Goal: Task Accomplishment & Management: Manage account settings

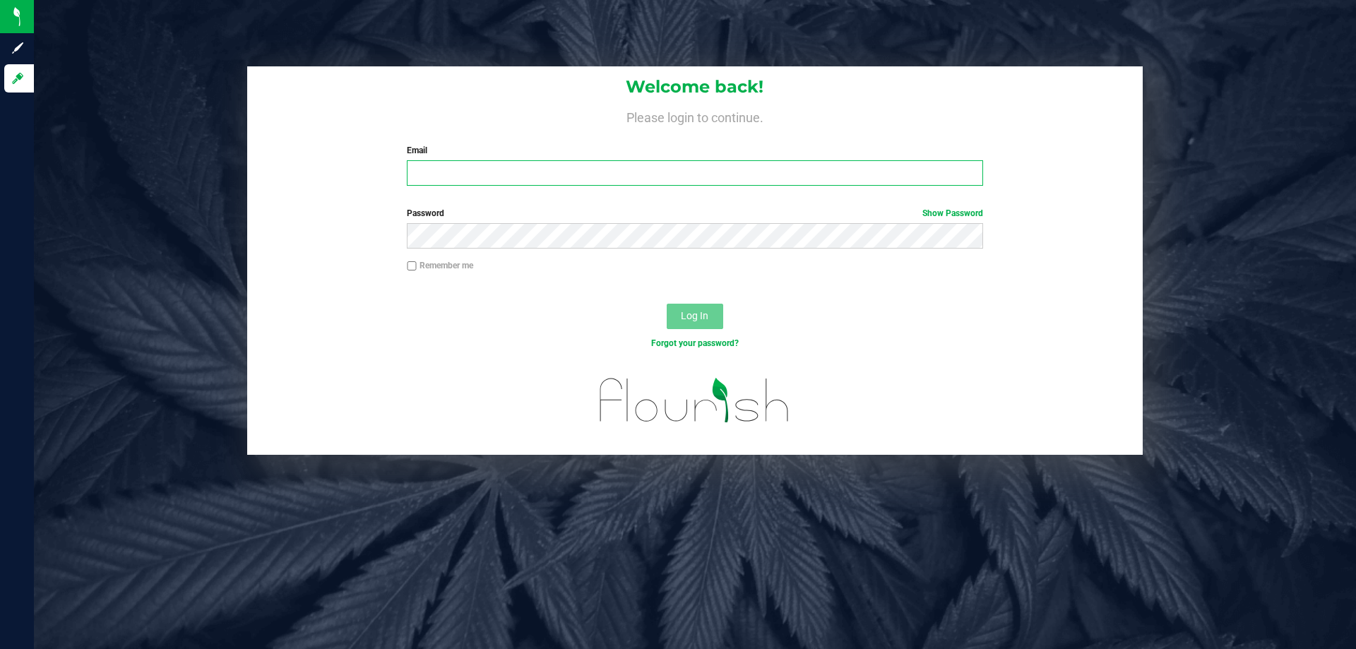
click at [720, 176] on input "Email" at bounding box center [695, 172] width 576 height 25
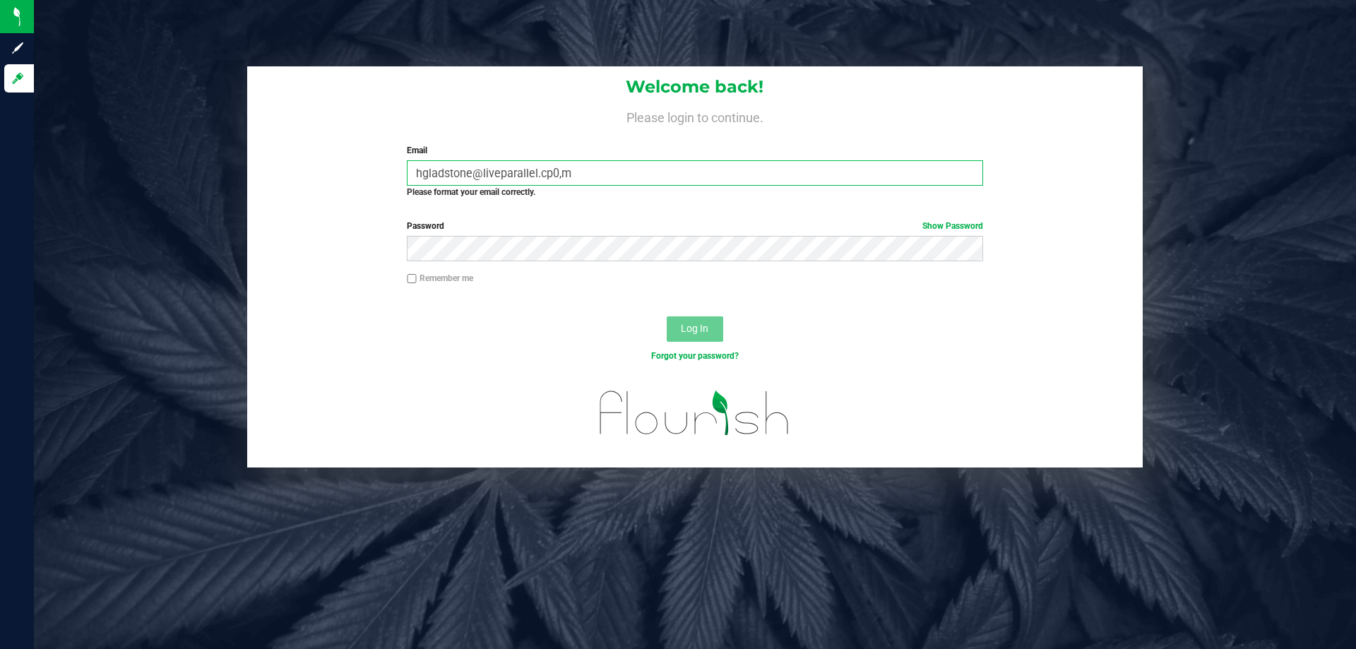
click at [681, 177] on input "hgladstone@liveparallel.cp0,m" at bounding box center [695, 172] width 576 height 25
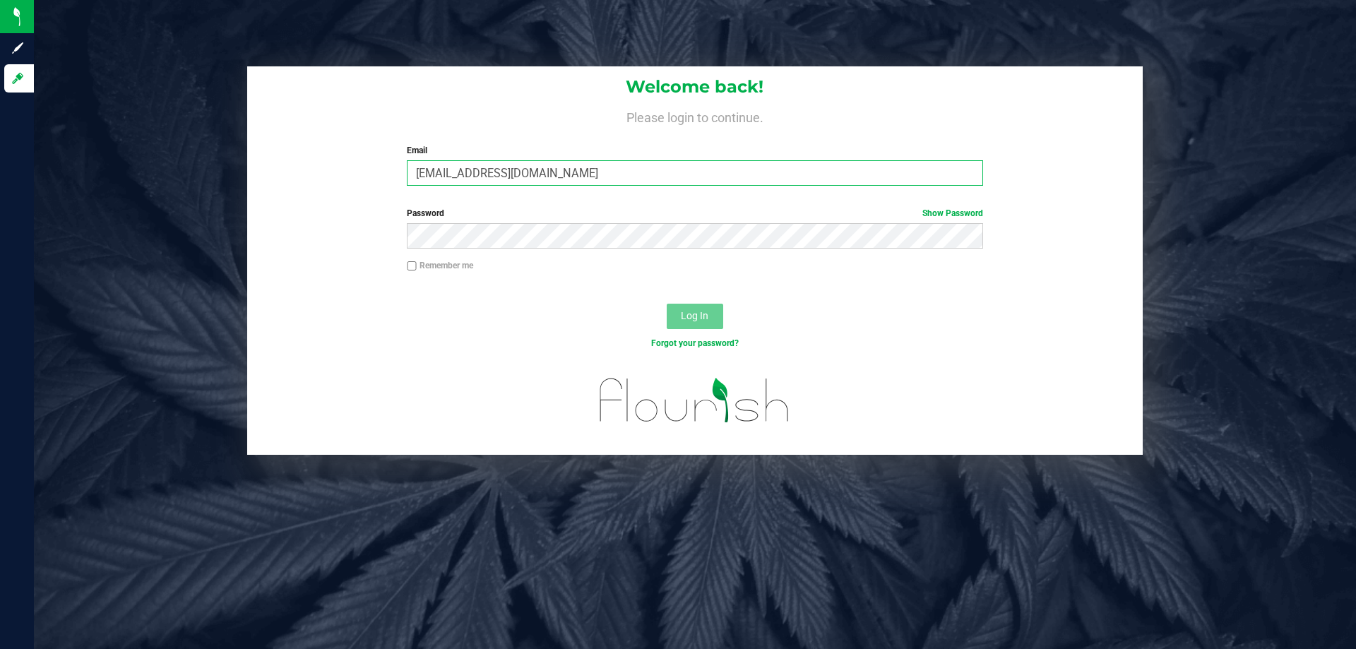
type input "[EMAIL_ADDRESS][DOMAIN_NAME]"
click at [667, 304] on button "Log In" at bounding box center [695, 316] width 57 height 25
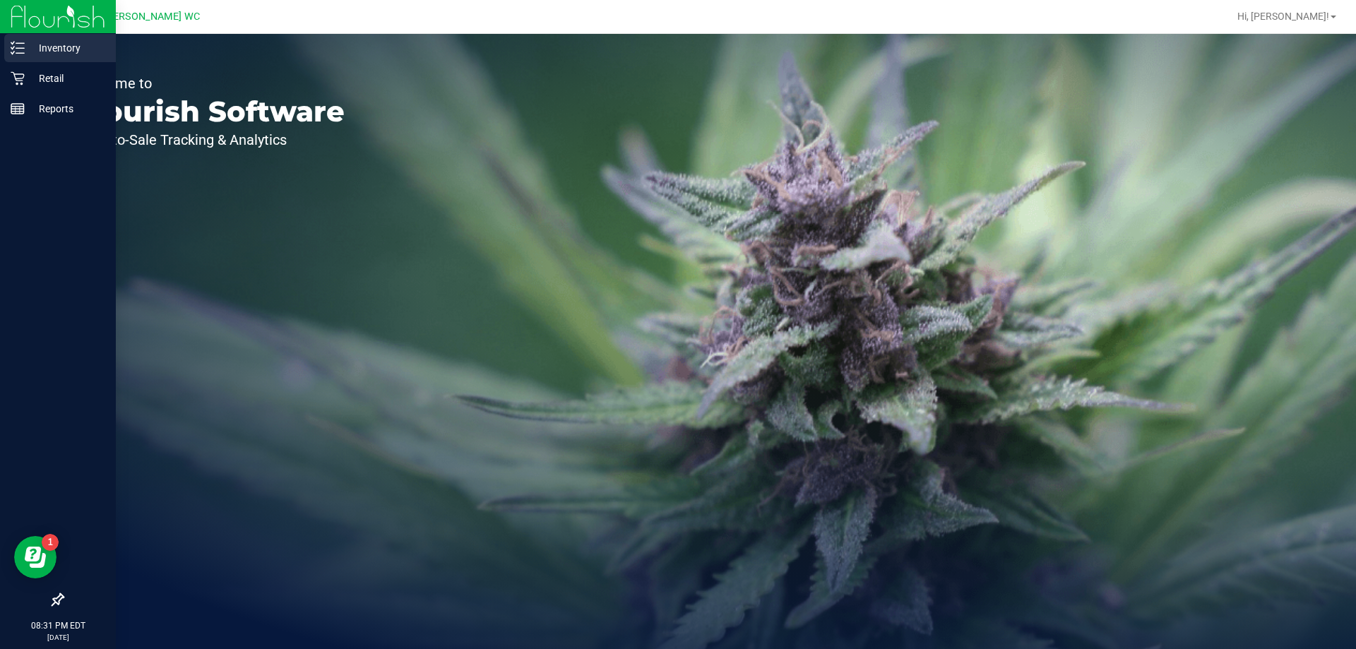
click at [27, 44] on p "Inventory" at bounding box center [67, 48] width 85 height 17
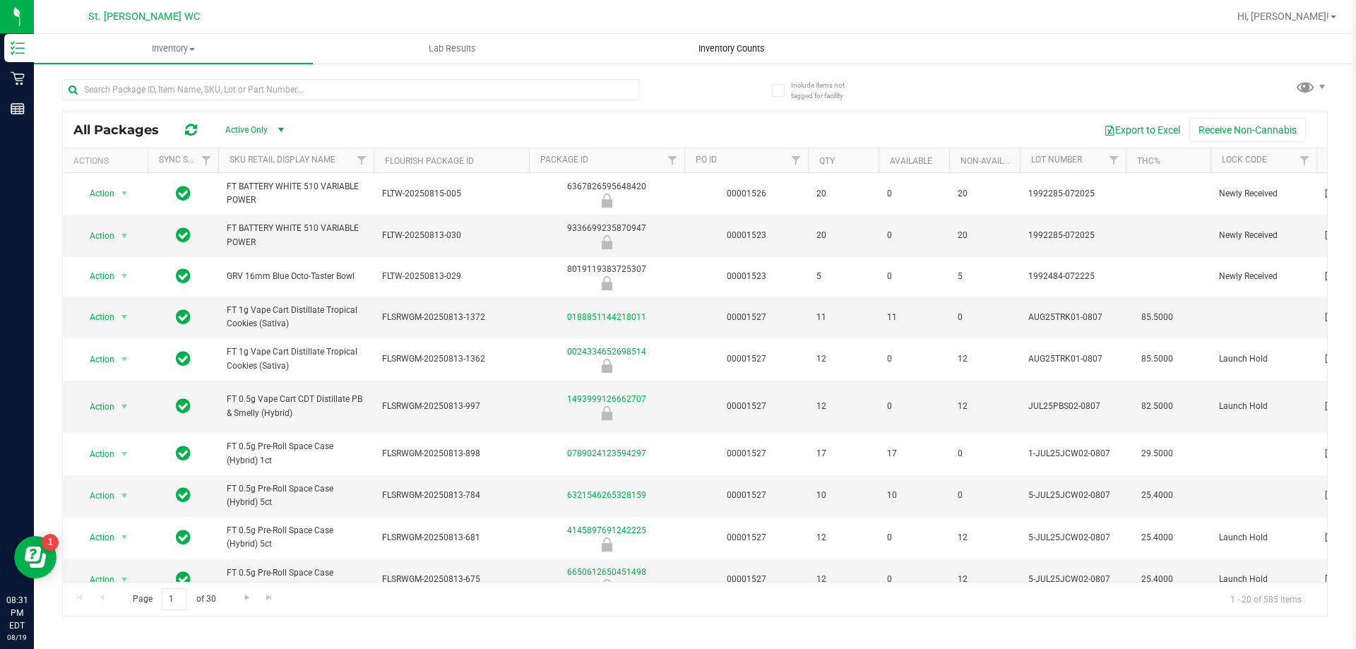
click at [749, 48] on span "Inventory Counts" at bounding box center [732, 48] width 105 height 13
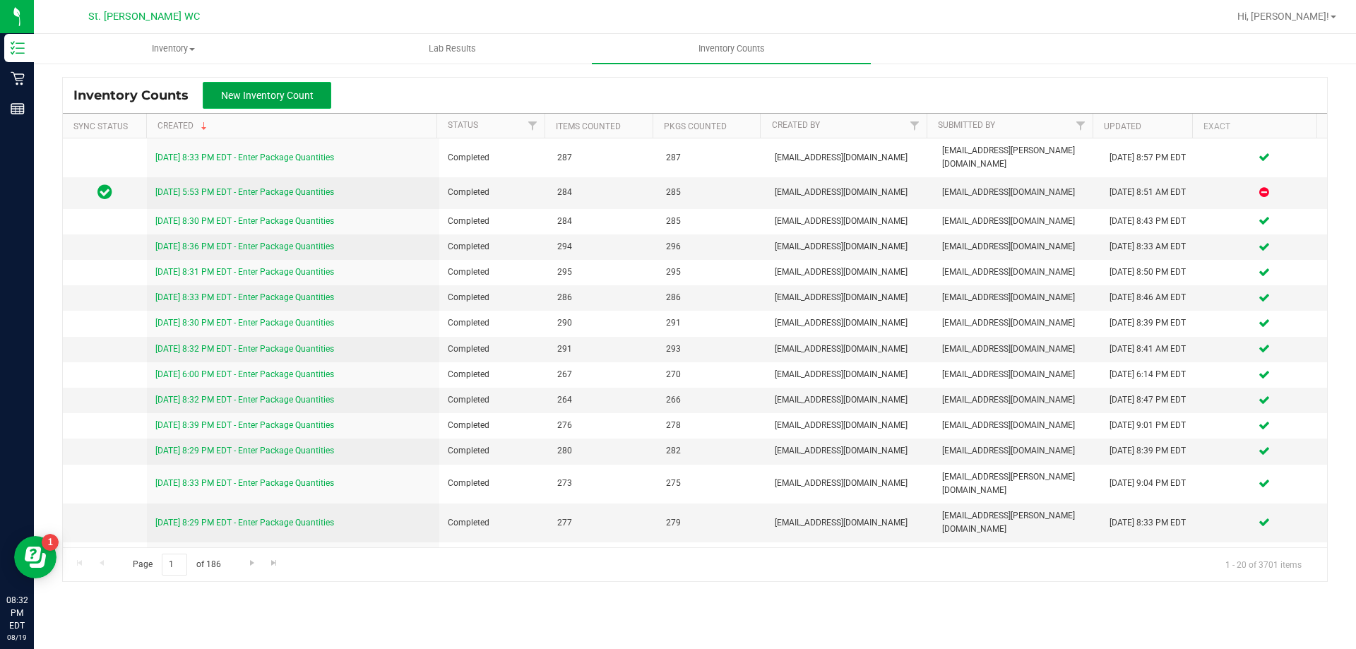
click at [218, 107] on button "New Inventory Count" at bounding box center [267, 95] width 129 height 27
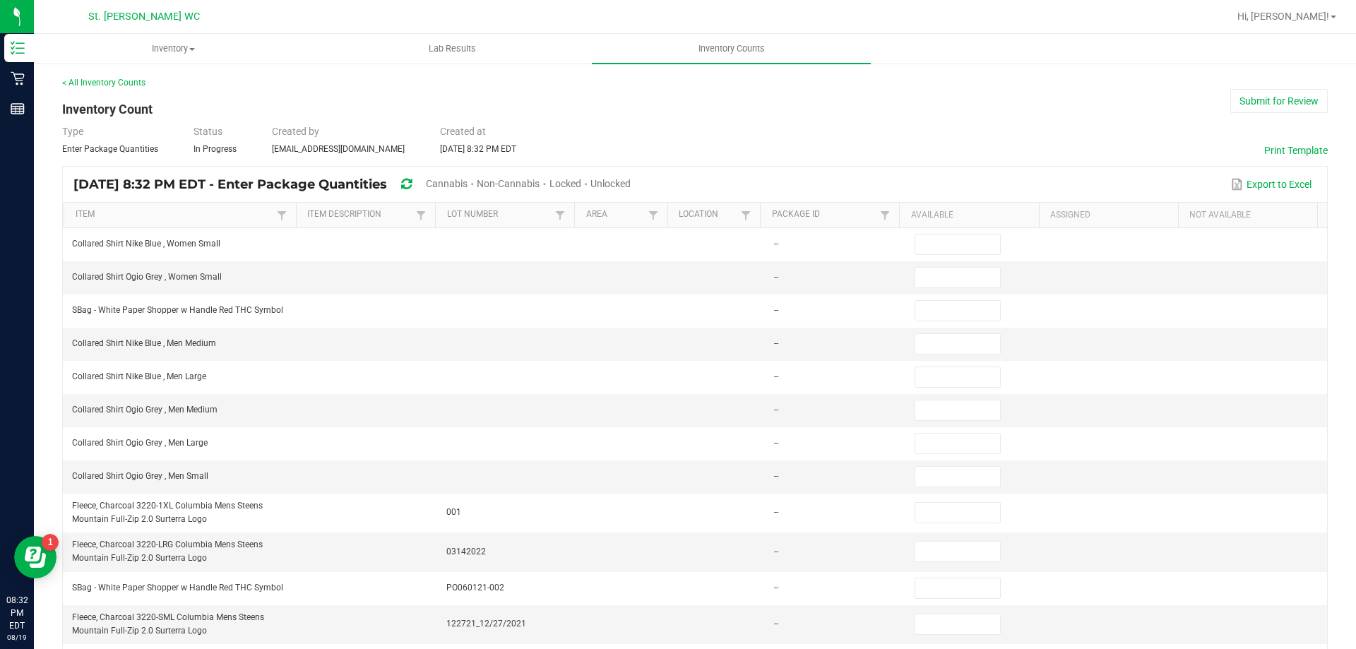
click at [631, 186] on span "Unlocked" at bounding box center [611, 183] width 40 height 11
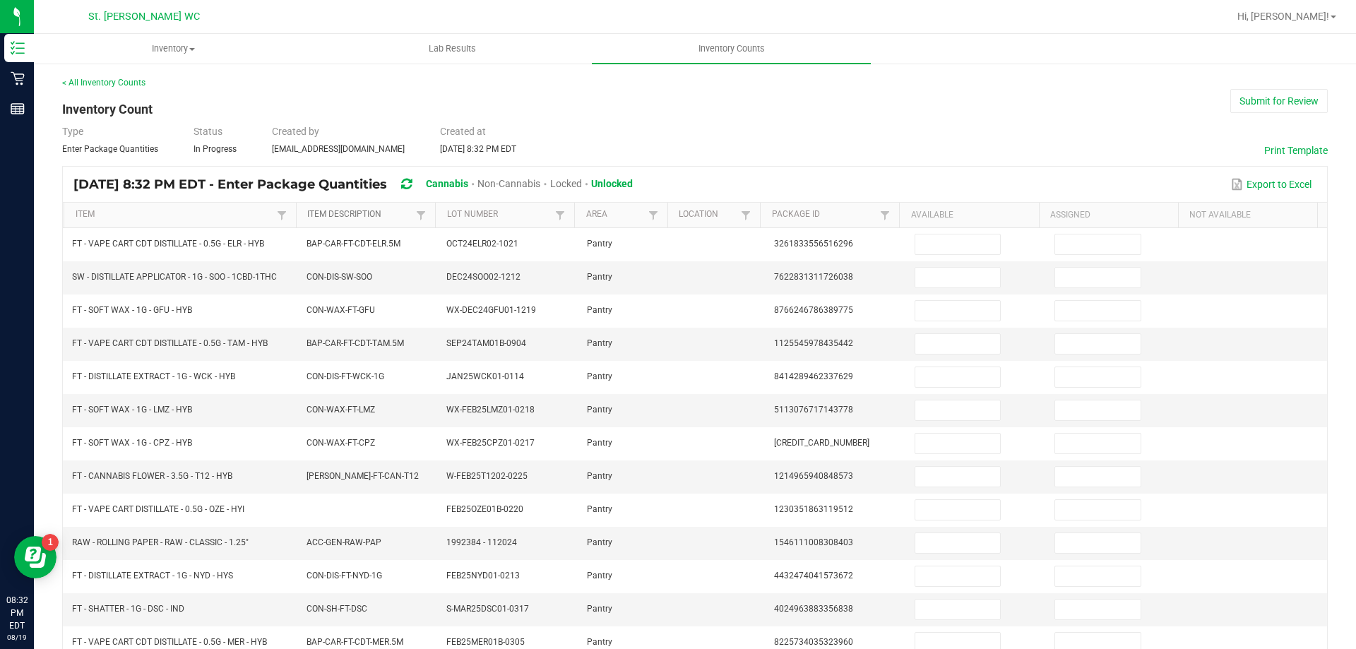
click at [328, 214] on link "Item Description" at bounding box center [359, 214] width 105 height 11
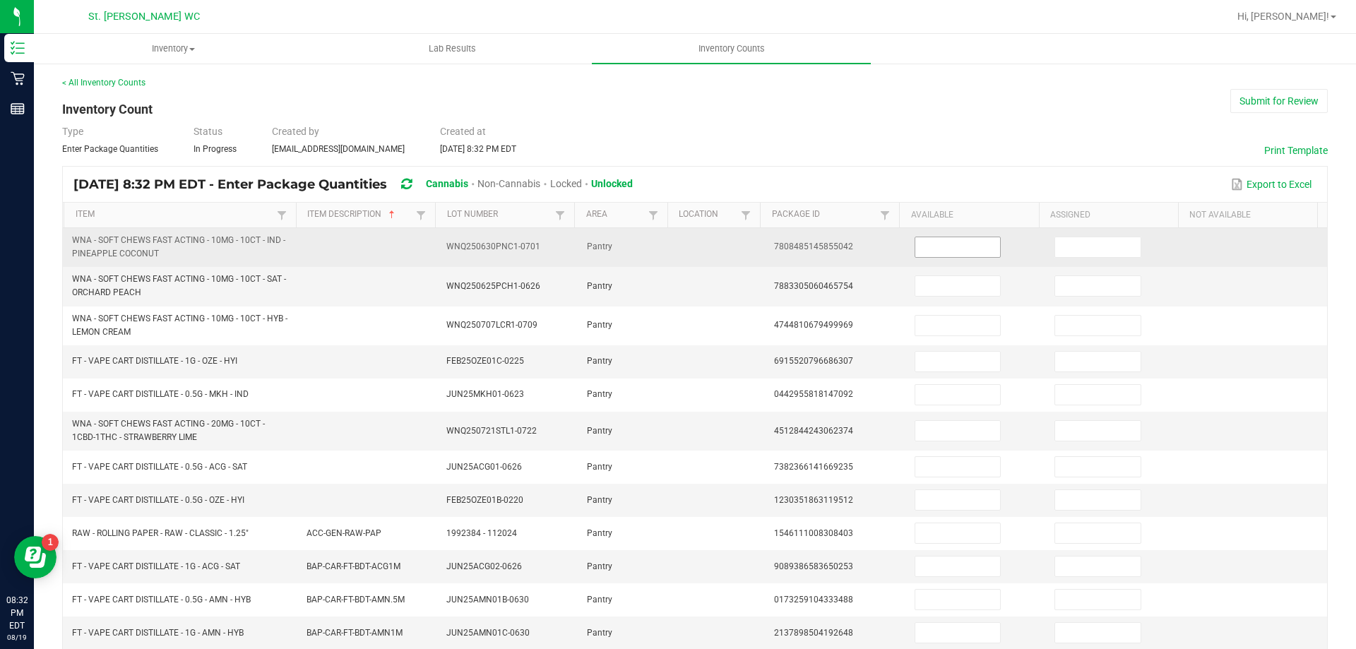
click at [915, 251] on input at bounding box center [957, 247] width 85 height 20
type input "12"
type input "7"
type input "29"
type input "9"
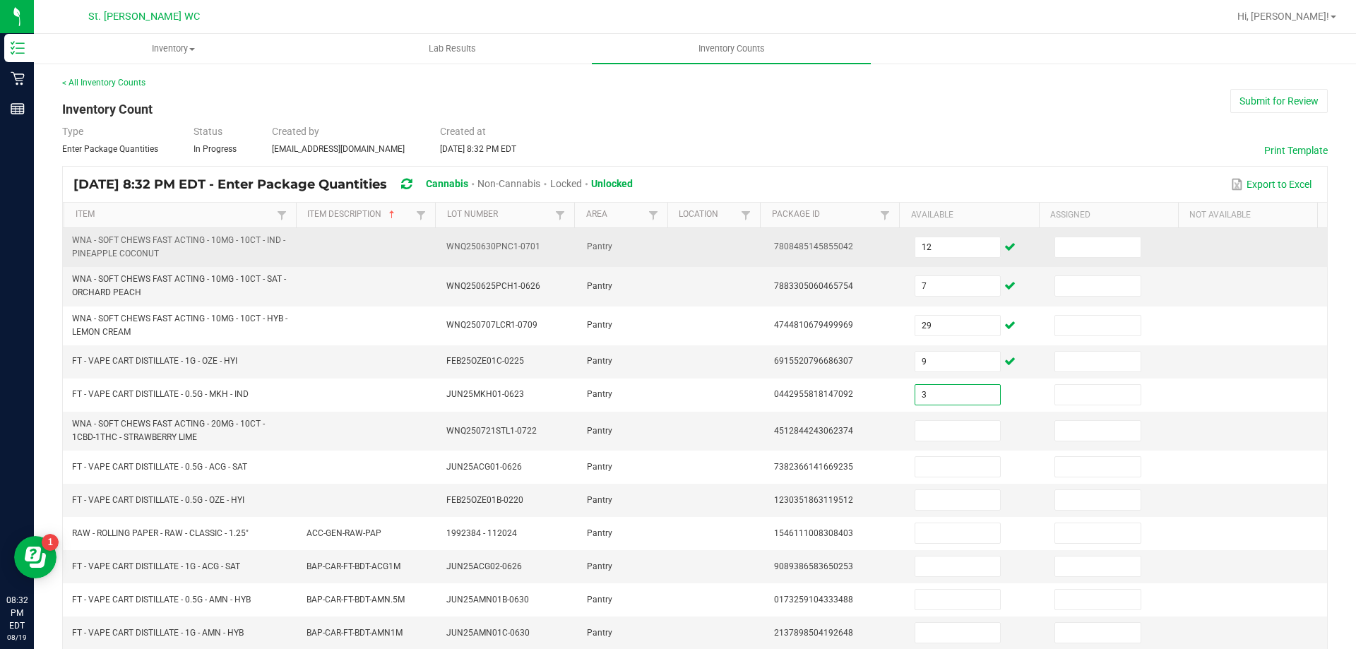
type input "3"
type input "9"
type input "1"
type input "5"
type input "10"
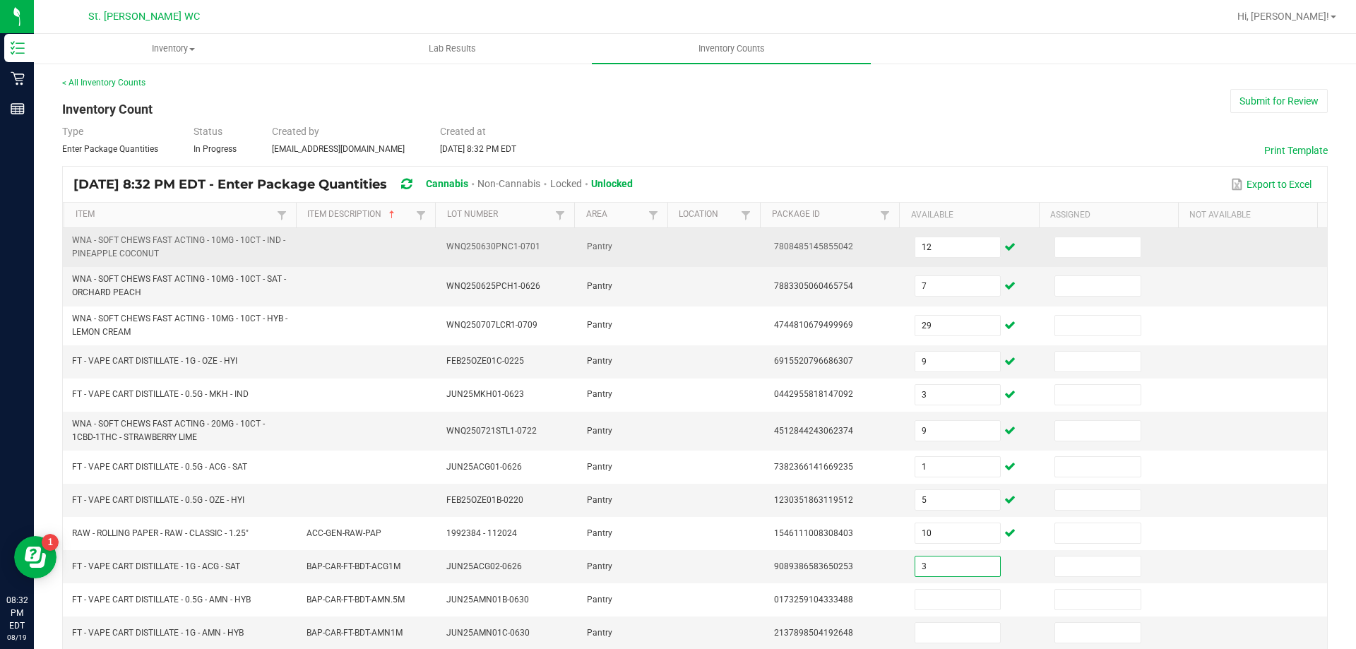
type input "3"
type input "9"
type input "10"
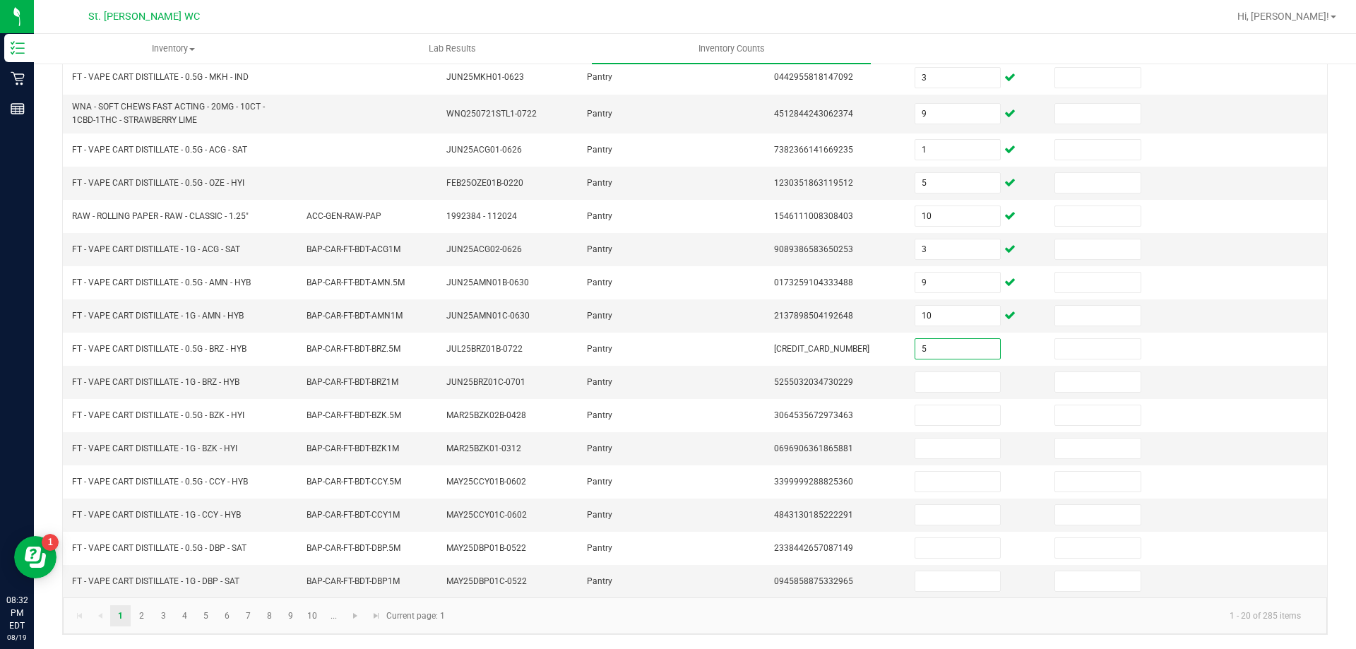
type input "5"
type input "6"
type input "3"
type input "11"
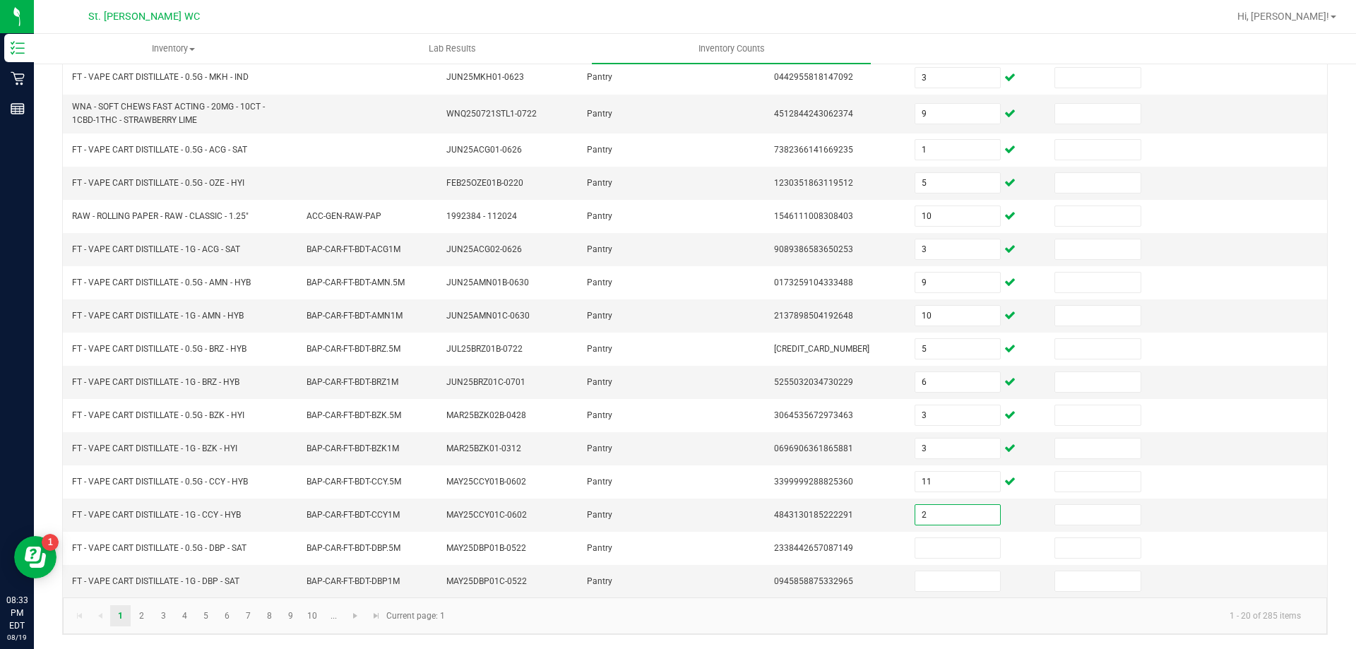
type input "2"
type input "9"
type input "11"
click at [141, 615] on link "2" at bounding box center [141, 615] width 20 height 21
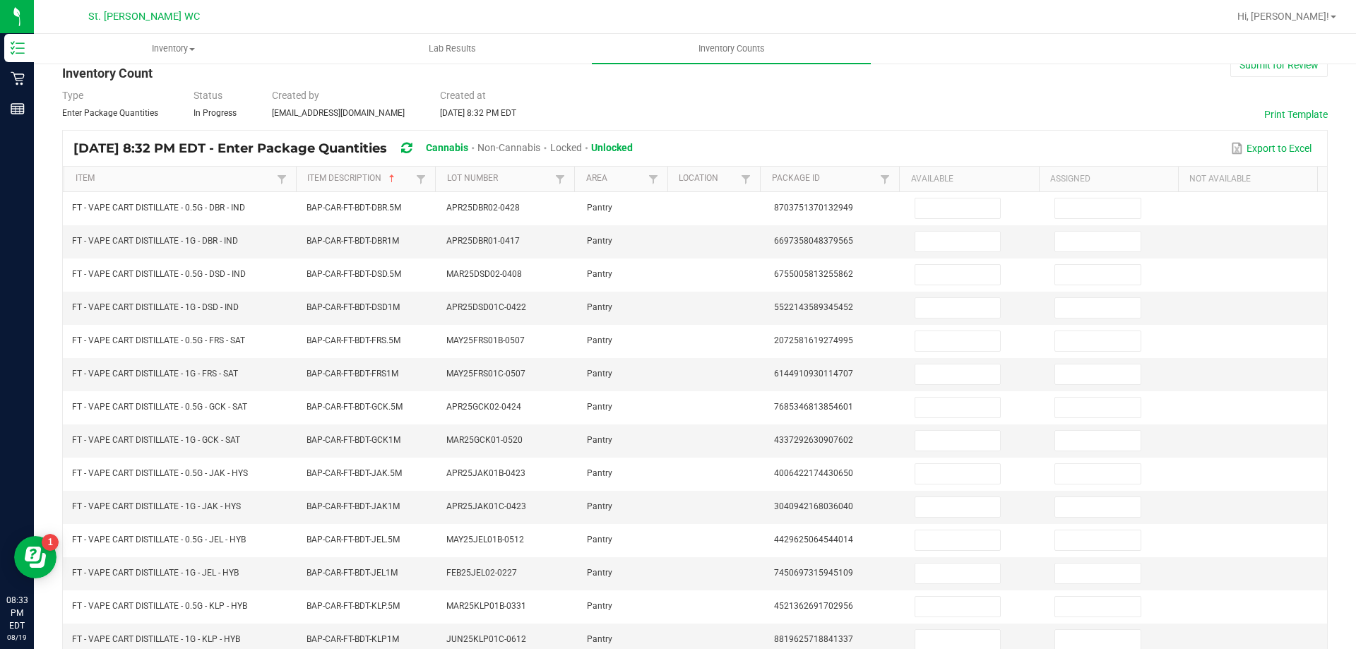
scroll to position [23, 0]
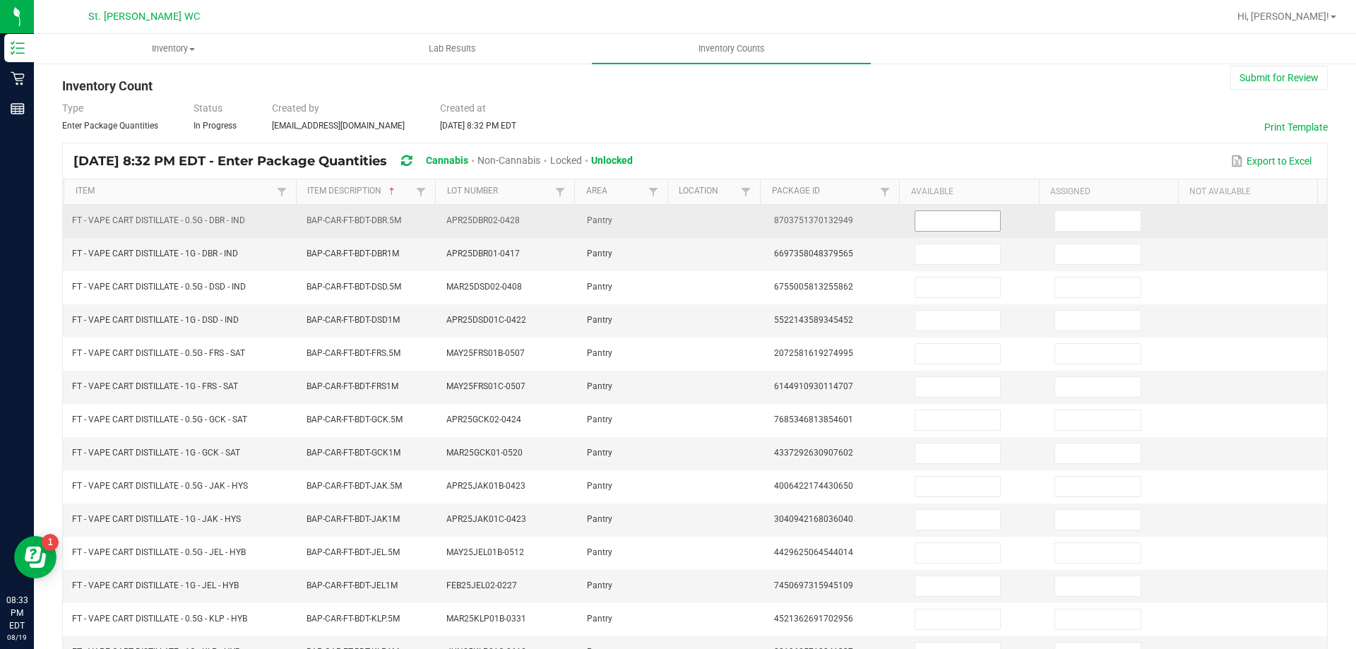
click at [937, 220] on input at bounding box center [957, 221] width 85 height 20
type input "5"
type input "2"
type input "4"
type input "12"
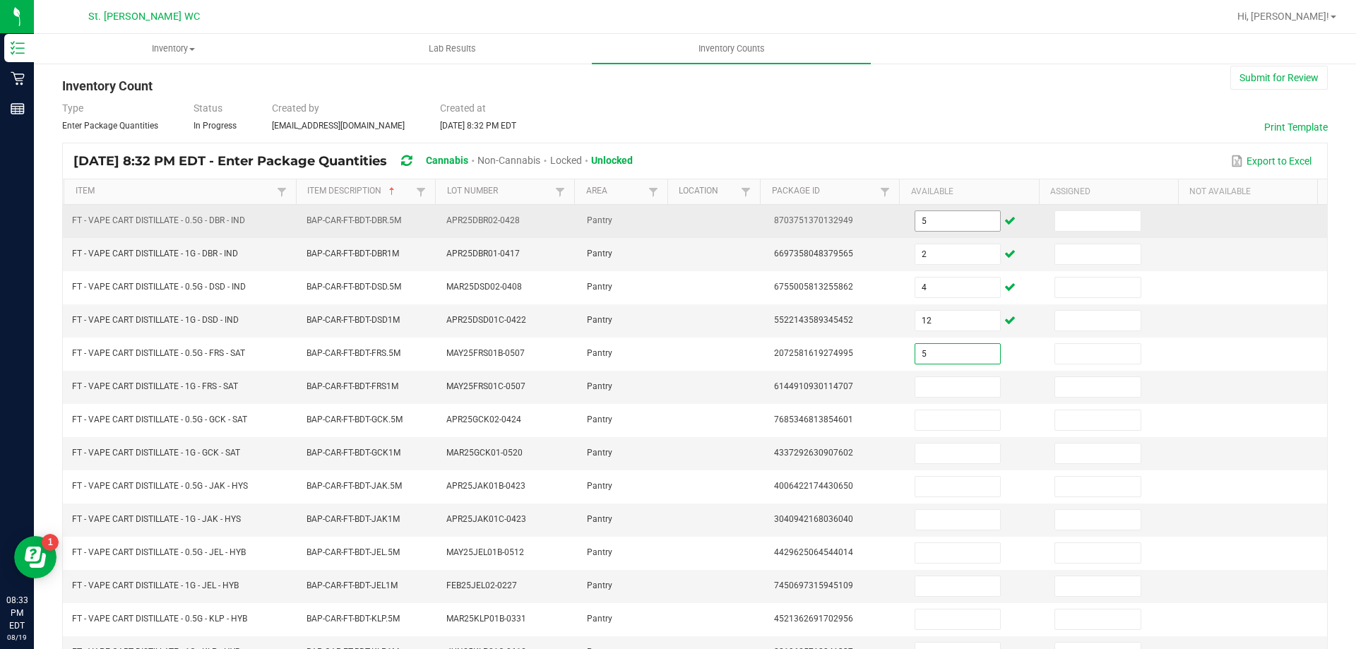
type input "5"
type input "3"
type input "10"
type input "11"
type input "2"
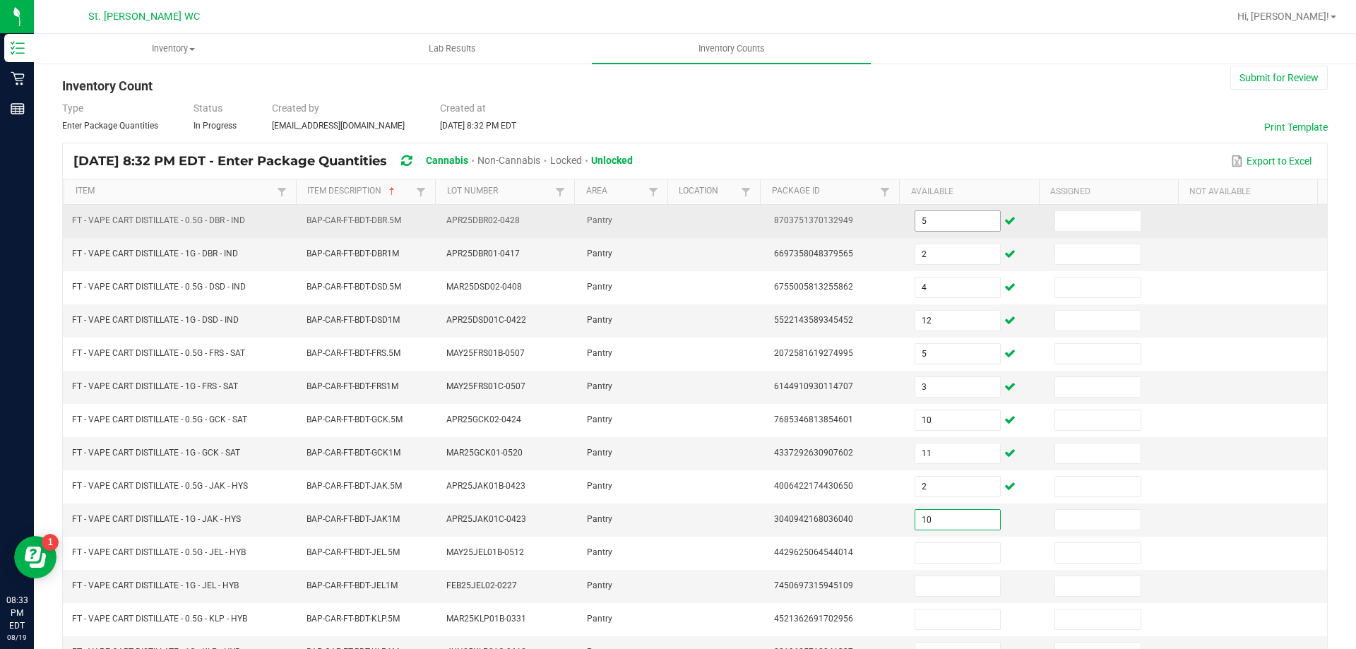
type input "10"
type input "2"
type input "4"
type input "3"
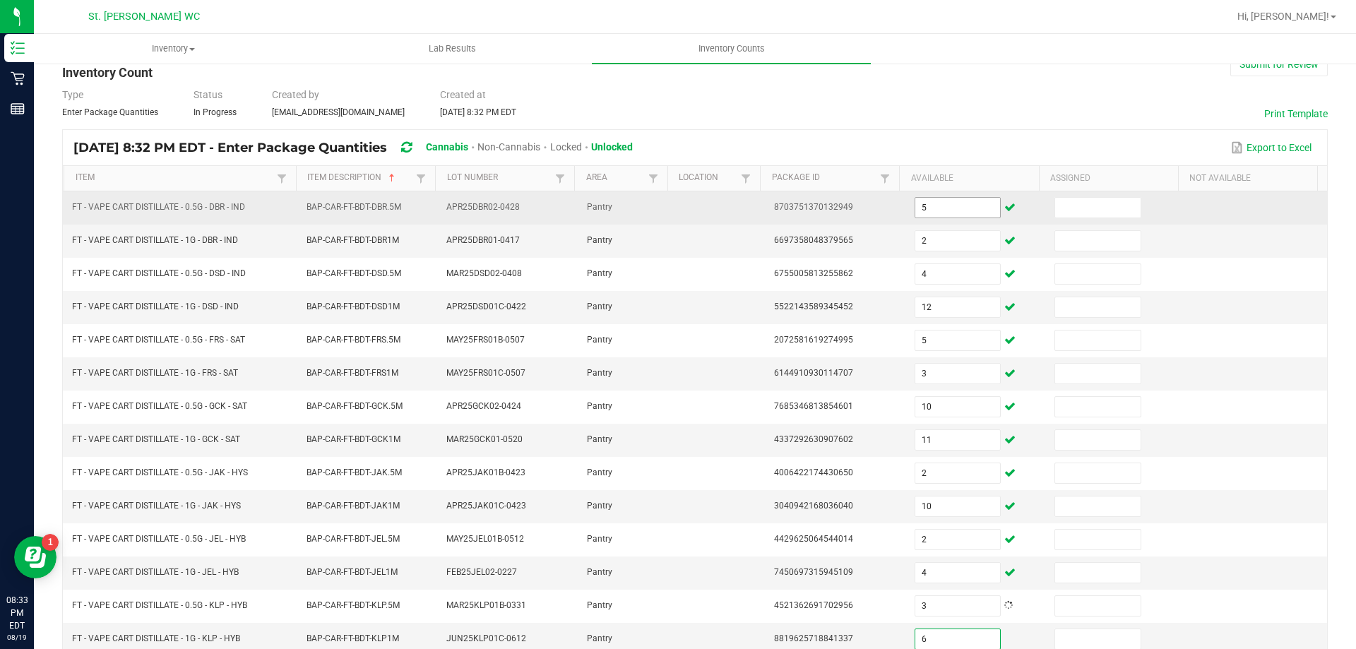
type input "6"
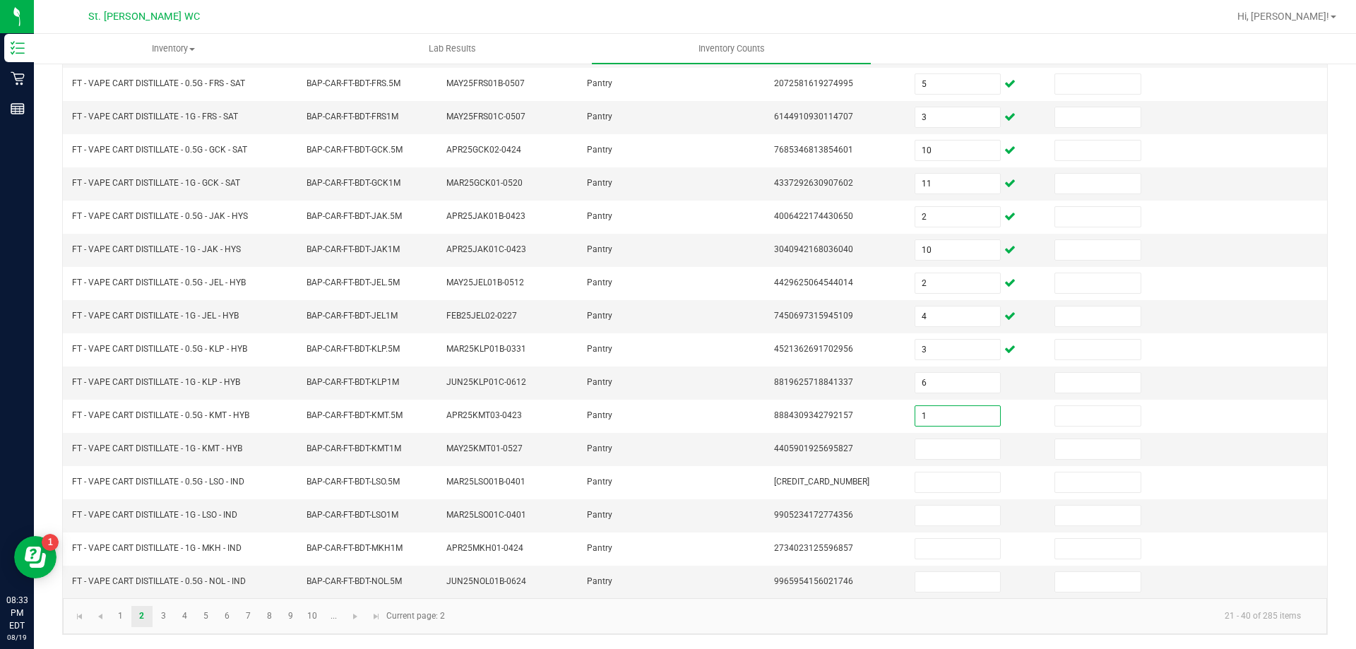
type input "1"
type input "2"
type input "3"
type input "2"
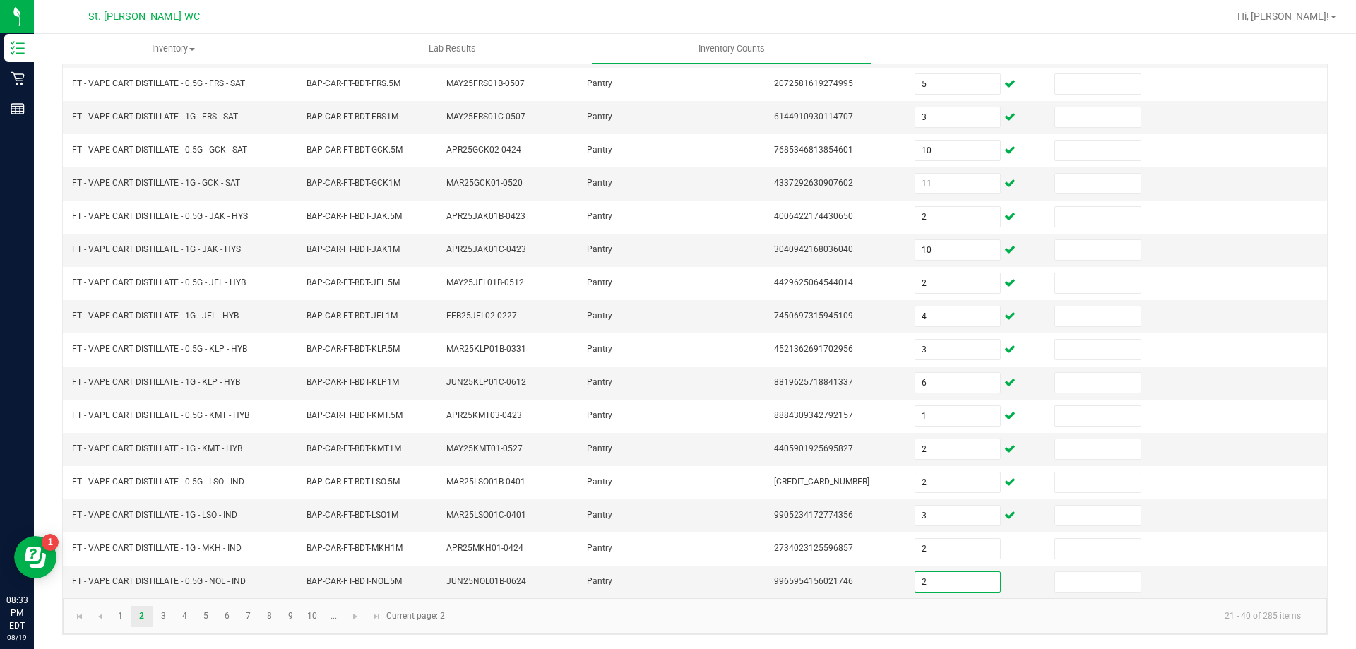
type input "2"
click at [164, 627] on link "3" at bounding box center [163, 616] width 20 height 21
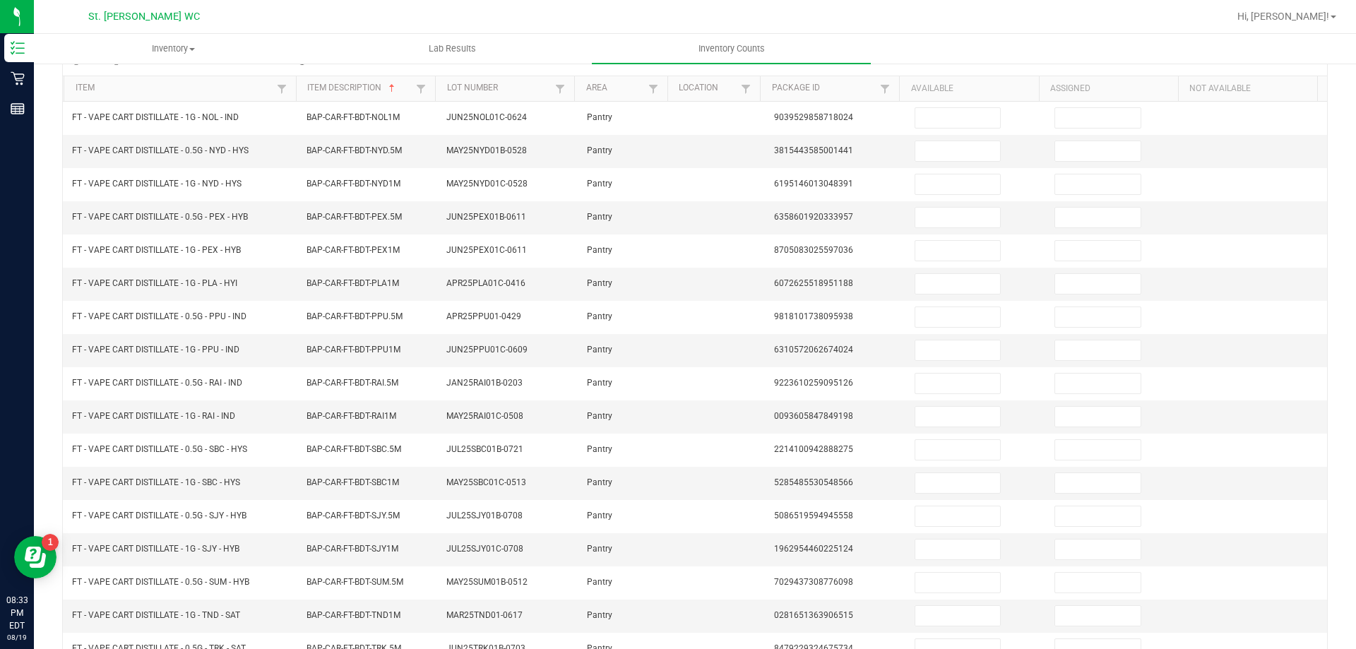
scroll to position [105, 0]
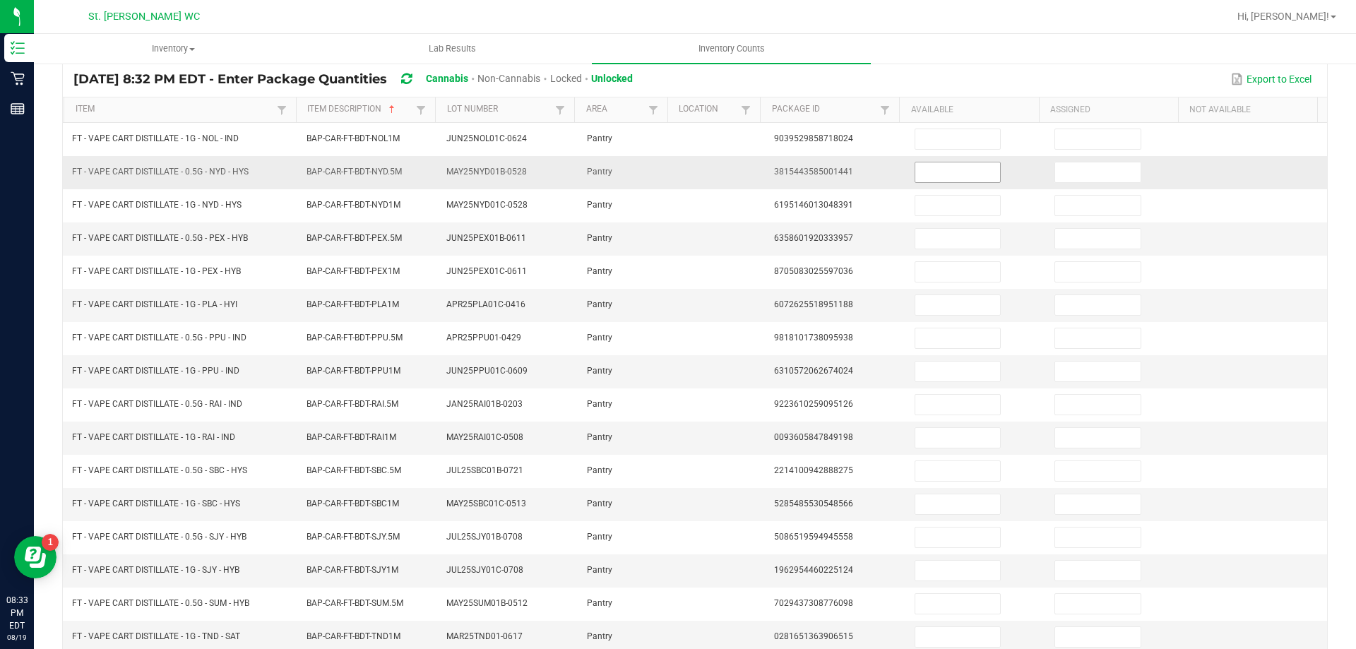
click at [965, 168] on input at bounding box center [957, 172] width 85 height 20
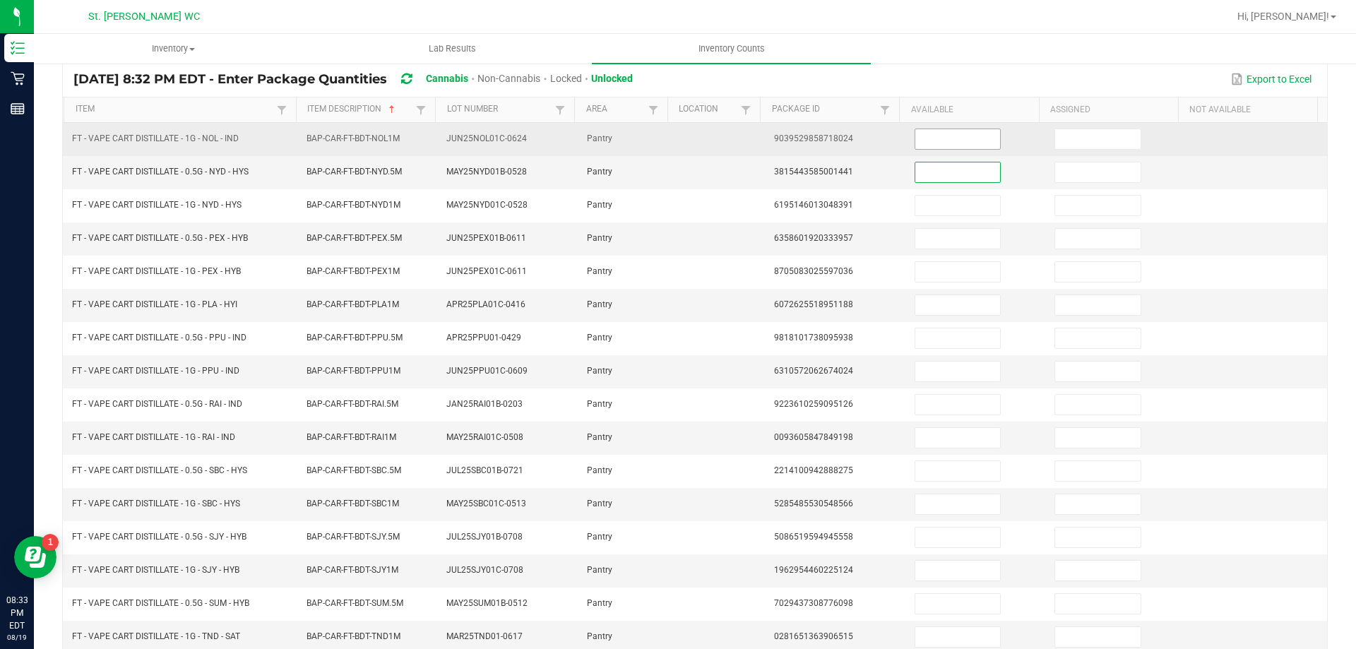
click at [938, 140] on input at bounding box center [957, 139] width 85 height 20
type input "7"
type input "1"
type input "2"
type input "7"
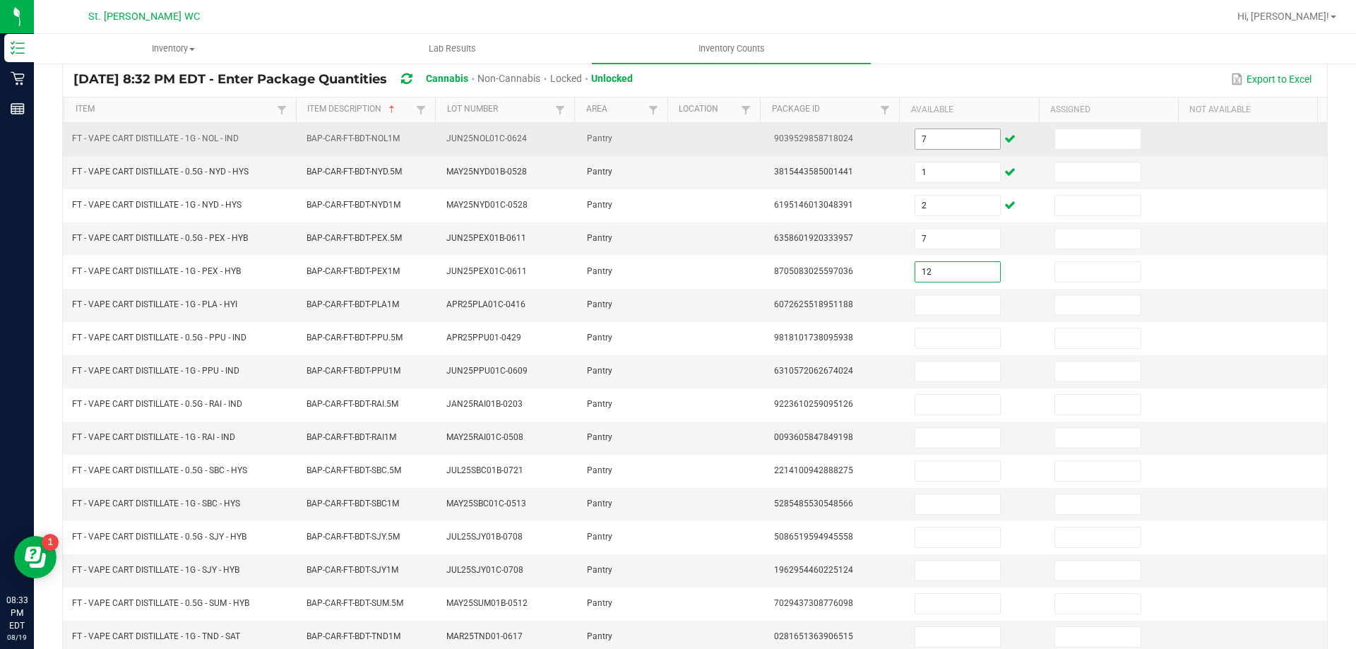
type input "12"
type input "1"
type input "8"
type input "3"
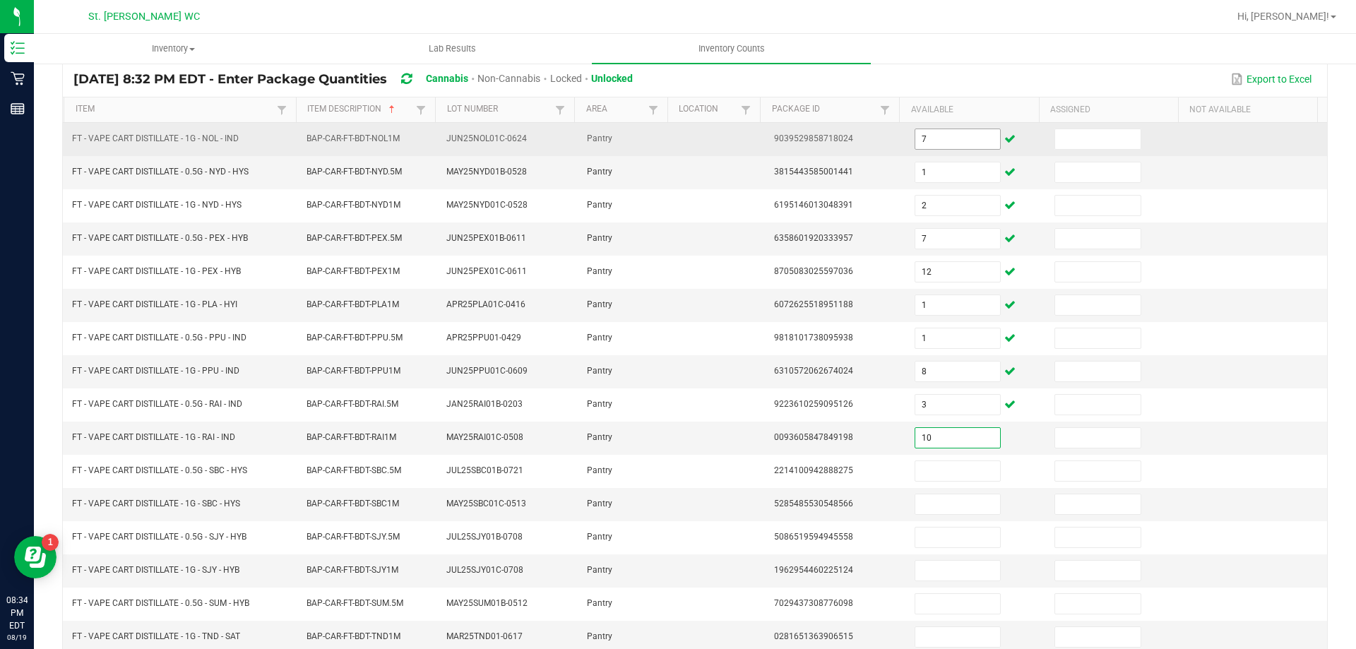
type input "10"
type input "7"
type input "2"
type input "3"
type input "7"
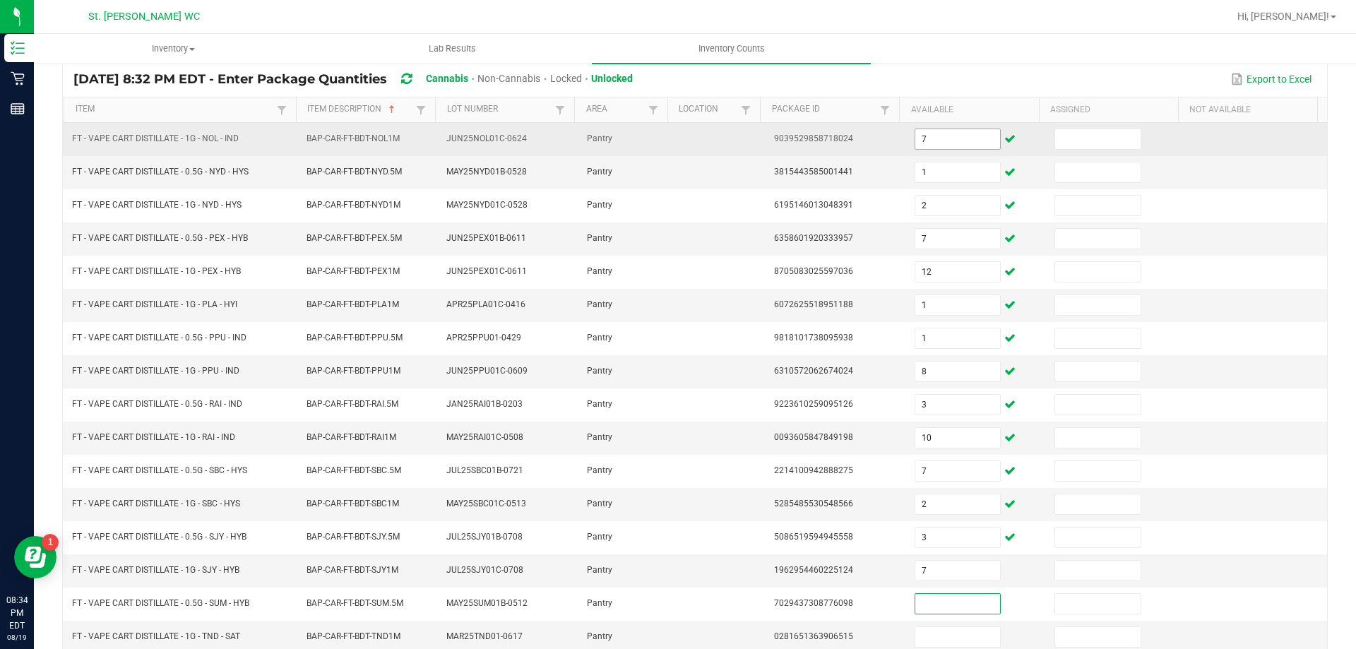
type input "3"
type input "4"
type input "8"
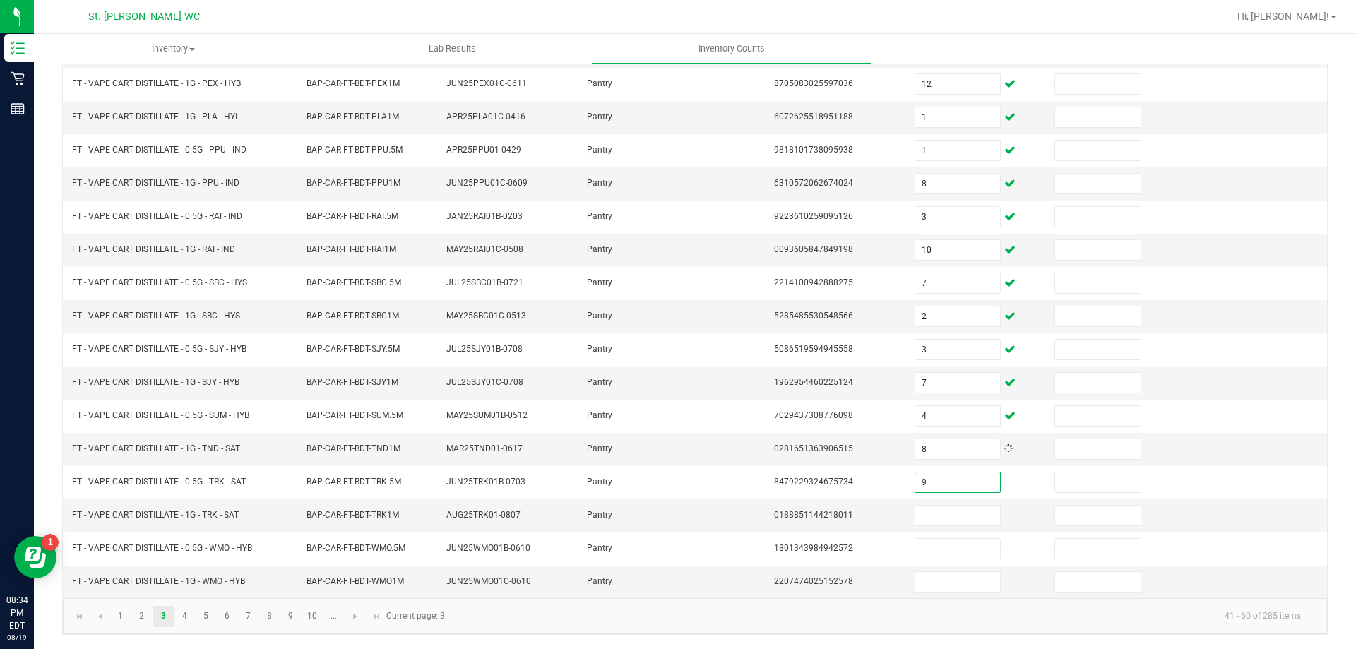
type input "9"
type input "11"
type input "3"
type input "10"
click at [185, 620] on link "4" at bounding box center [184, 616] width 20 height 21
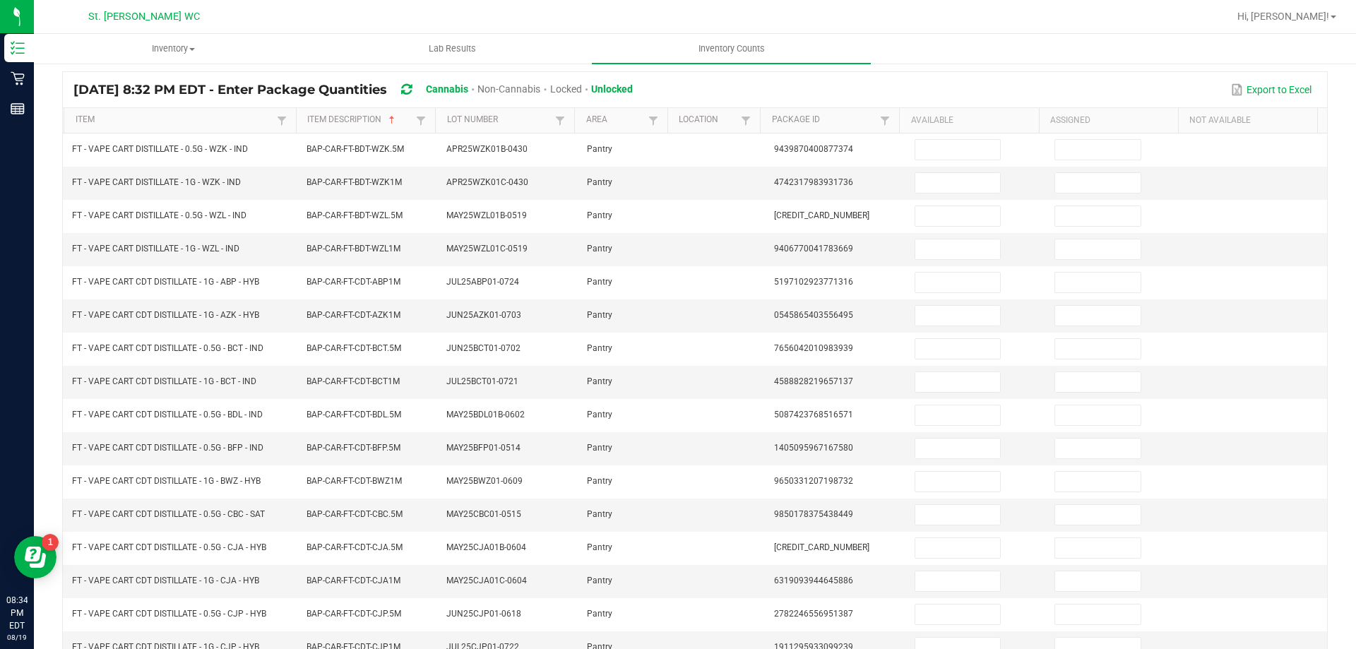
scroll to position [80, 0]
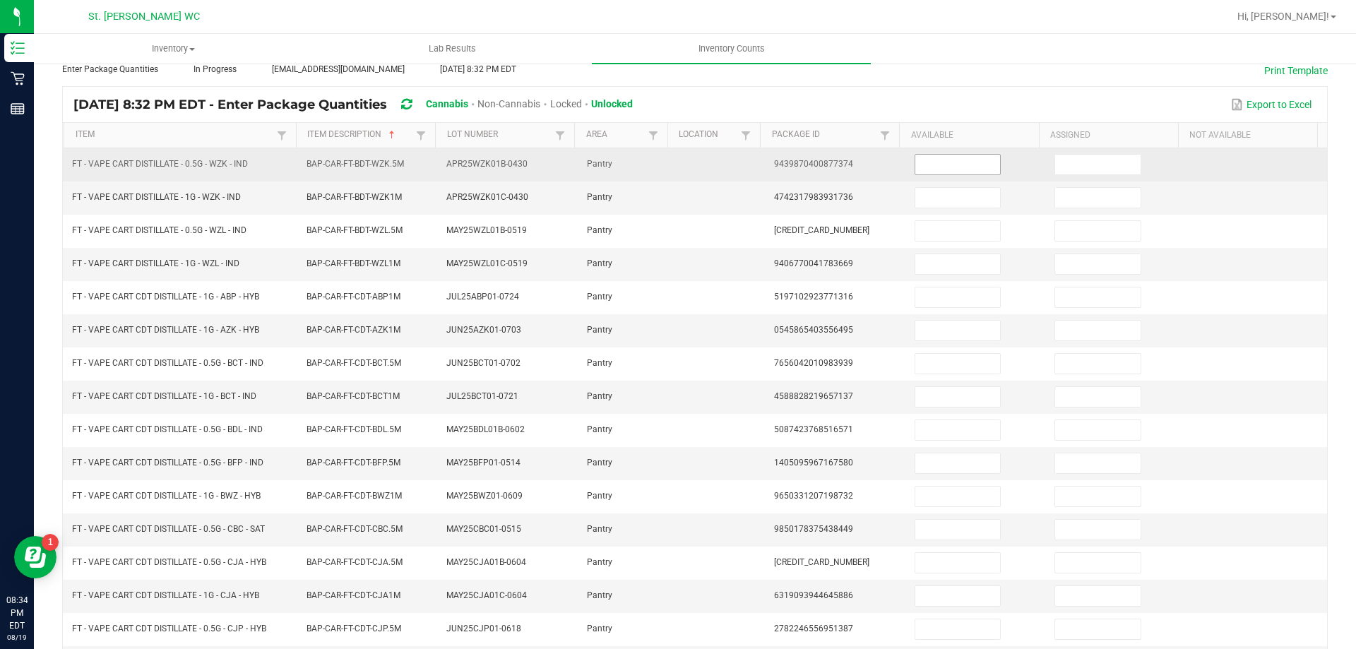
click at [915, 162] on input at bounding box center [957, 165] width 85 height 20
type input "1"
type input "12"
type input "6"
type input "5"
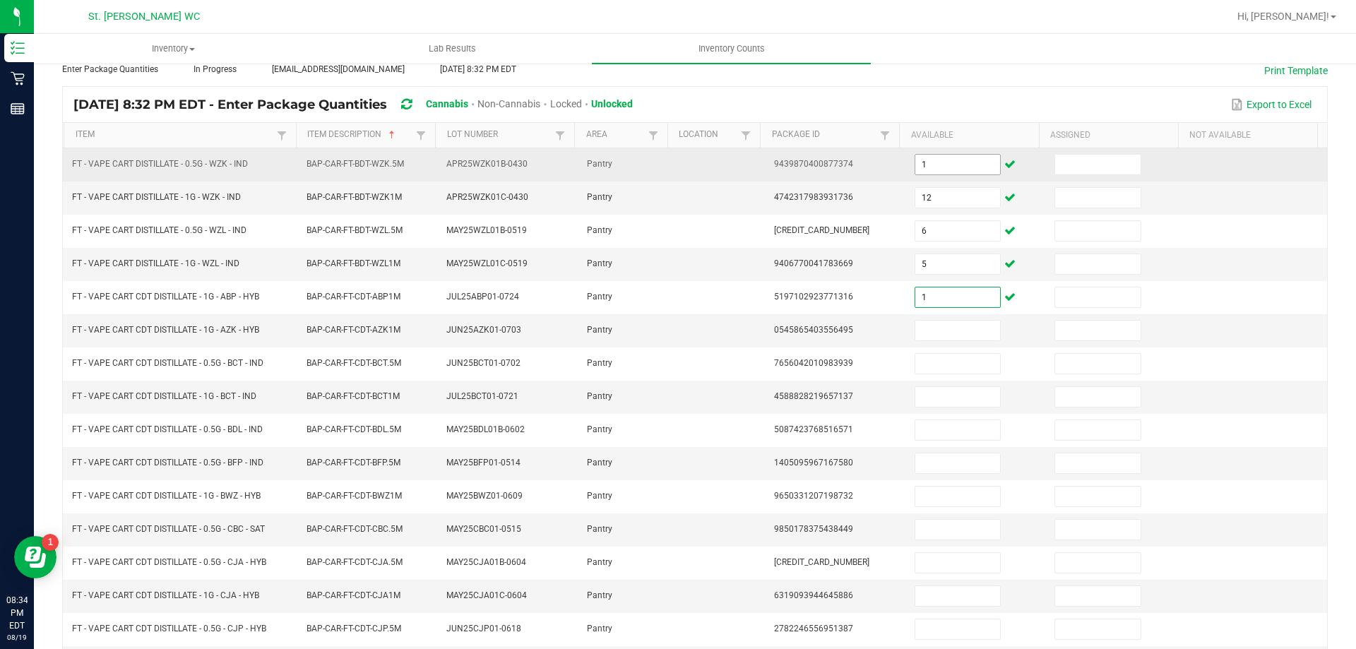
type input "1"
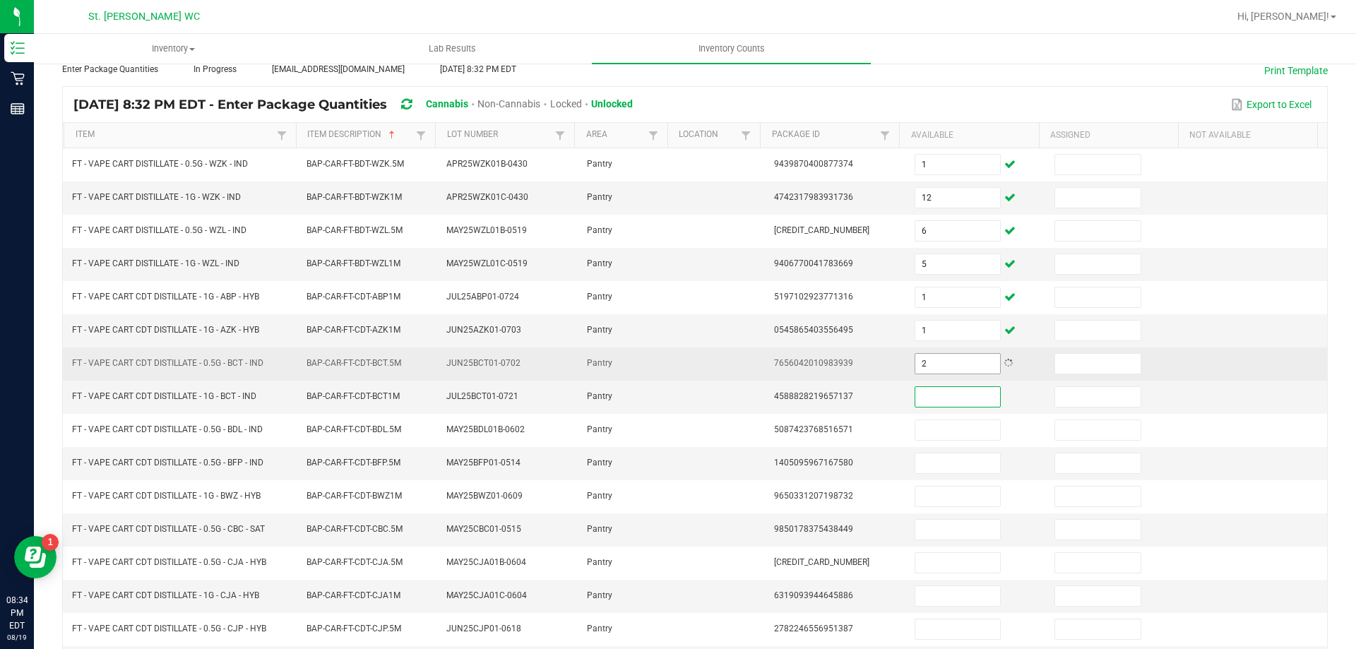
click at [936, 367] on input "2" at bounding box center [957, 364] width 85 height 20
type input "3"
type input "1"
type input "2"
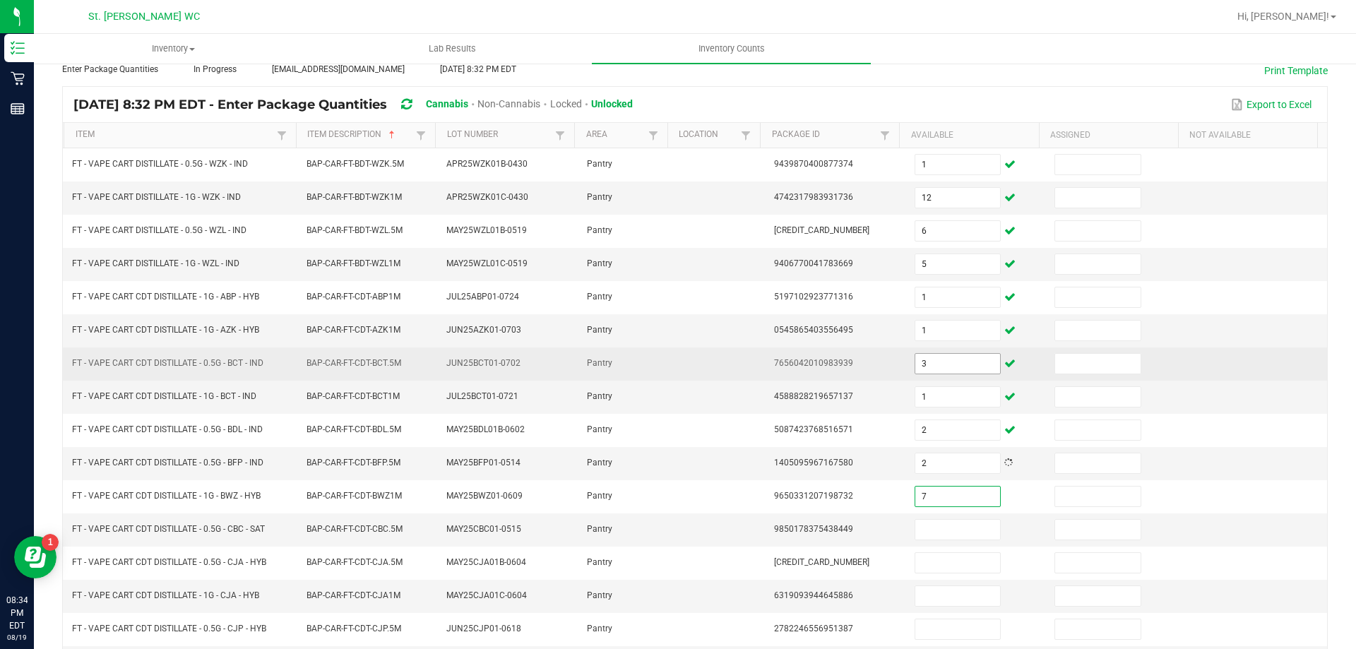
type input "7"
type input "2"
type input "4"
type input "1"
type input "2"
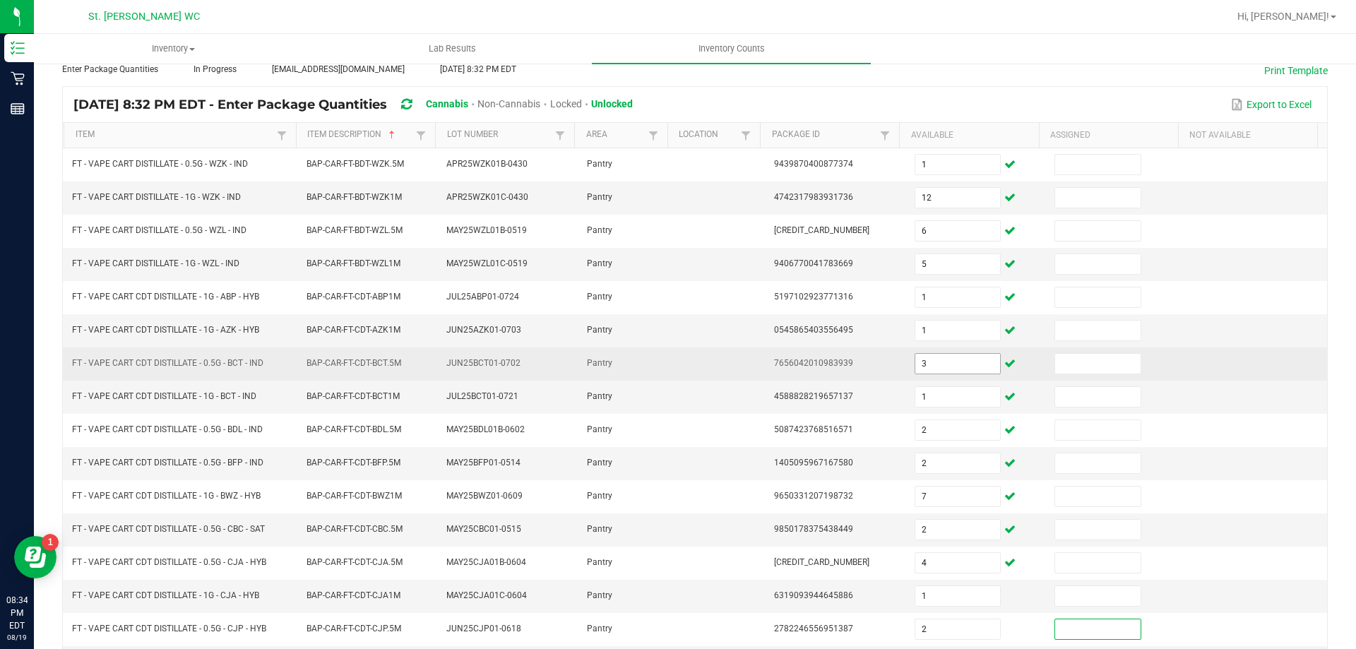
scroll to position [293, 0]
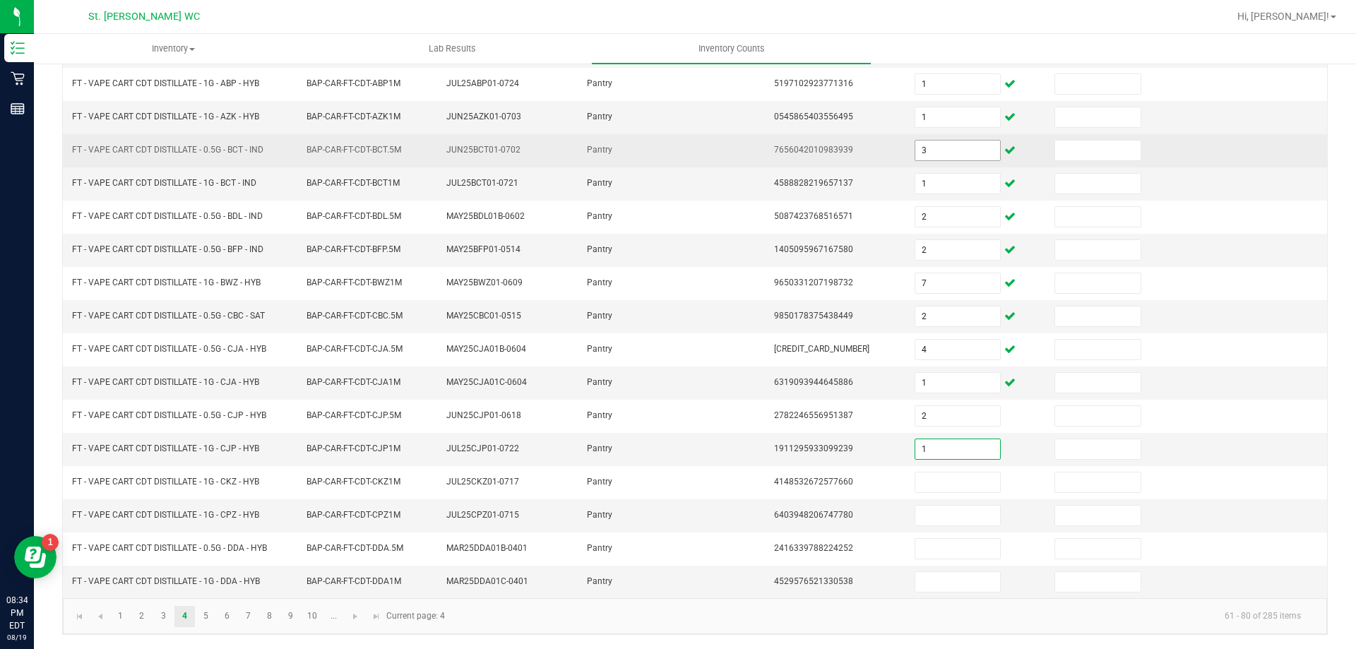
type input "1"
type input "7"
type input "2"
type input "5"
type input "2"
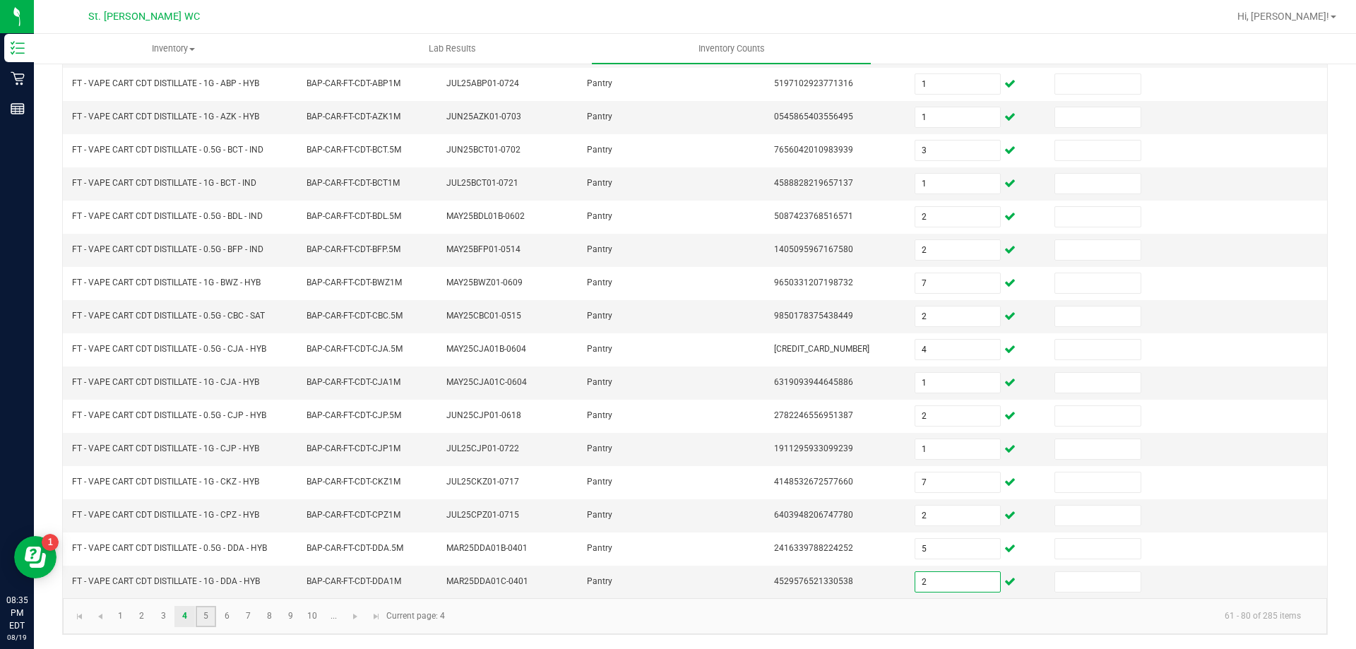
click at [205, 623] on link "5" at bounding box center [206, 616] width 20 height 21
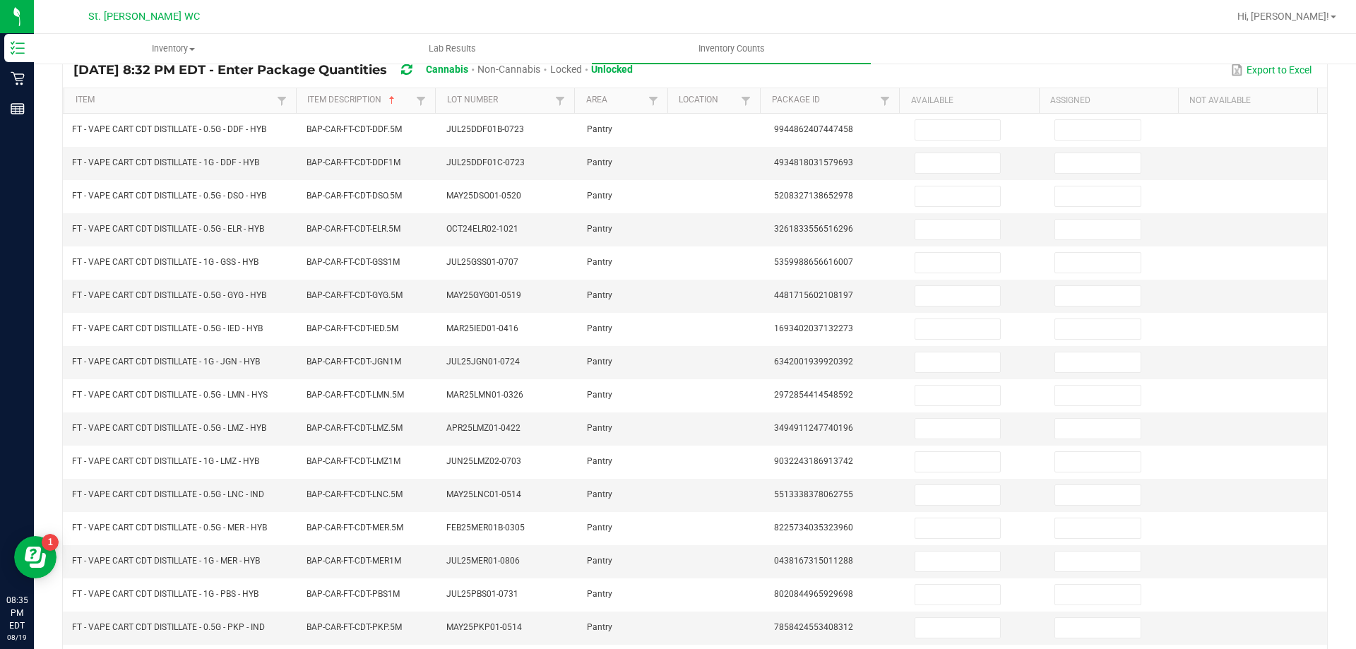
scroll to position [54, 0]
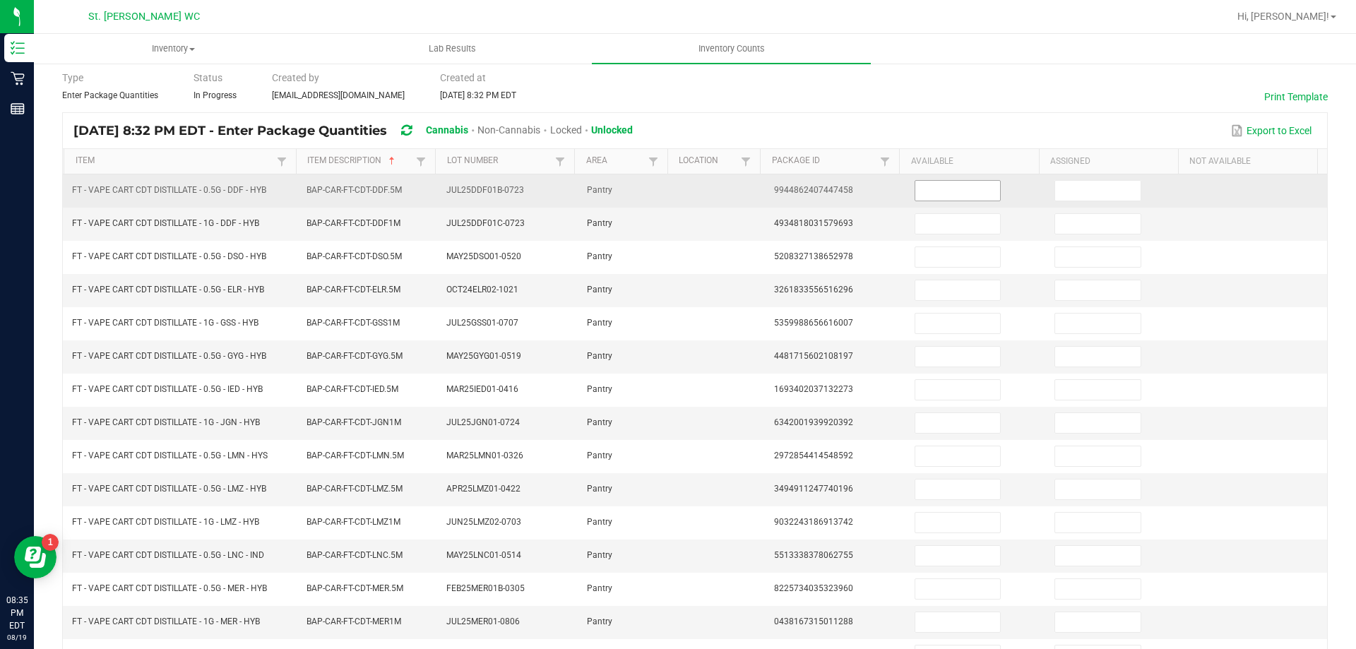
click at [955, 190] on input at bounding box center [957, 191] width 85 height 20
type input "9"
type input "5"
type input "12"
type input "3"
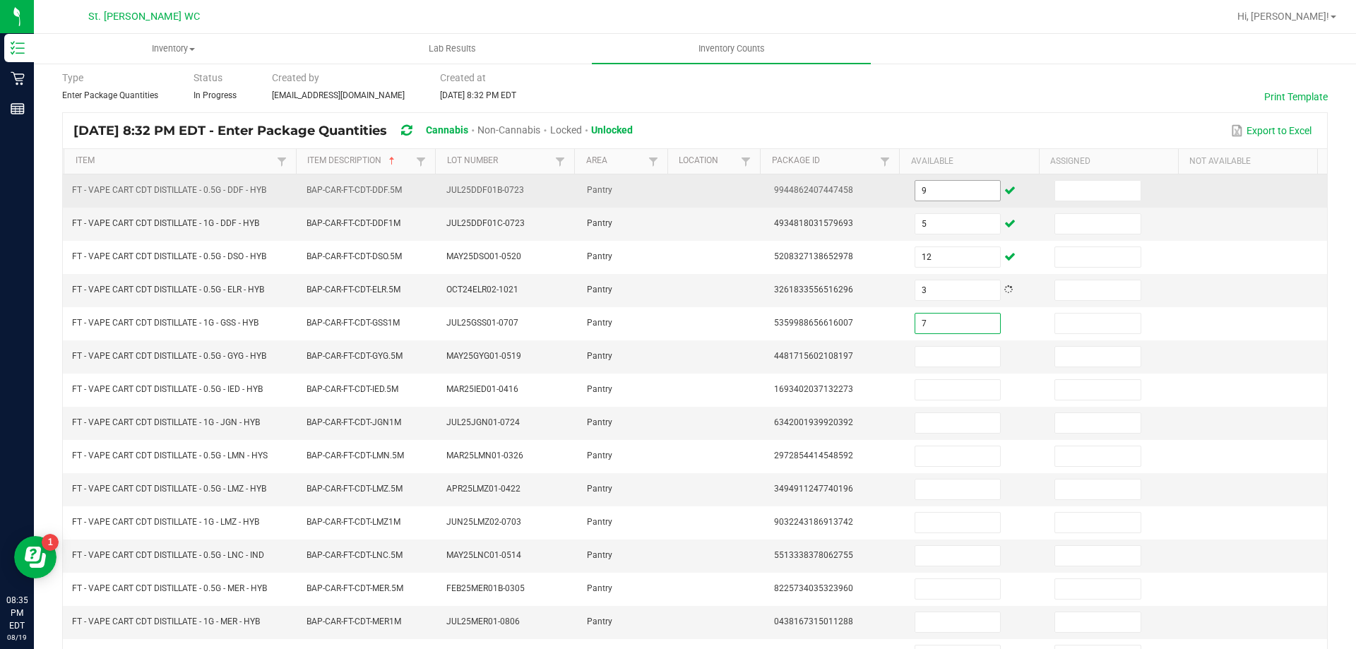
type input "7"
type input "1"
type input "9"
type input "3"
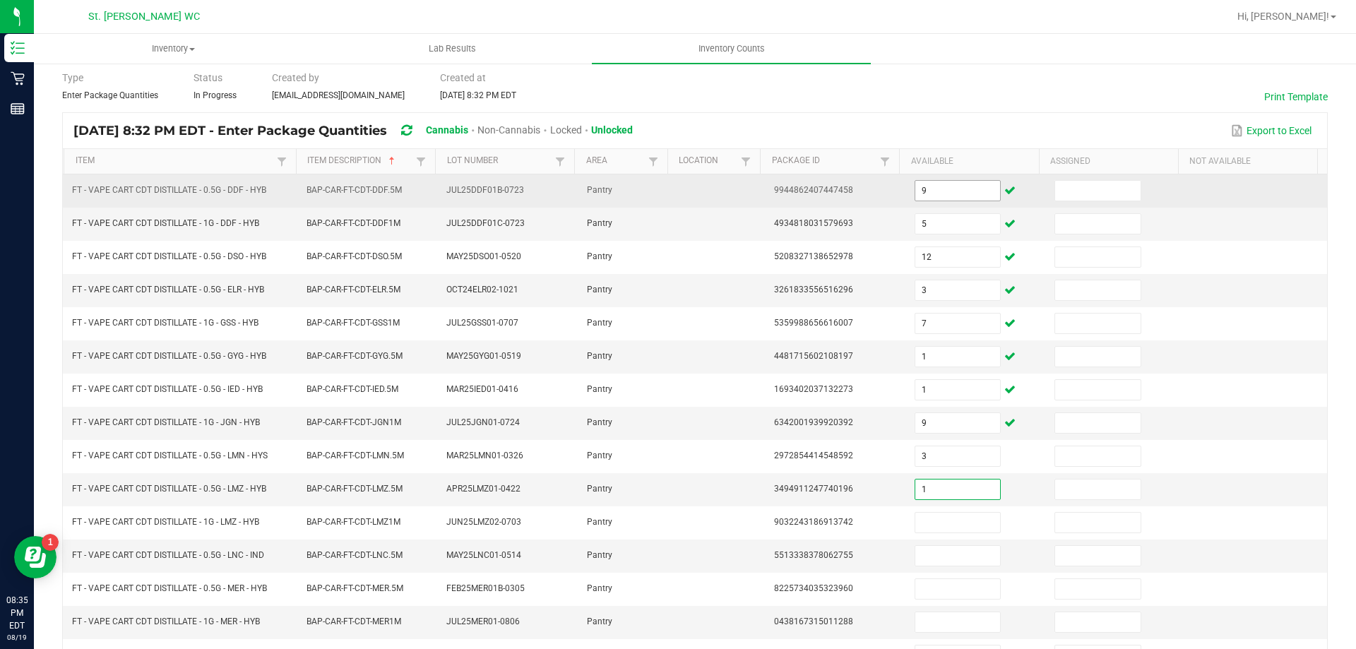
type input "1"
type input "2"
type input "3"
type input "11"
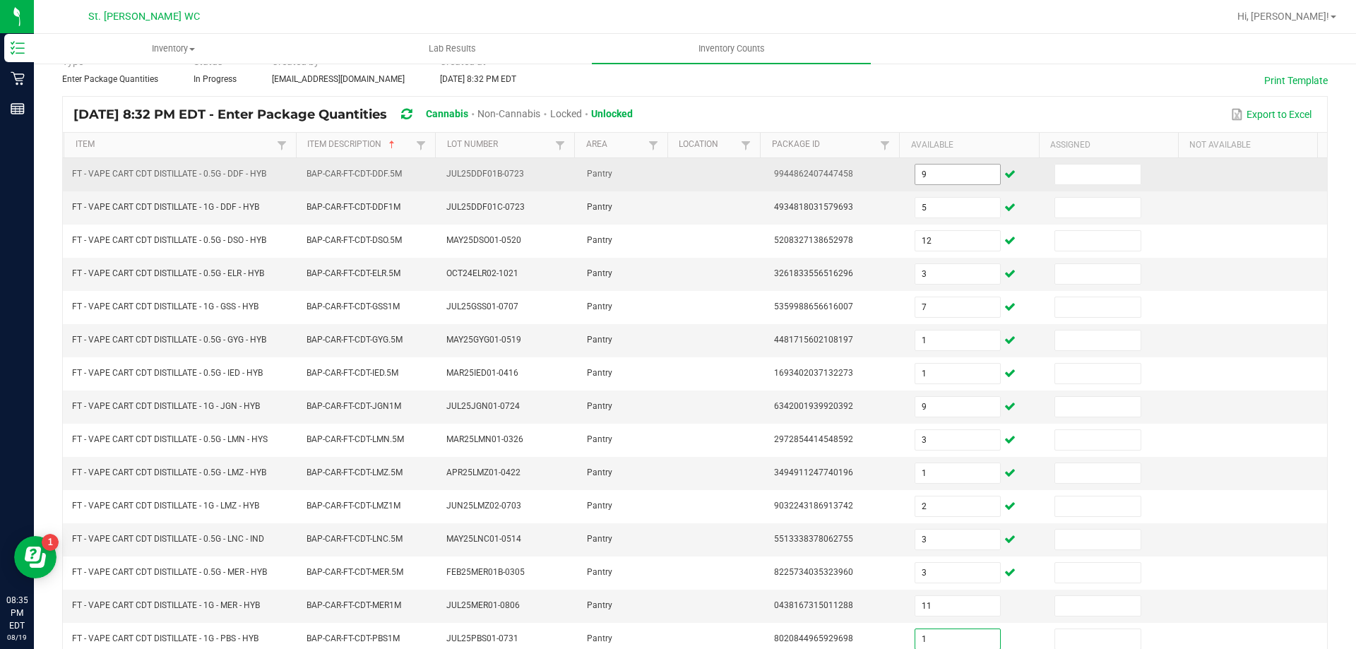
type input "1"
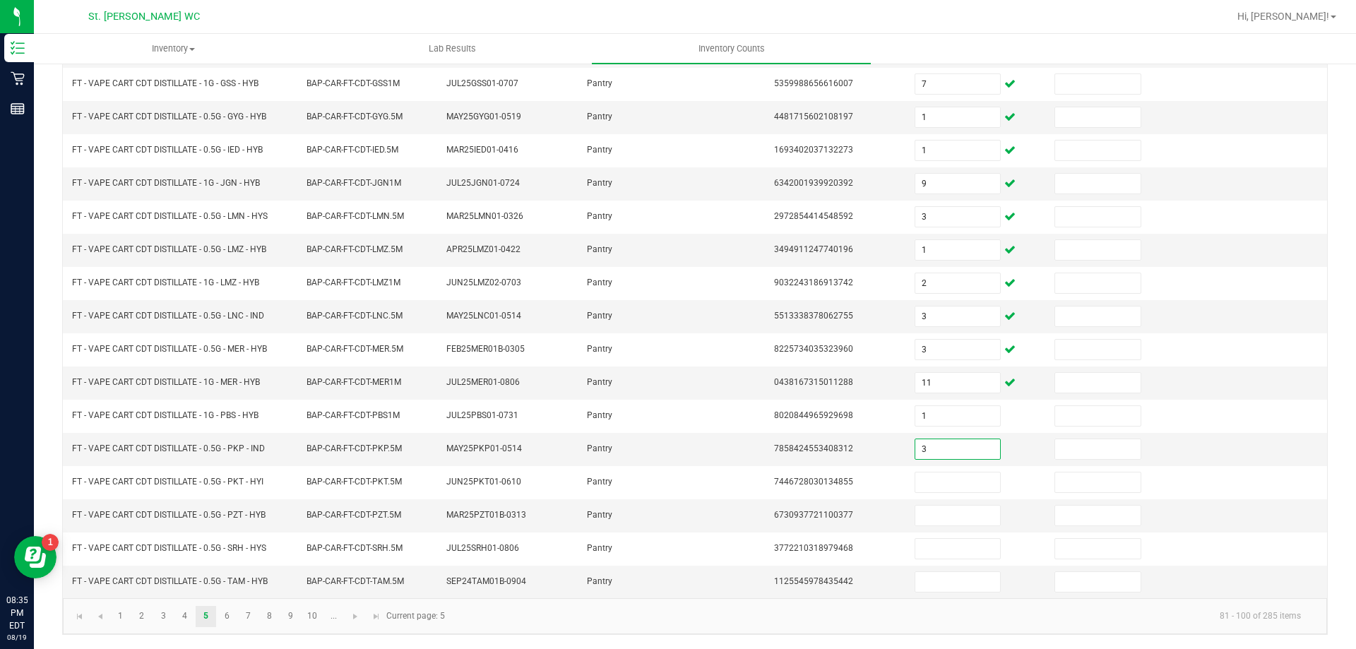
type input "3"
type input "9"
type input "11"
type input "3"
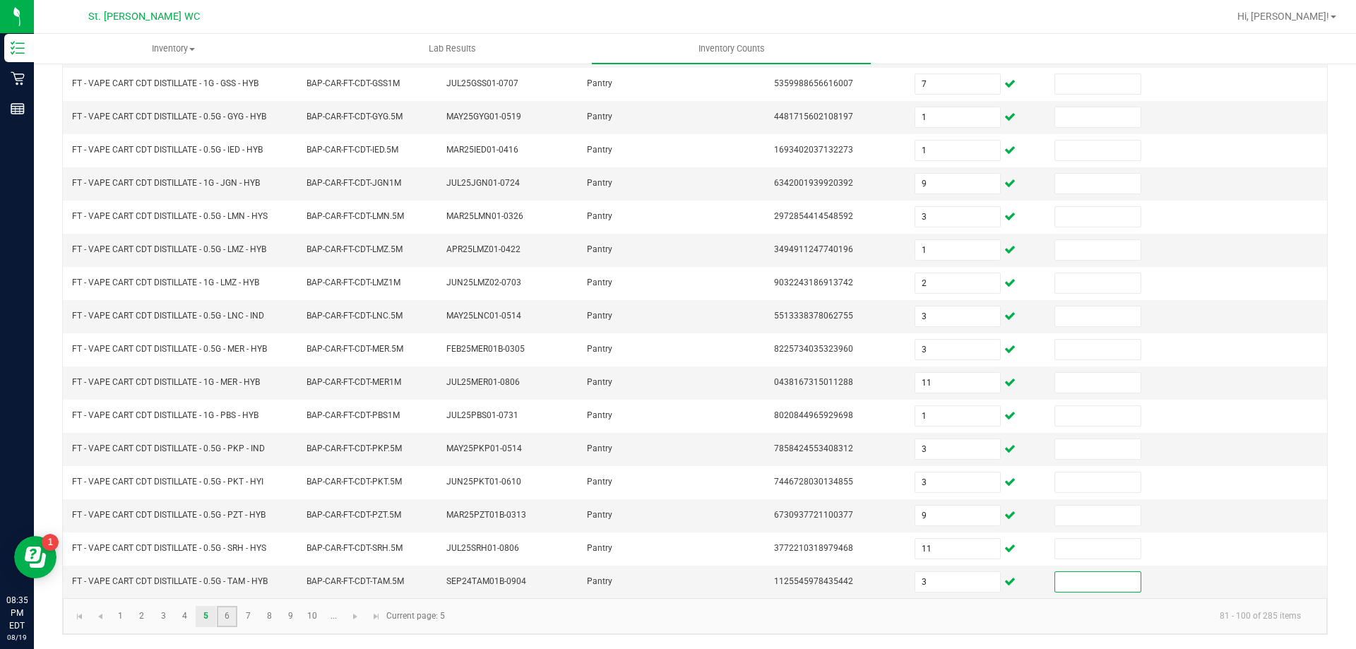
click at [227, 615] on link "6" at bounding box center [227, 616] width 20 height 21
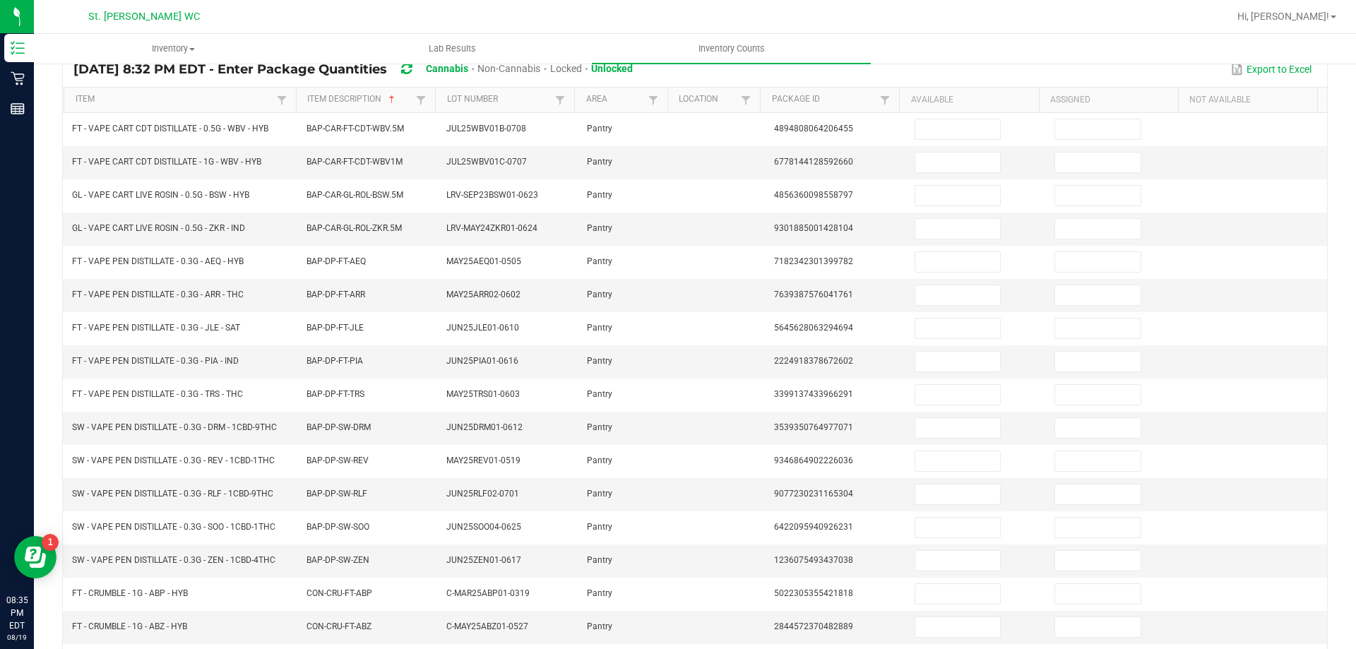
scroll to position [105, 0]
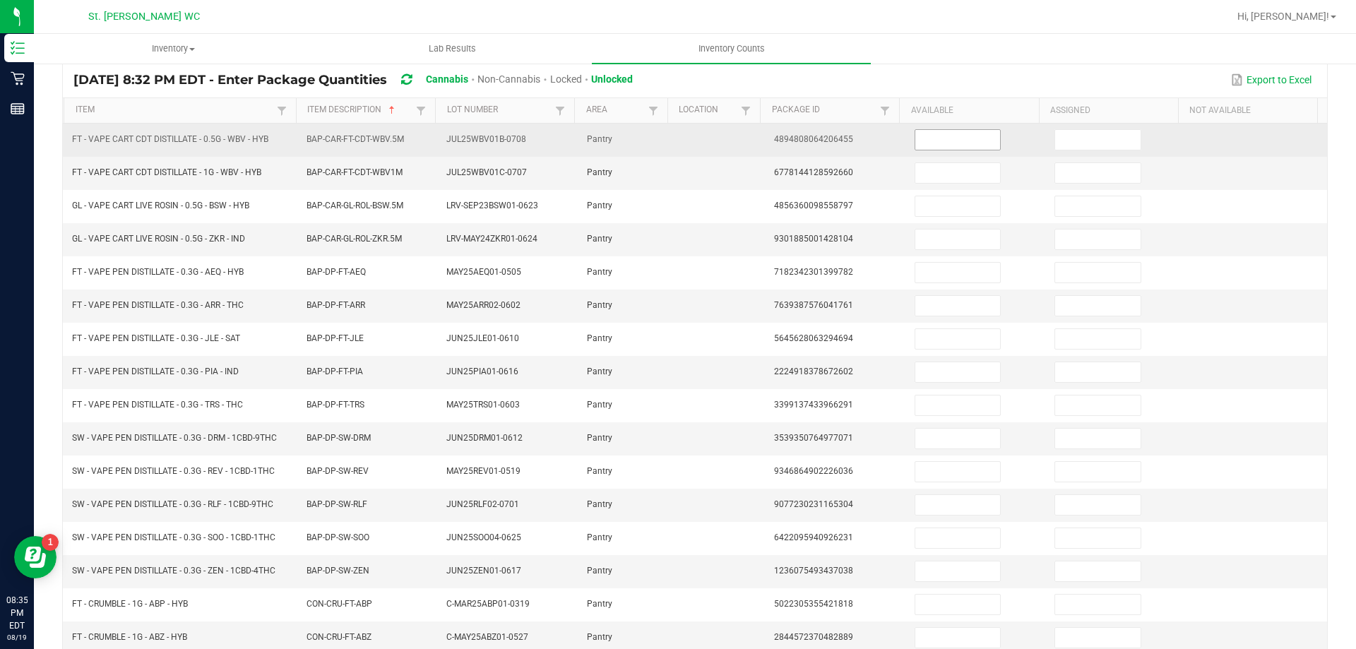
click at [938, 140] on input at bounding box center [957, 140] width 85 height 20
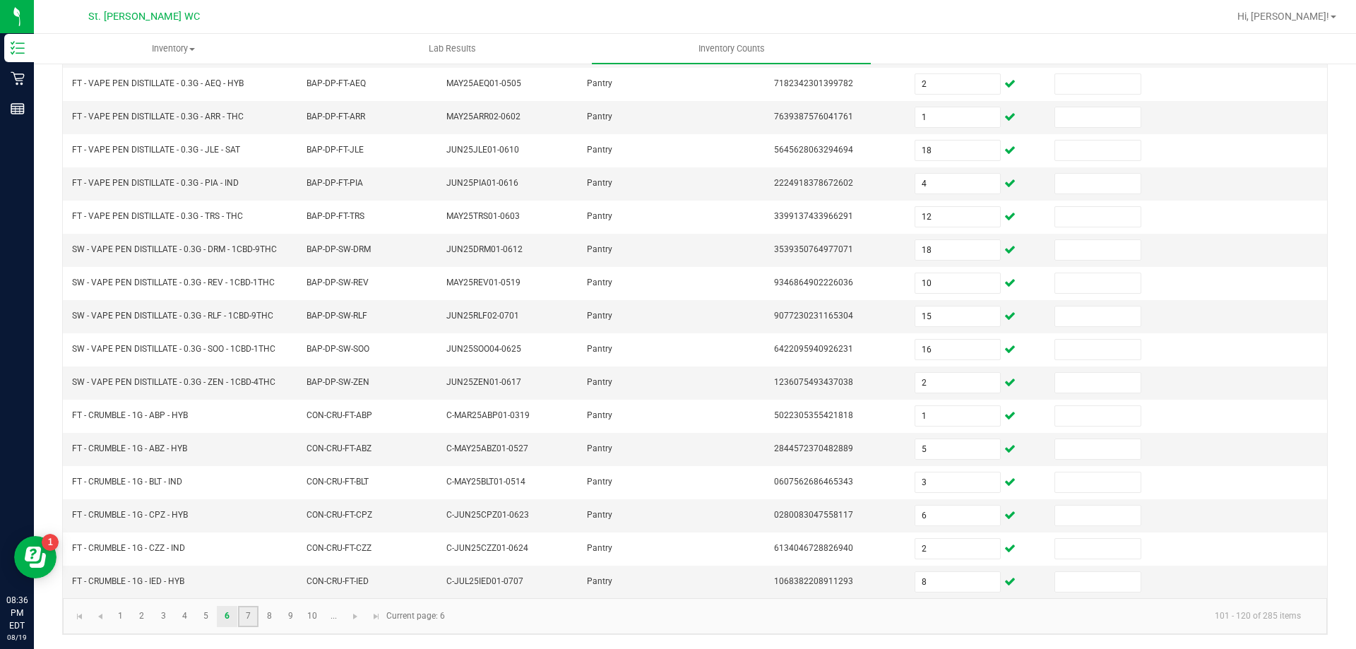
click at [249, 615] on link "7" at bounding box center [248, 616] width 20 height 21
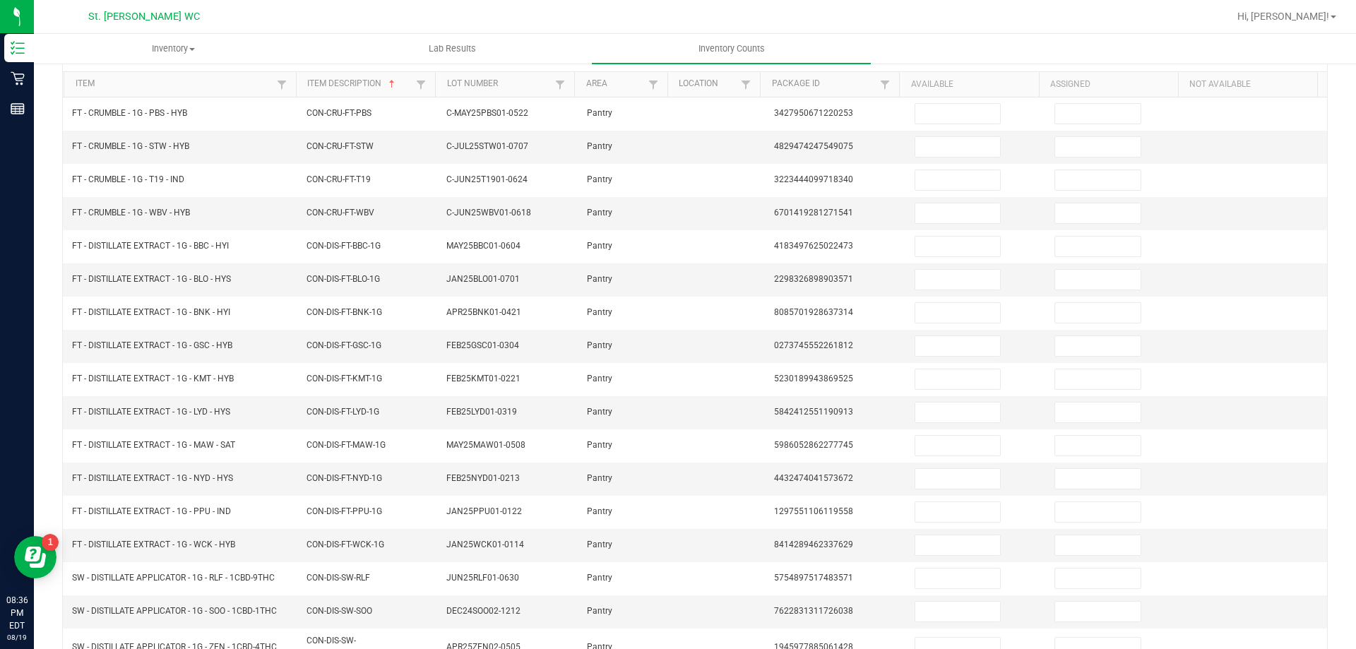
scroll to position [84, 0]
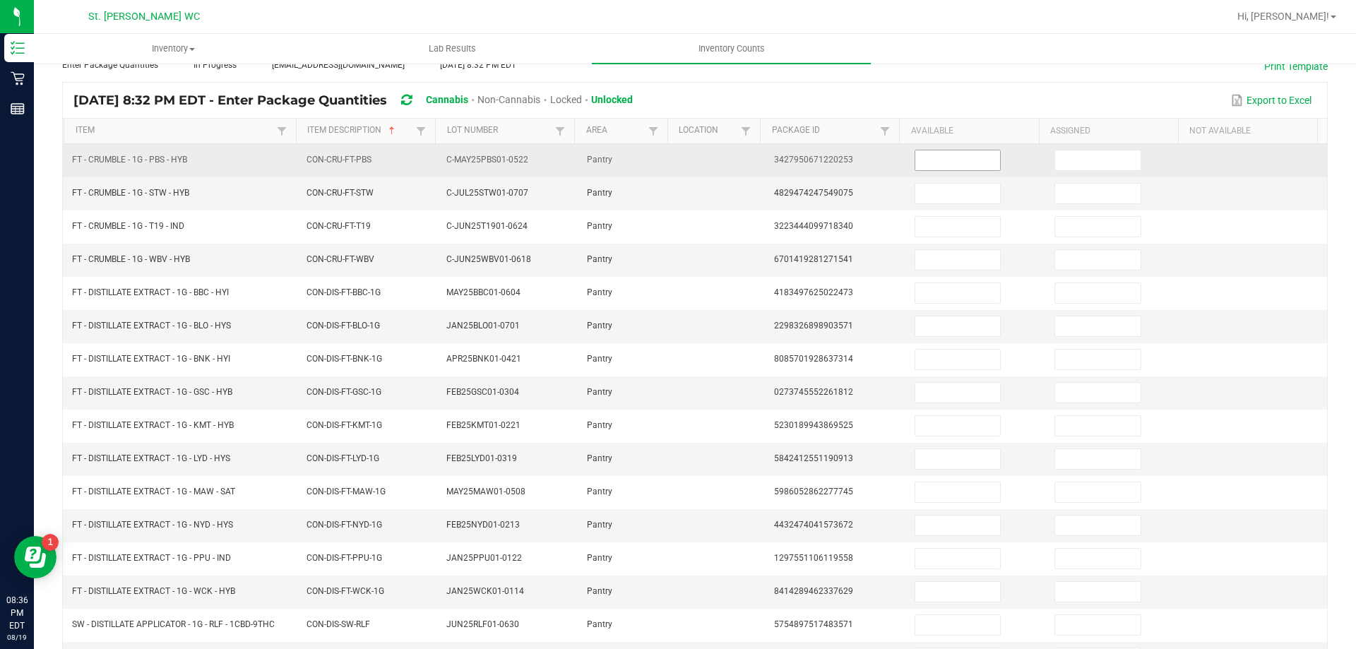
click at [937, 162] on input at bounding box center [957, 160] width 85 height 20
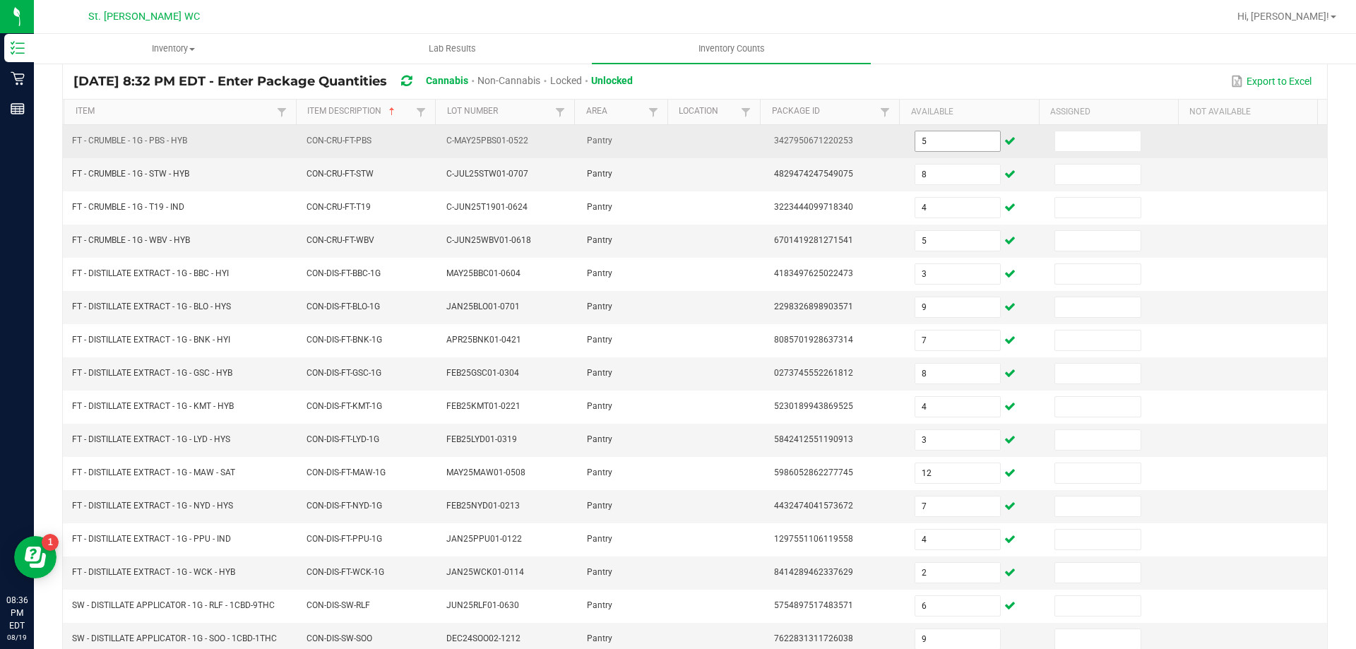
scroll to position [293, 0]
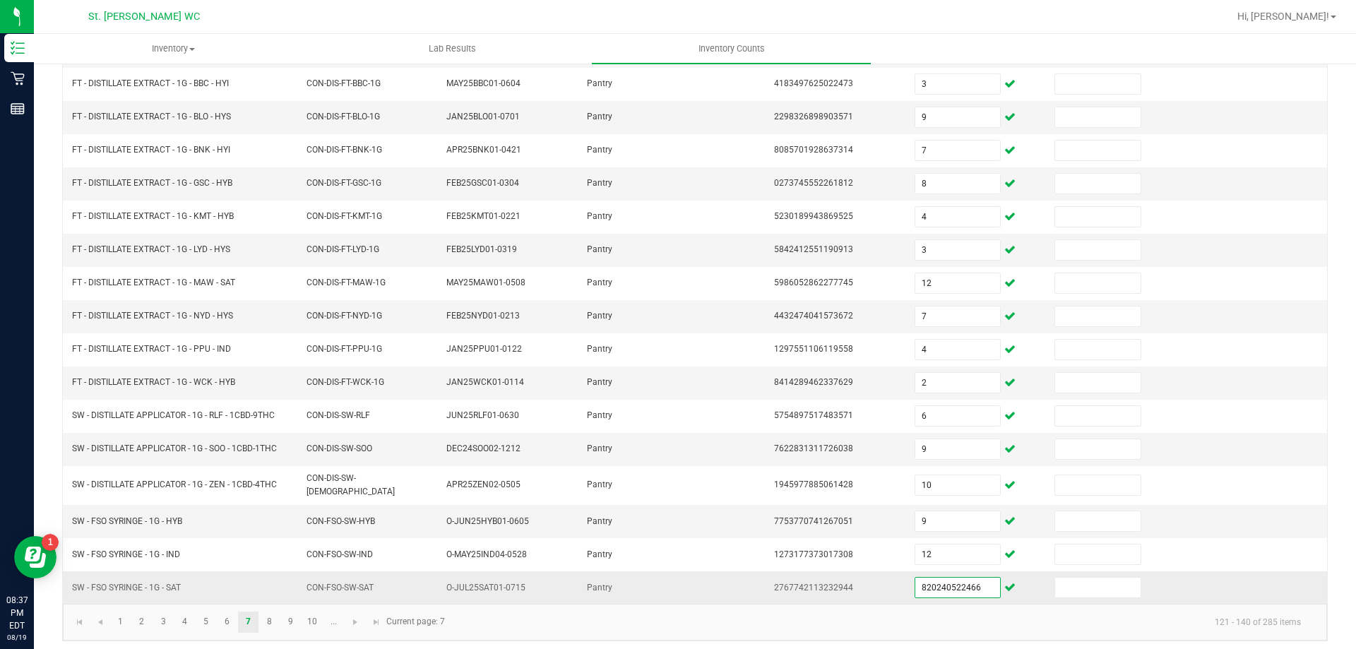
click at [959, 582] on input "820240522466" at bounding box center [957, 588] width 85 height 20
click at [956, 581] on input "820240522466" at bounding box center [957, 588] width 85 height 20
click at [956, 579] on input "820240522466" at bounding box center [957, 588] width 85 height 20
click at [956, 582] on input "820240522466" at bounding box center [957, 588] width 85 height 20
click at [930, 517] on input "9" at bounding box center [957, 521] width 85 height 20
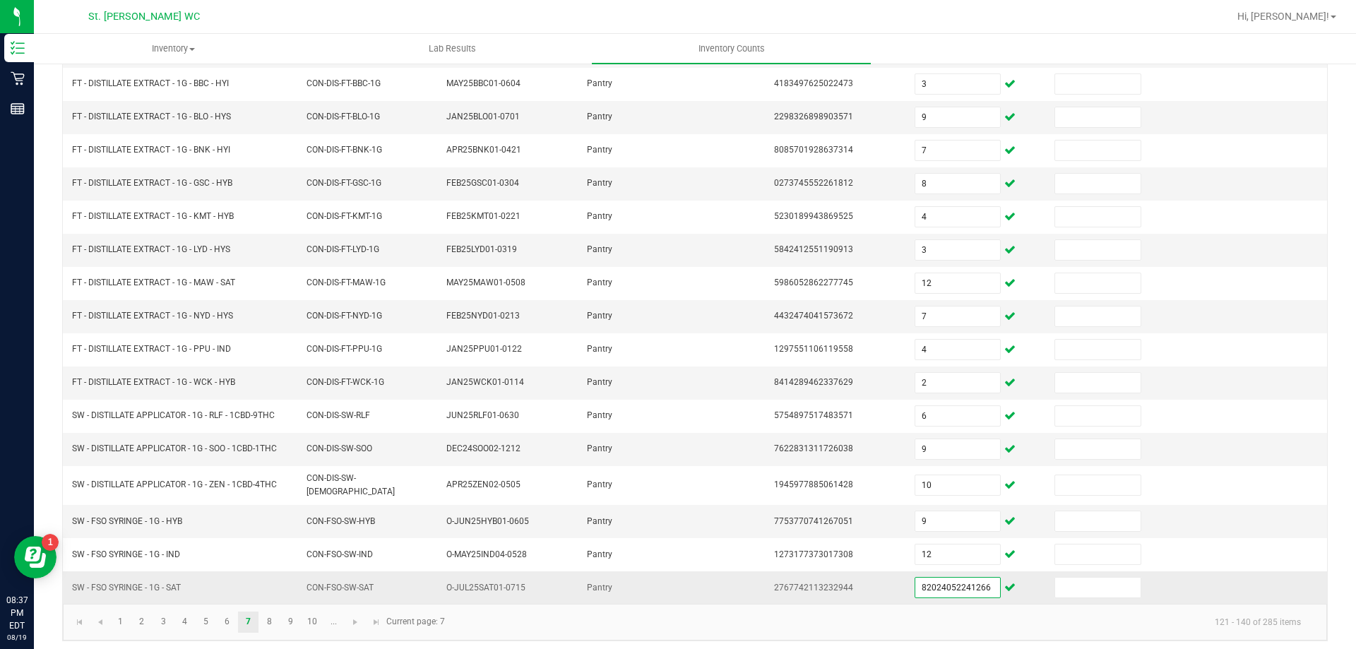
click at [961, 586] on input "82024052241266" at bounding box center [957, 588] width 85 height 20
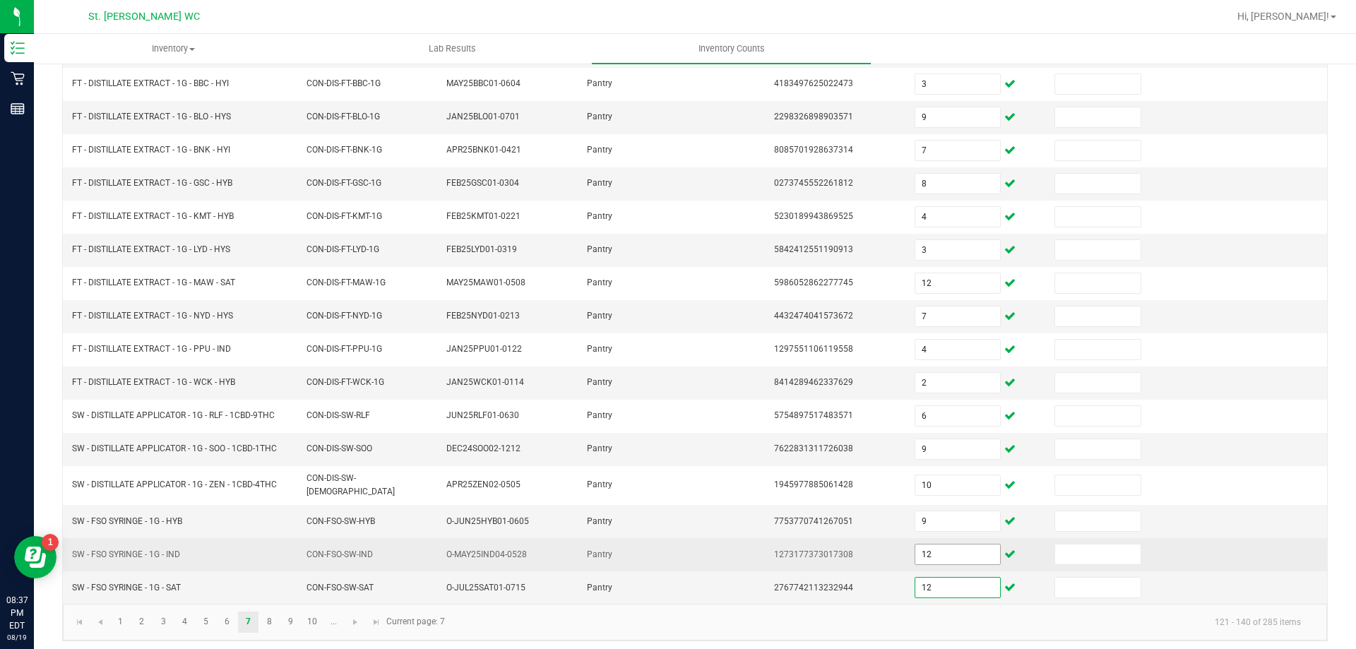
click at [942, 551] on input "12" at bounding box center [957, 555] width 85 height 20
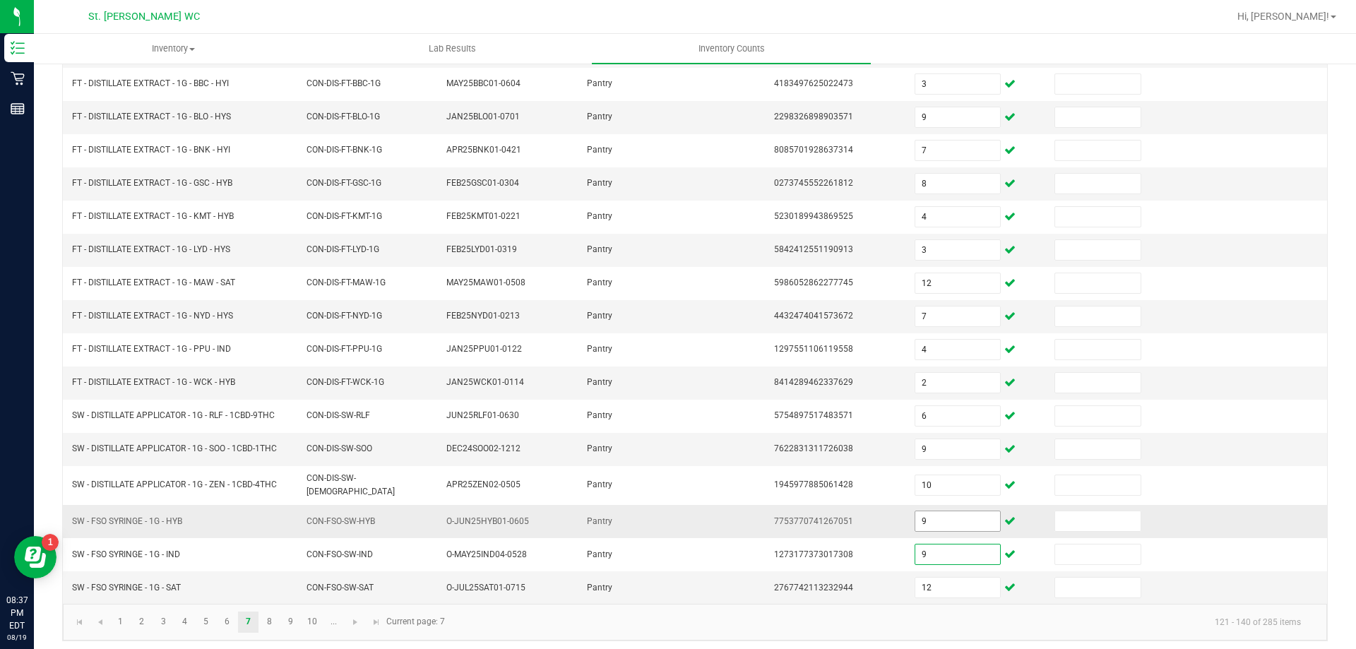
click at [924, 511] on input "9" at bounding box center [957, 521] width 85 height 20
click at [894, 631] on kendo-pager "1 2 3 4 5 6 7 8 9 10 ... 121 - 140 of 285 items Current page: 7" at bounding box center [695, 622] width 1264 height 36
click at [273, 617] on link "8" at bounding box center [269, 622] width 20 height 21
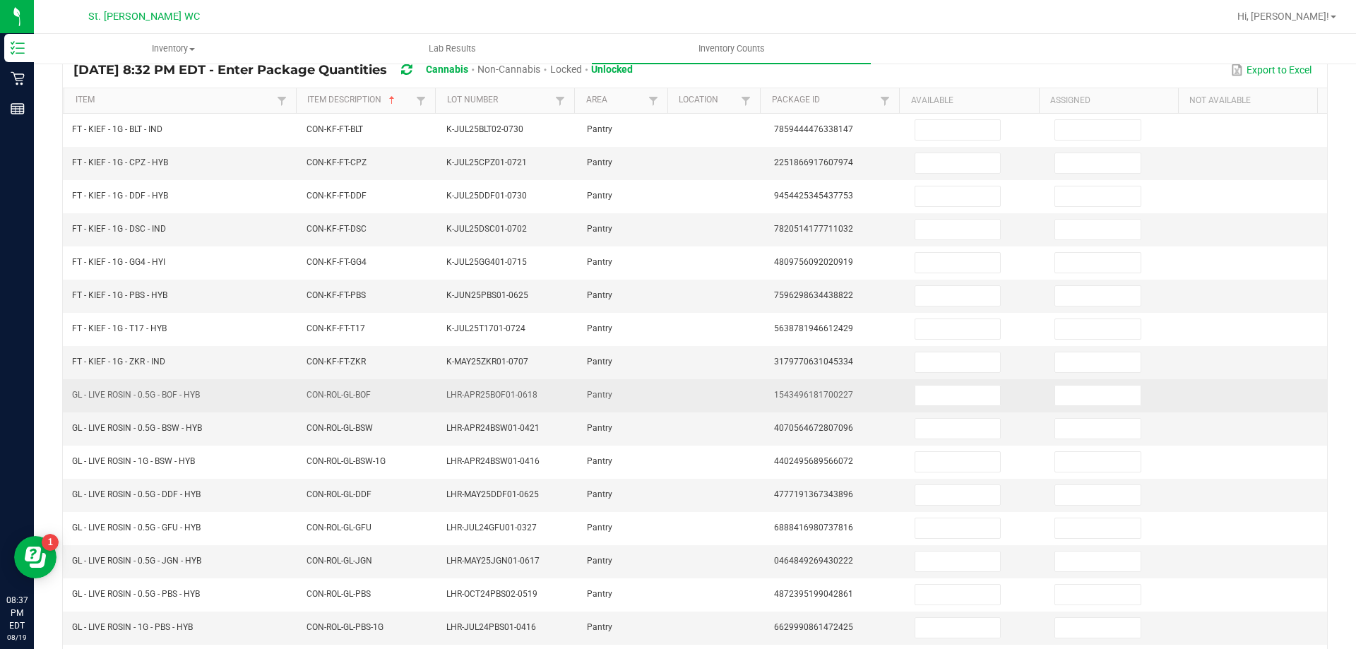
scroll to position [0, 0]
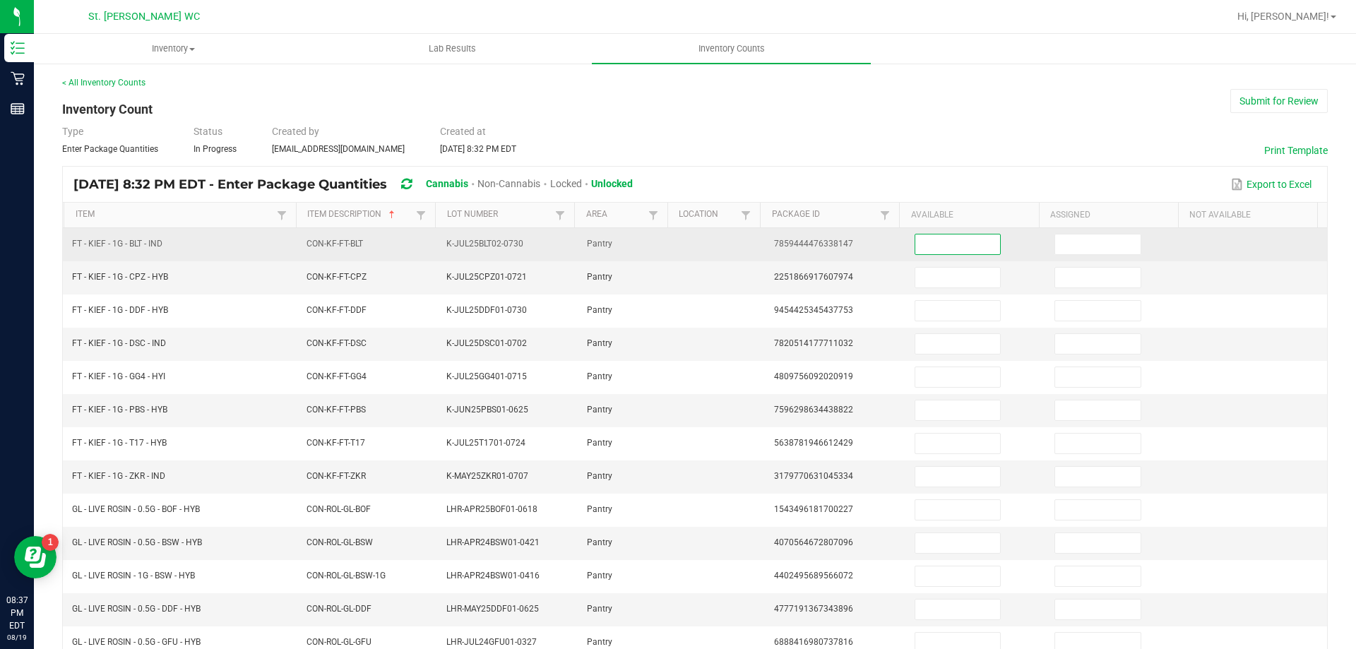
click at [936, 249] on input at bounding box center [957, 245] width 85 height 20
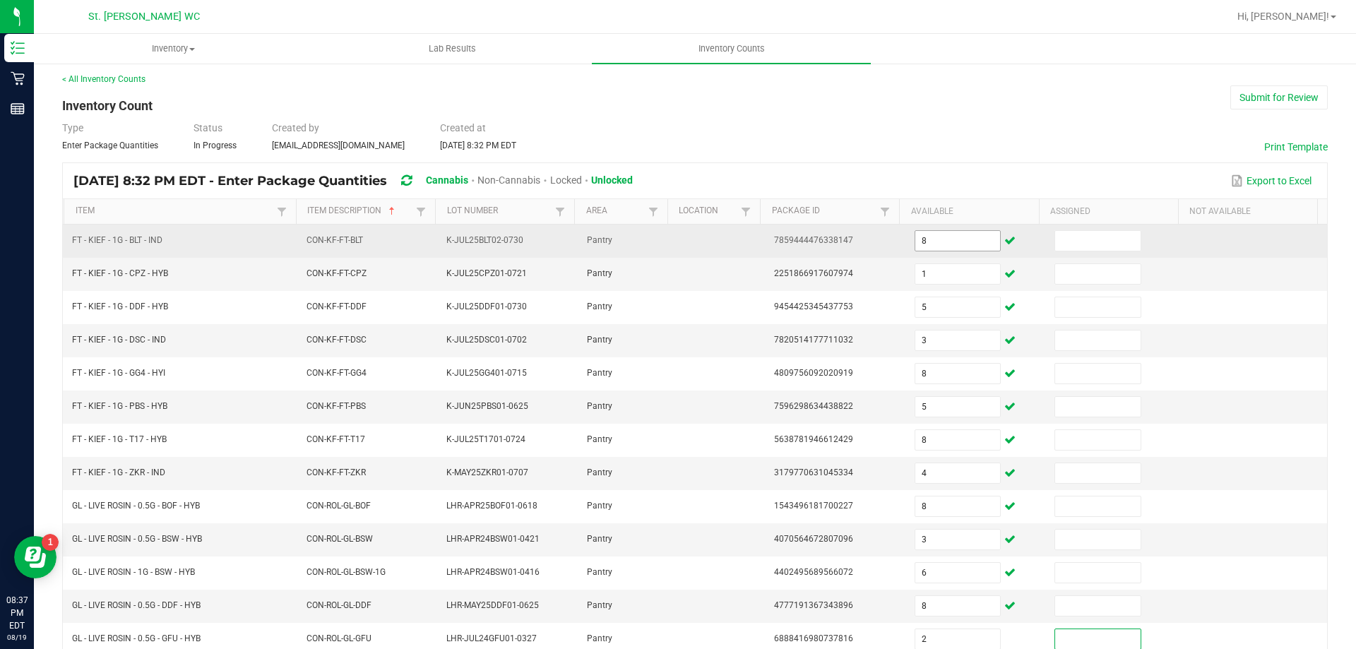
scroll to position [293, 0]
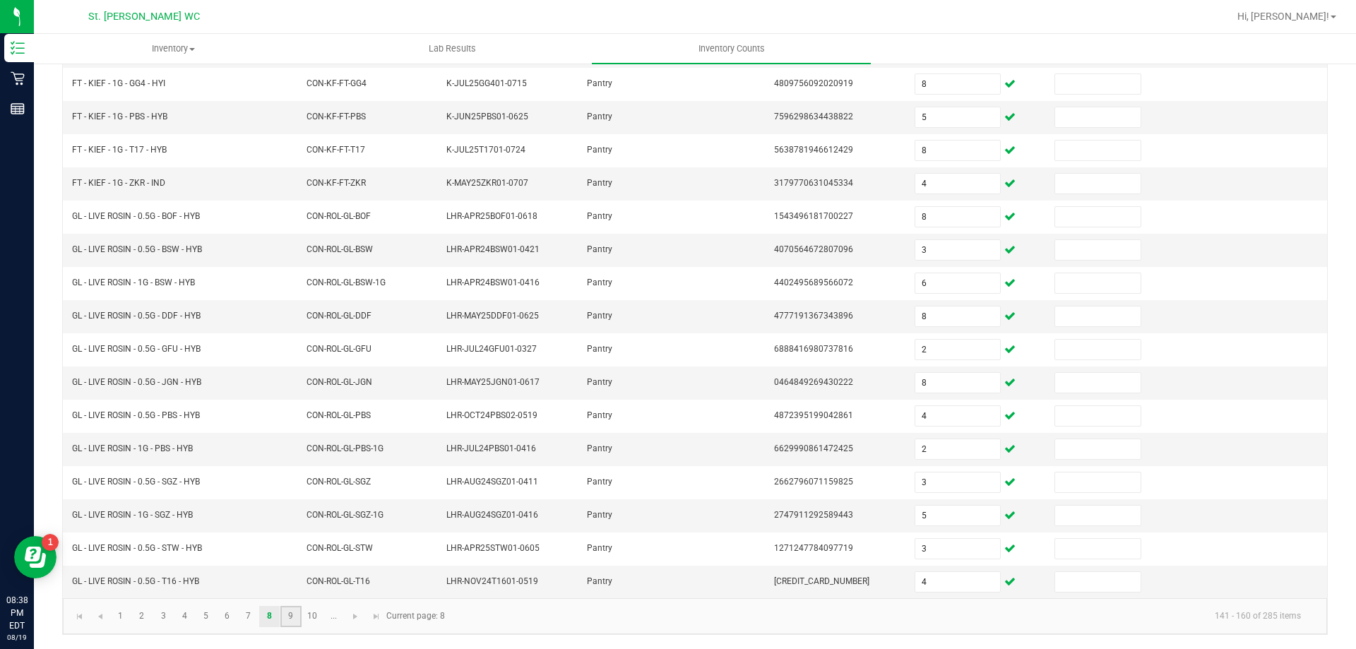
click at [291, 615] on link "9" at bounding box center [290, 616] width 20 height 21
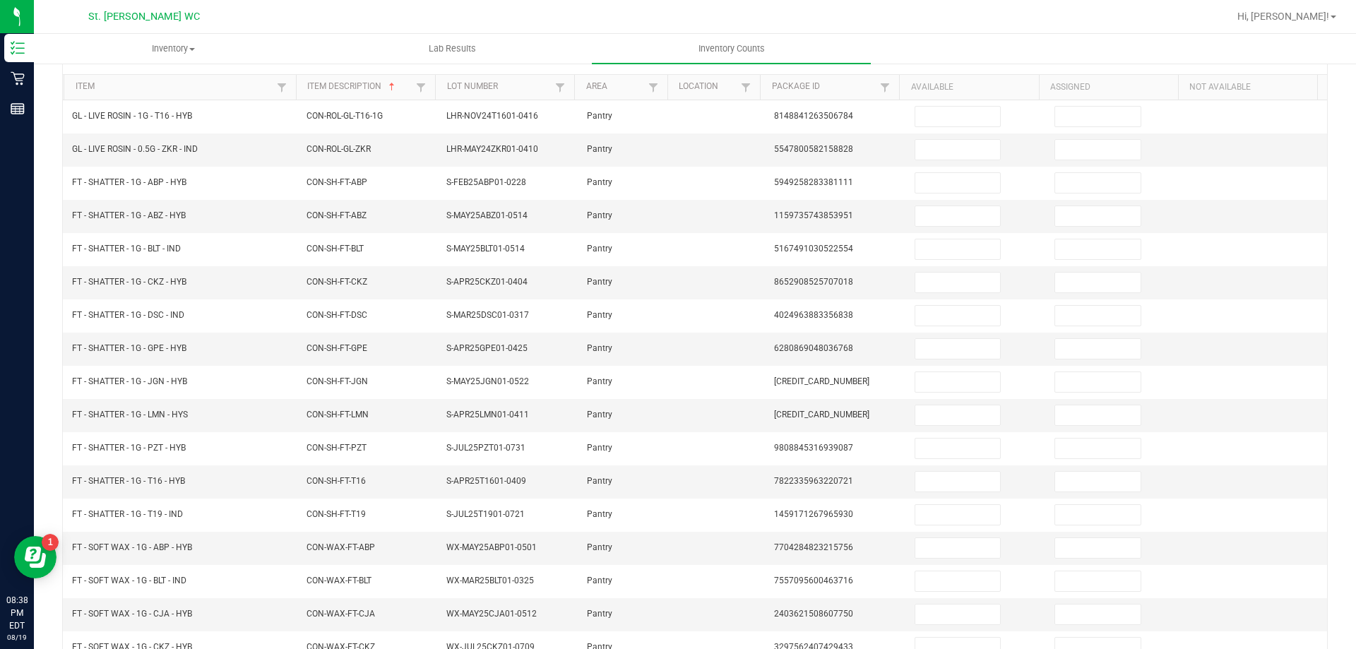
scroll to position [105, 0]
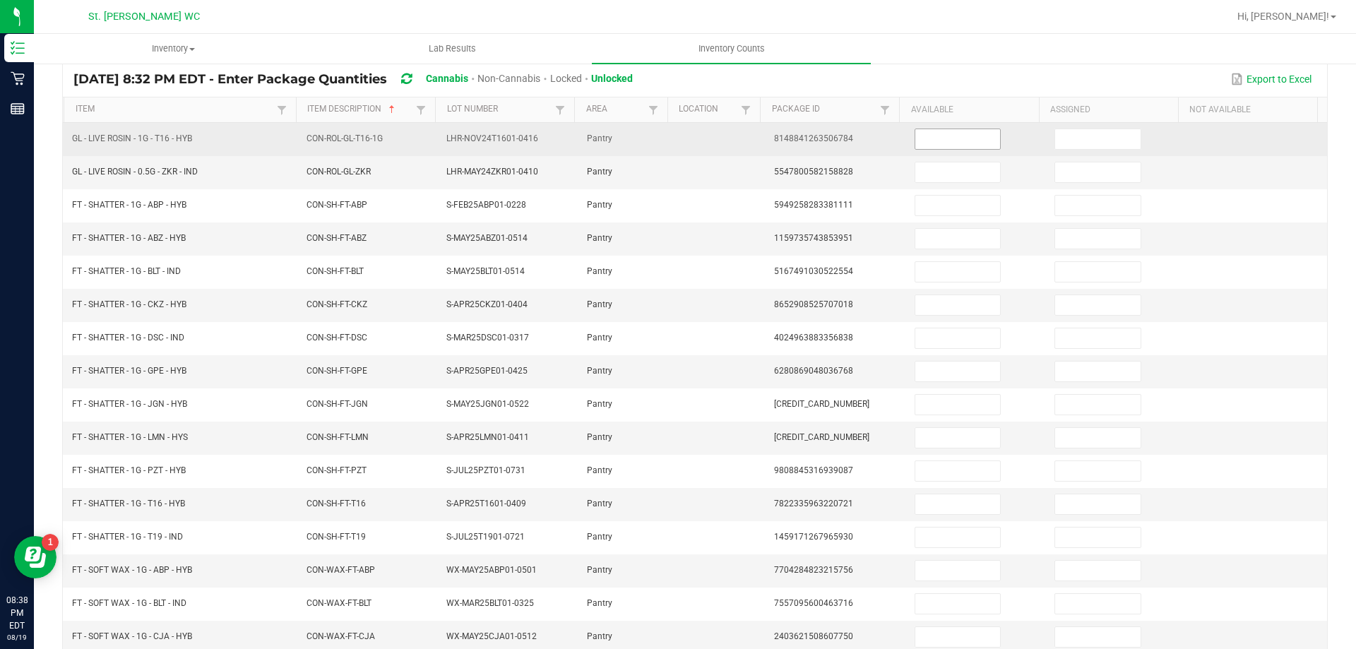
click at [940, 141] on input at bounding box center [957, 139] width 85 height 20
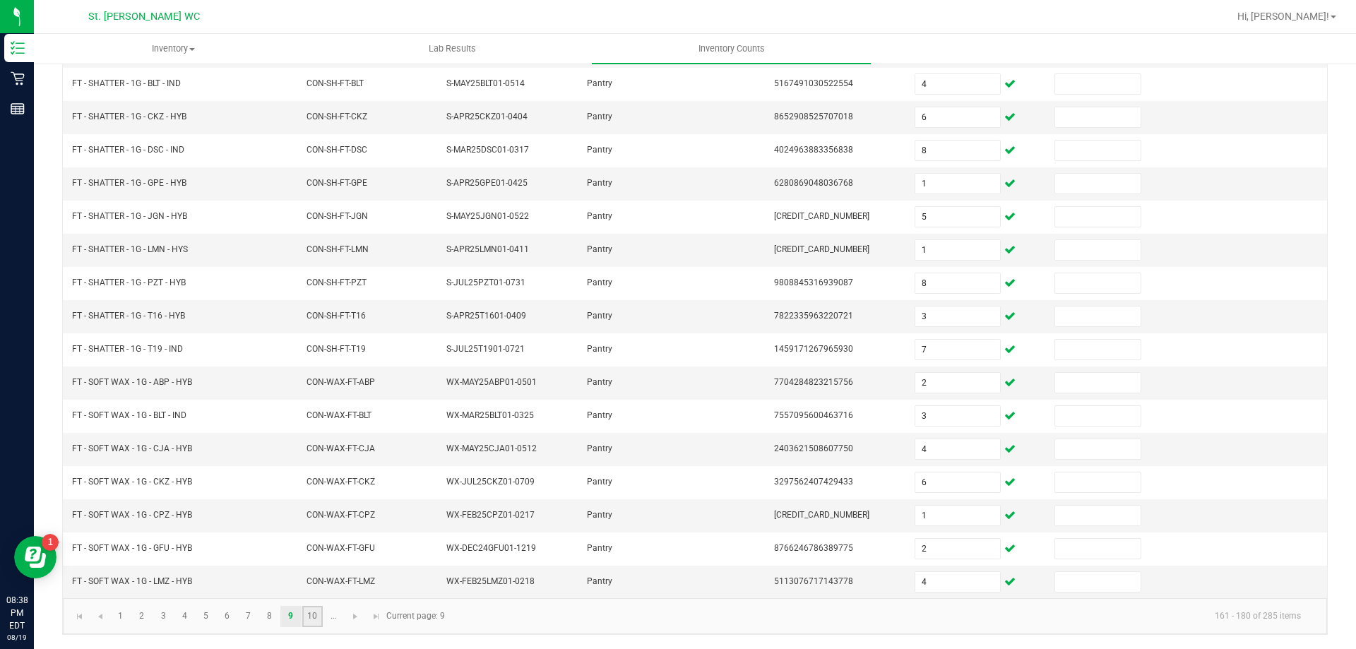
click at [313, 616] on link "10" at bounding box center [312, 616] width 20 height 21
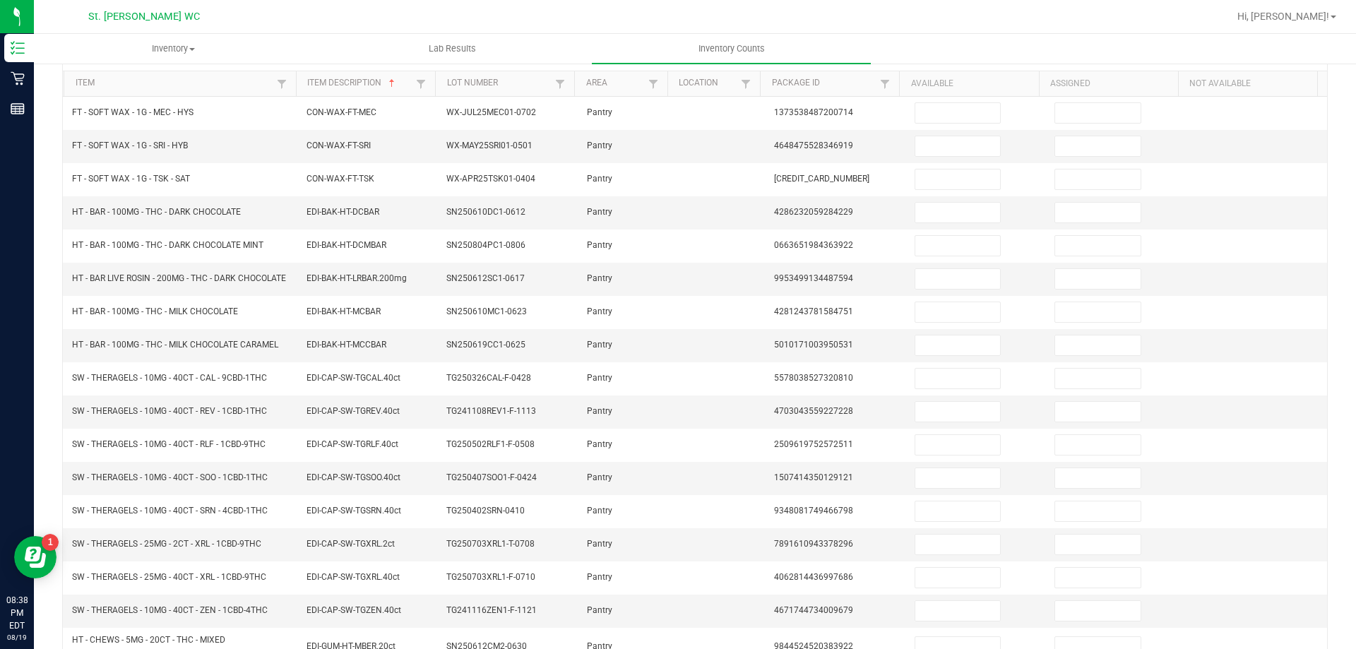
scroll to position [81, 0]
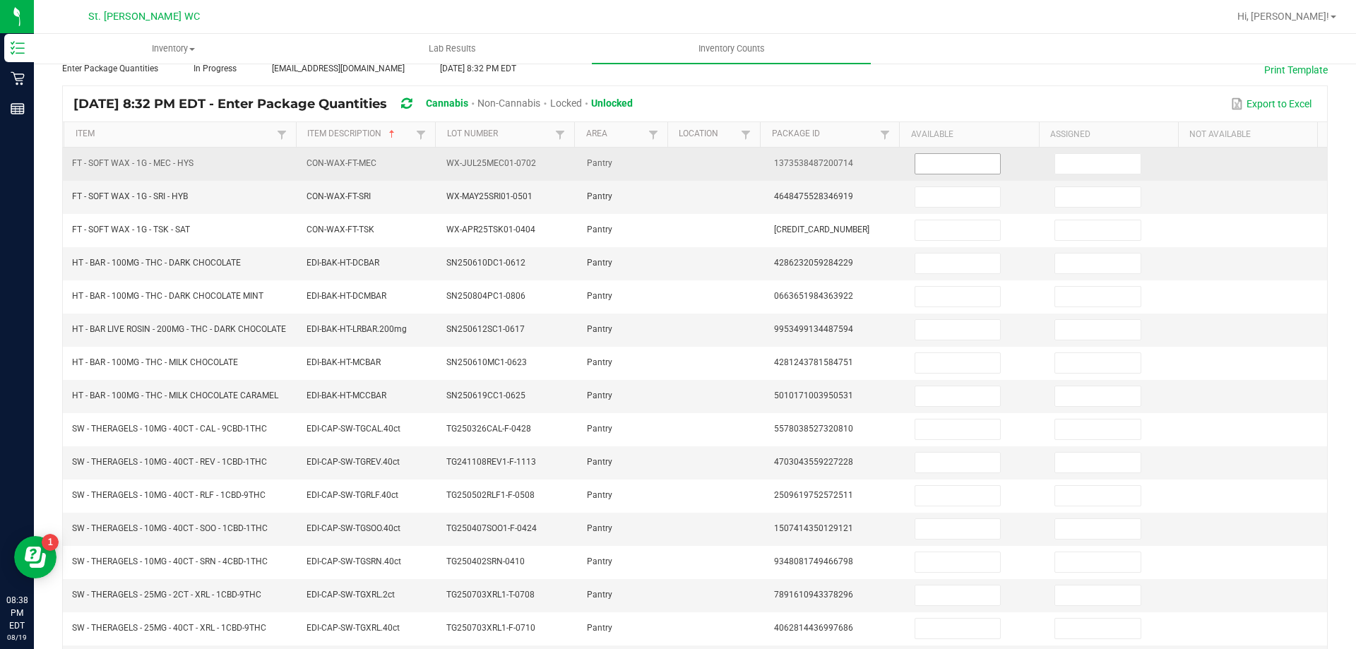
click at [958, 162] on input at bounding box center [957, 164] width 85 height 20
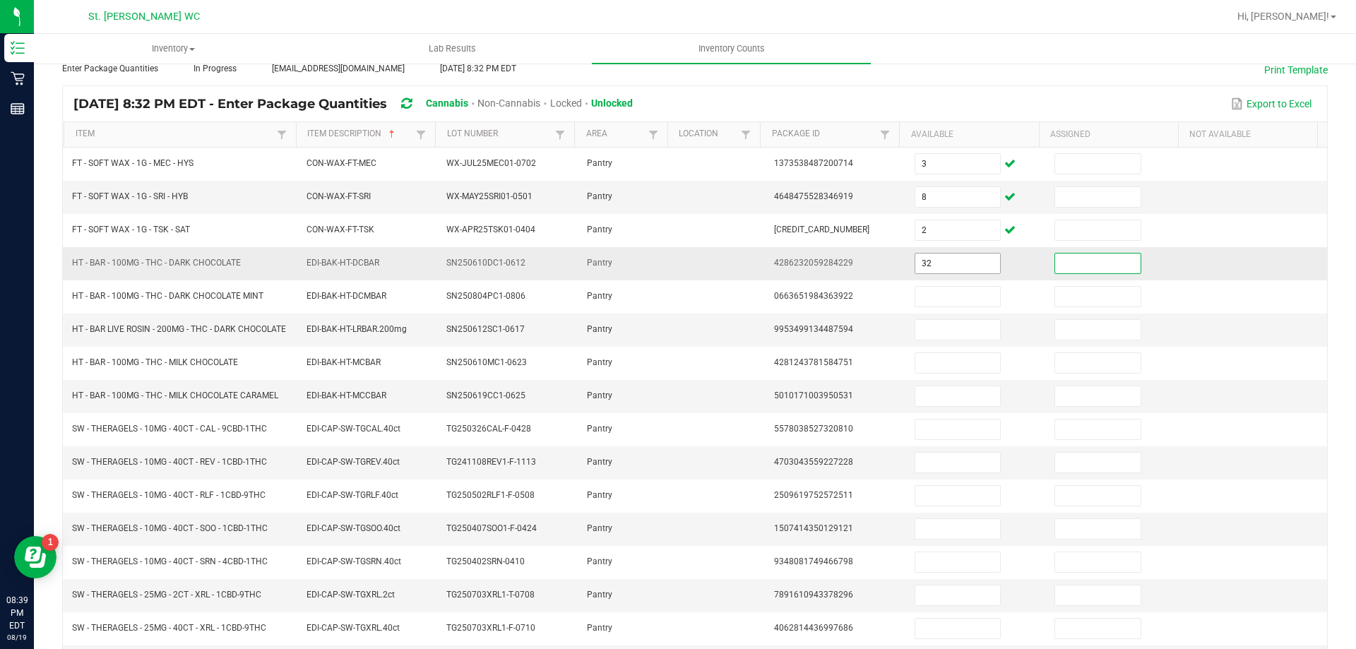
click at [961, 261] on input "32" at bounding box center [957, 264] width 85 height 20
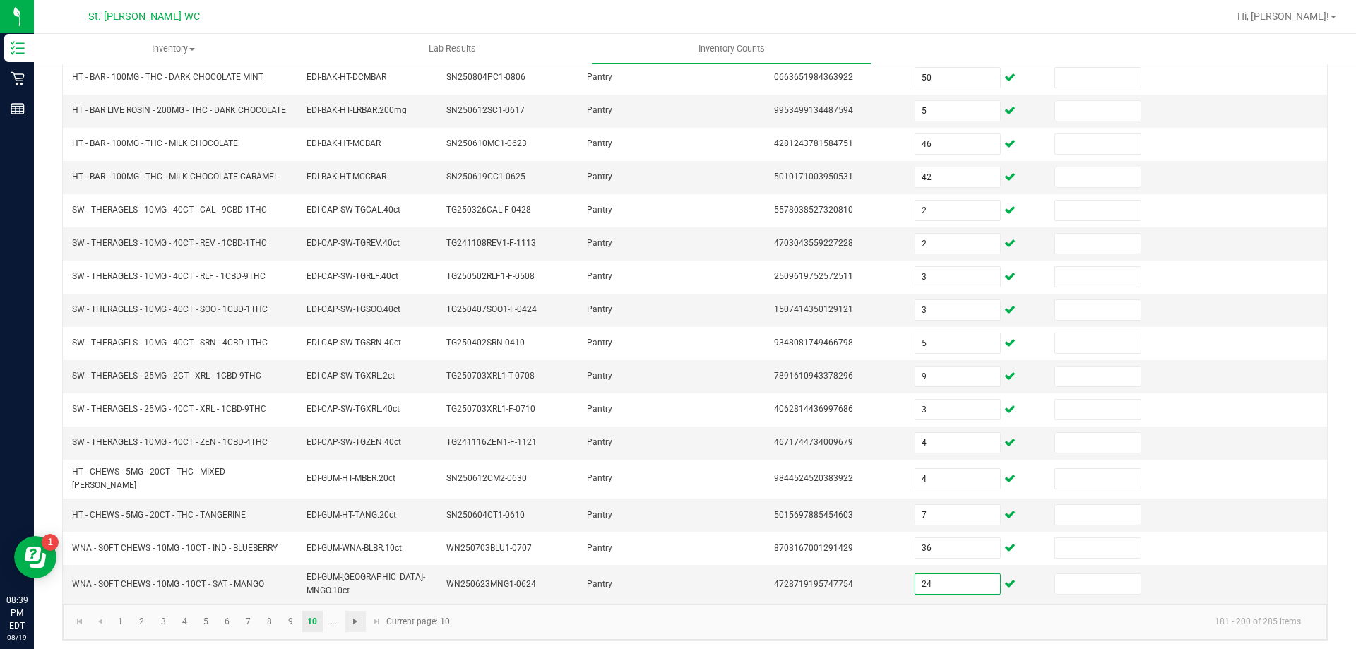
click at [356, 616] on span "Go to the next page" at bounding box center [355, 621] width 11 height 11
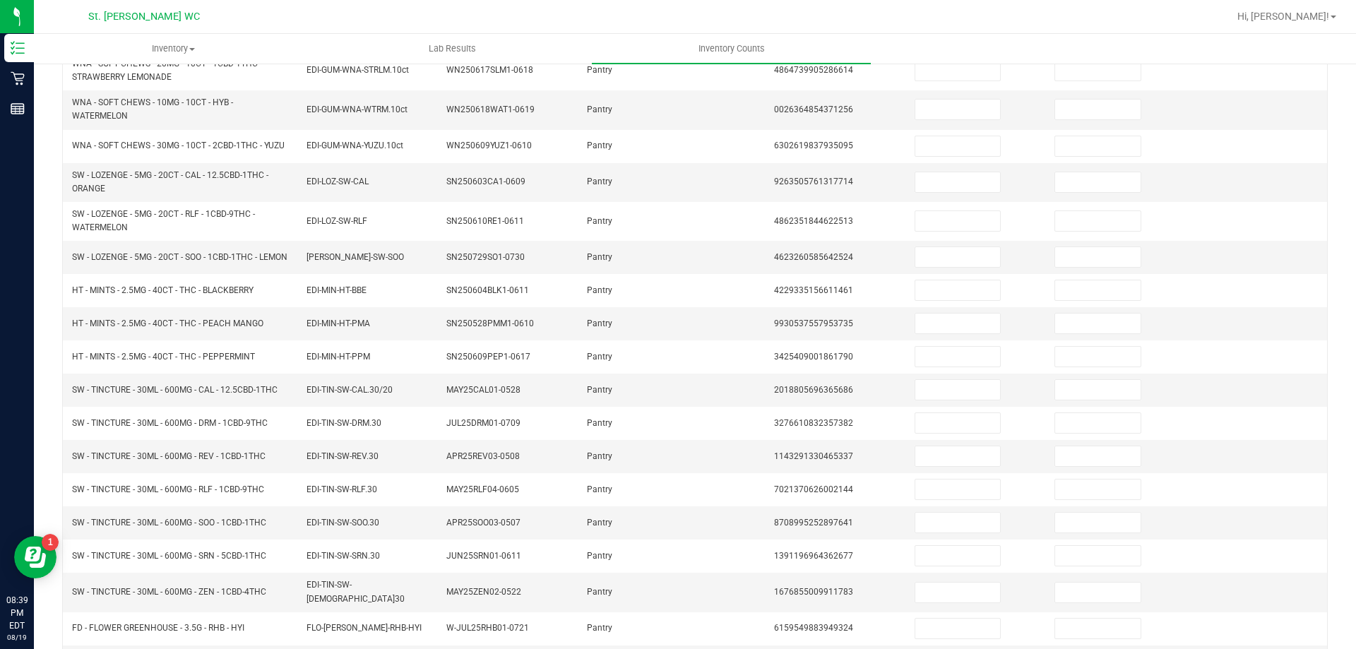
scroll to position [82, 0]
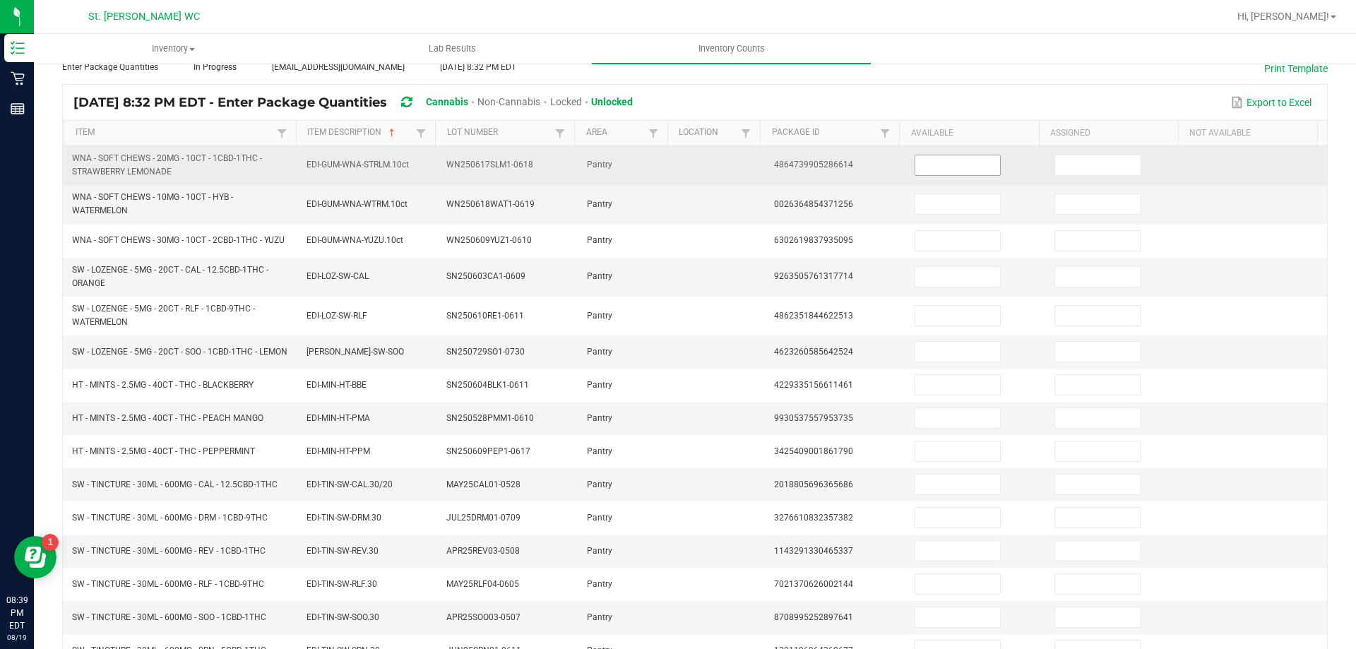
click at [964, 162] on input at bounding box center [957, 165] width 85 height 20
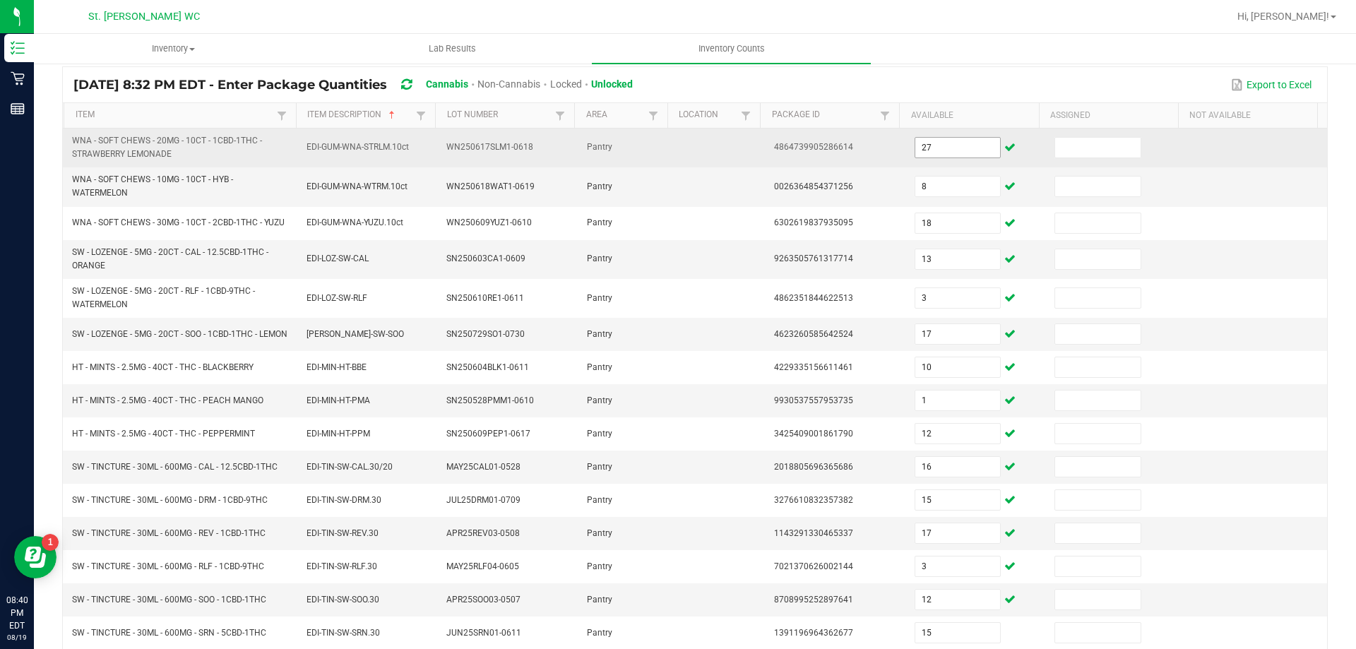
scroll to position [323, 0]
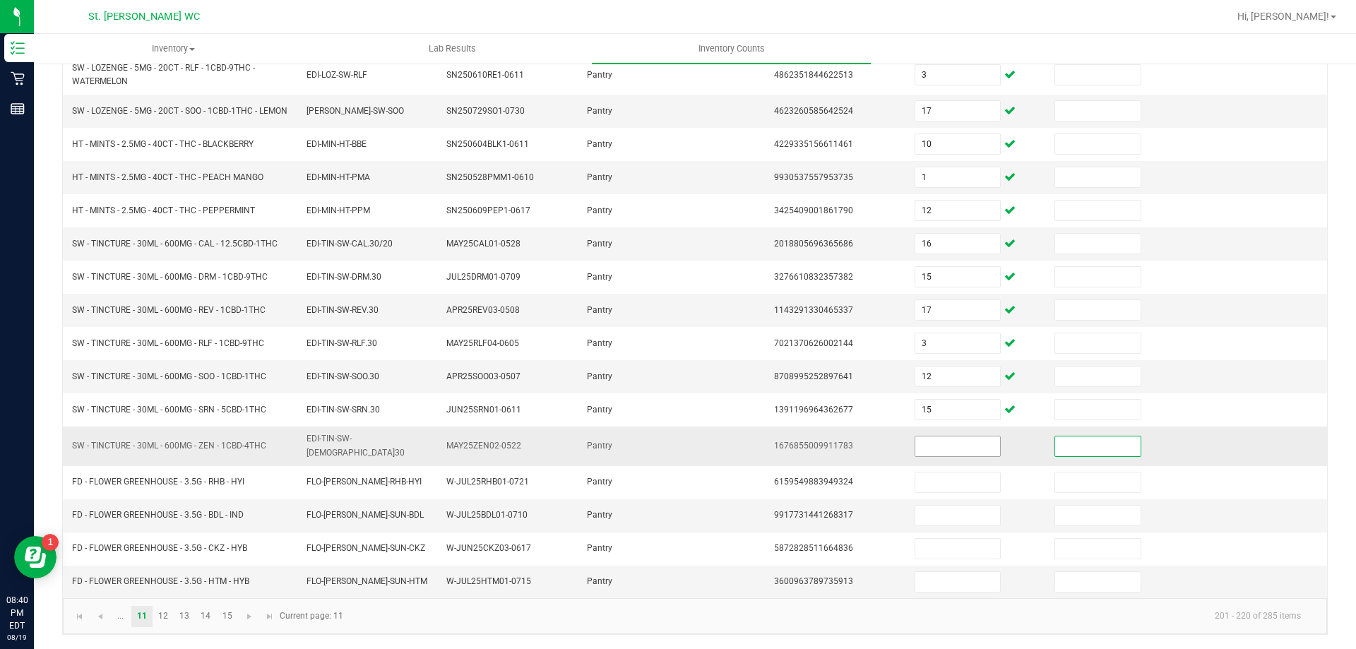
click at [934, 452] on input at bounding box center [957, 447] width 85 height 20
click at [166, 616] on link "12" at bounding box center [163, 616] width 20 height 21
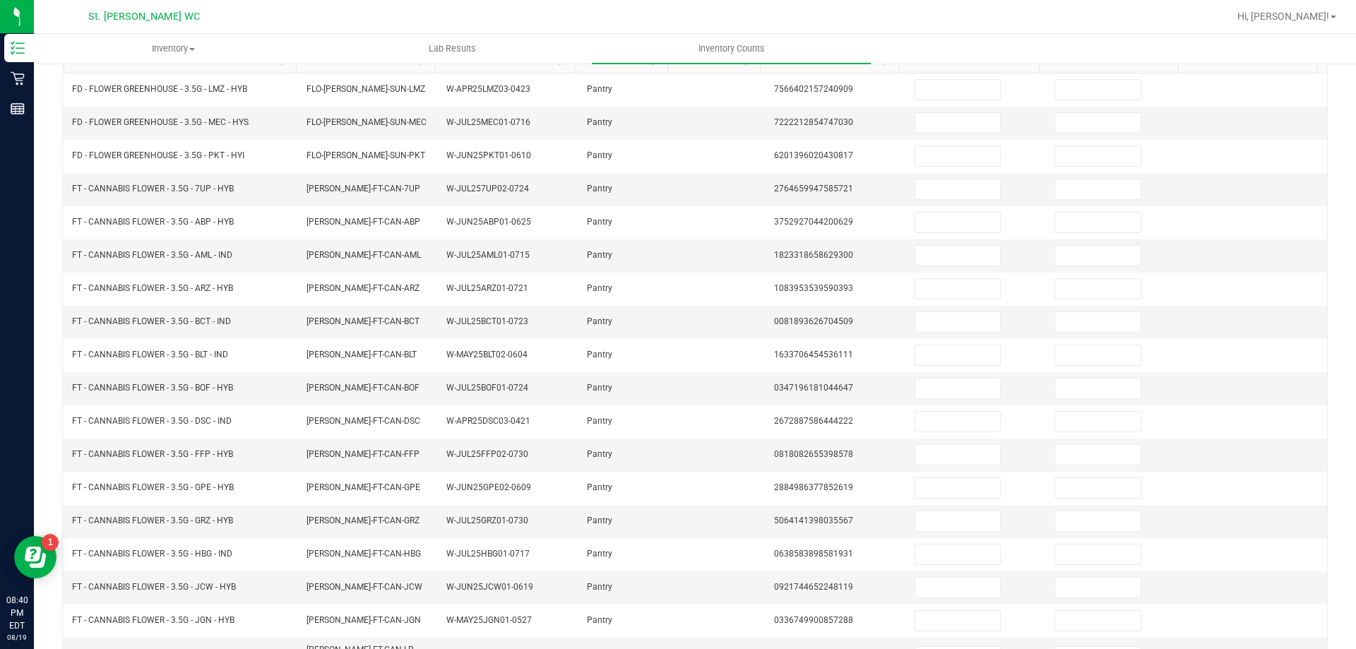
scroll to position [66, 0]
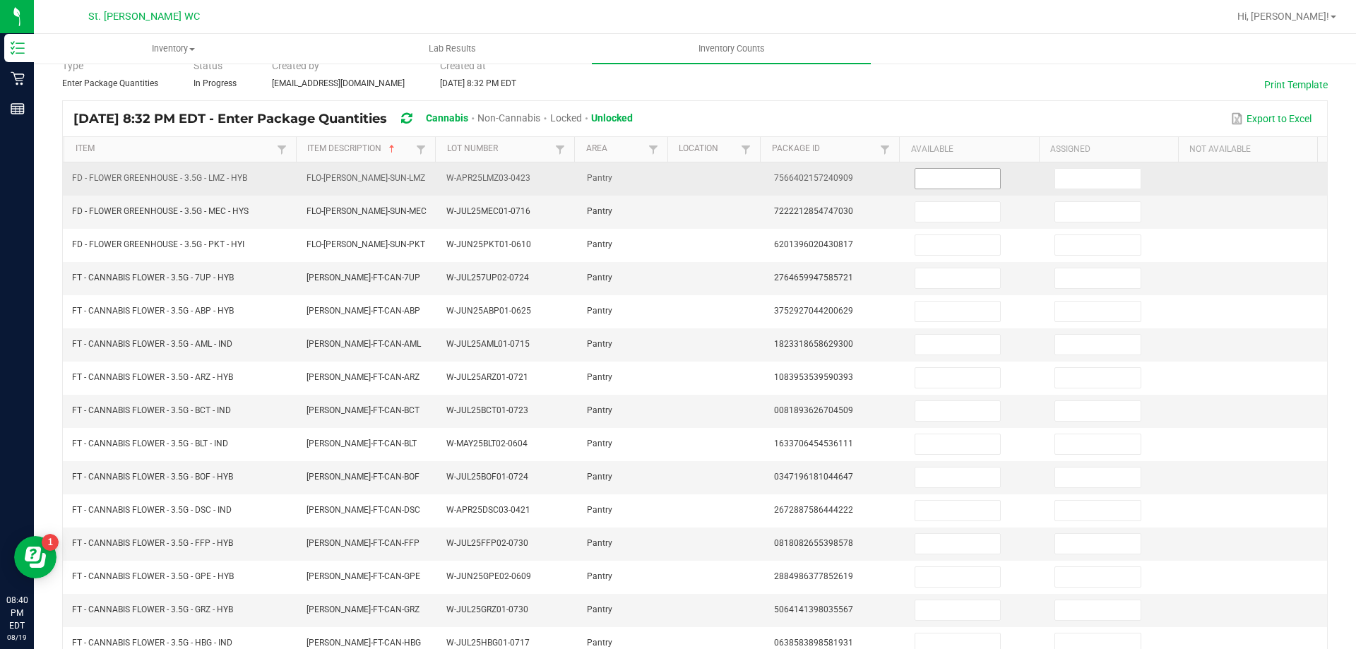
click at [937, 179] on input at bounding box center [957, 179] width 85 height 20
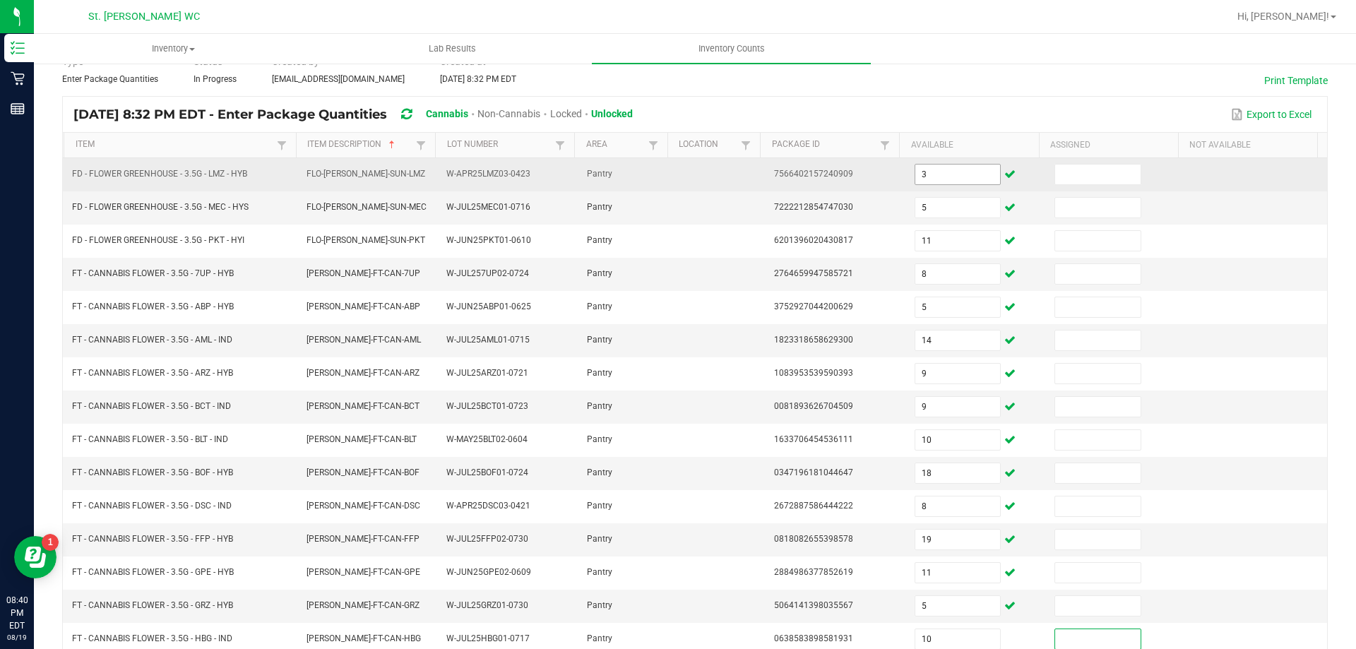
scroll to position [293, 0]
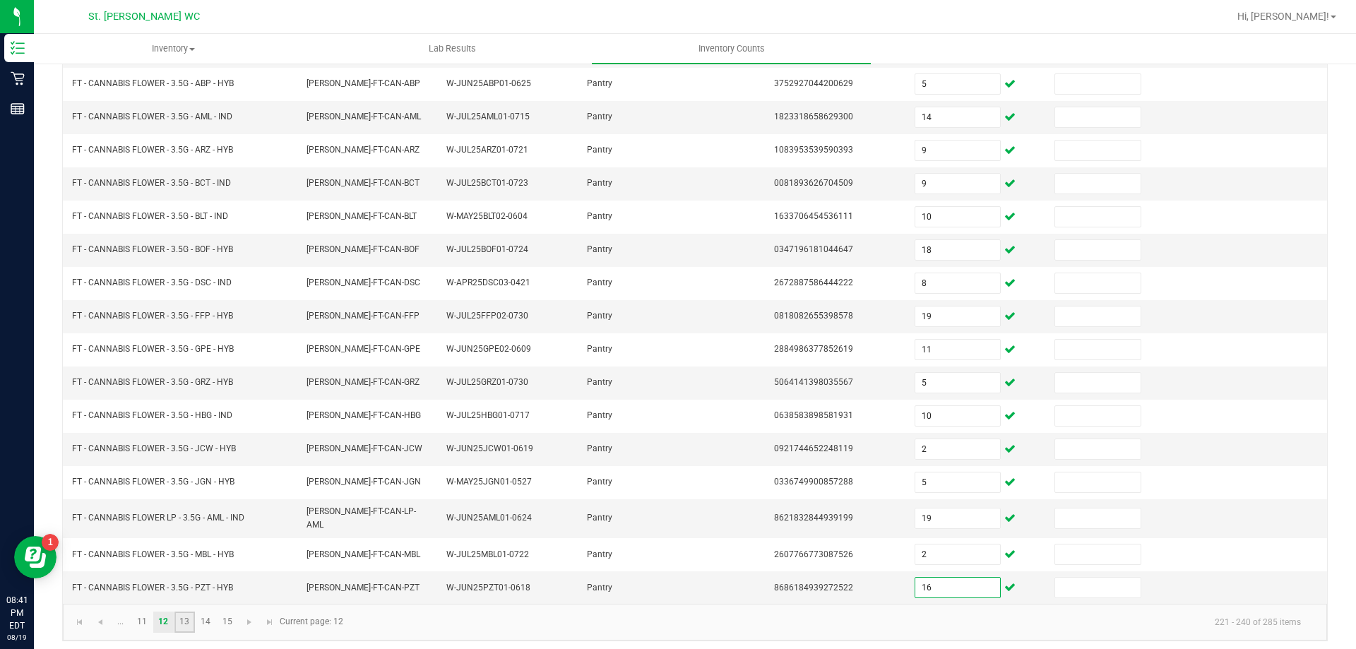
click at [184, 617] on link "13" at bounding box center [184, 622] width 20 height 21
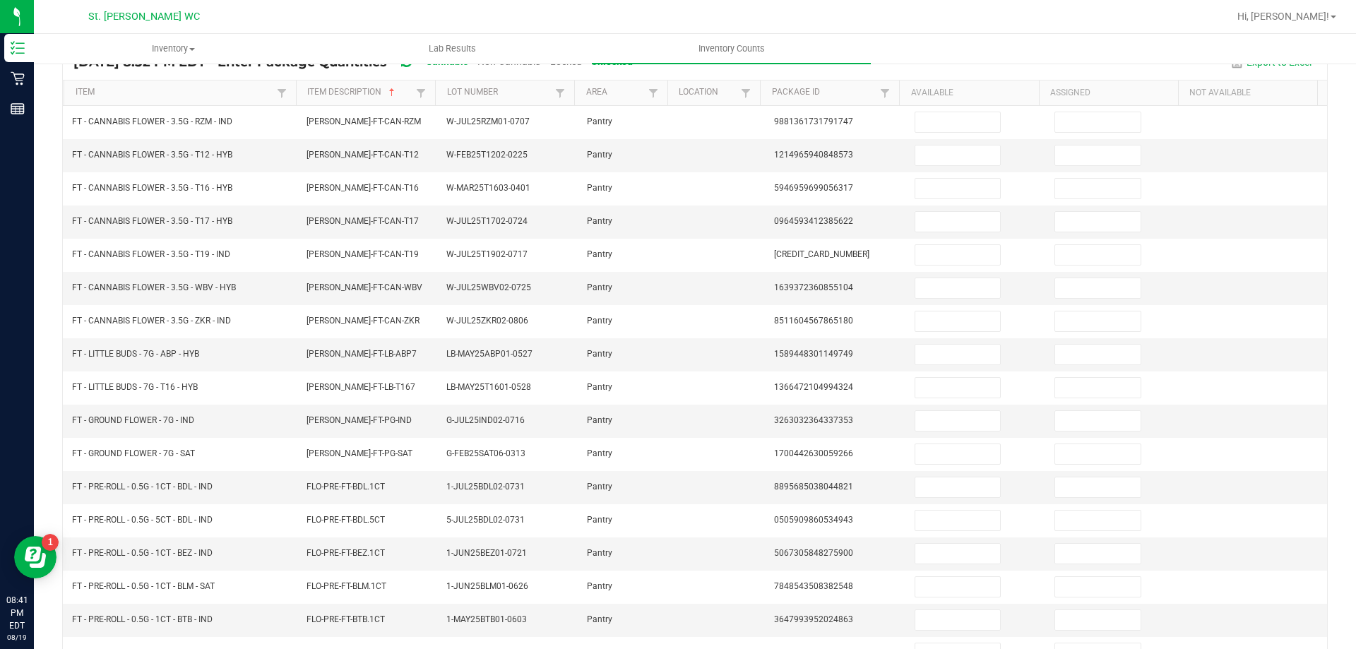
scroll to position [13, 0]
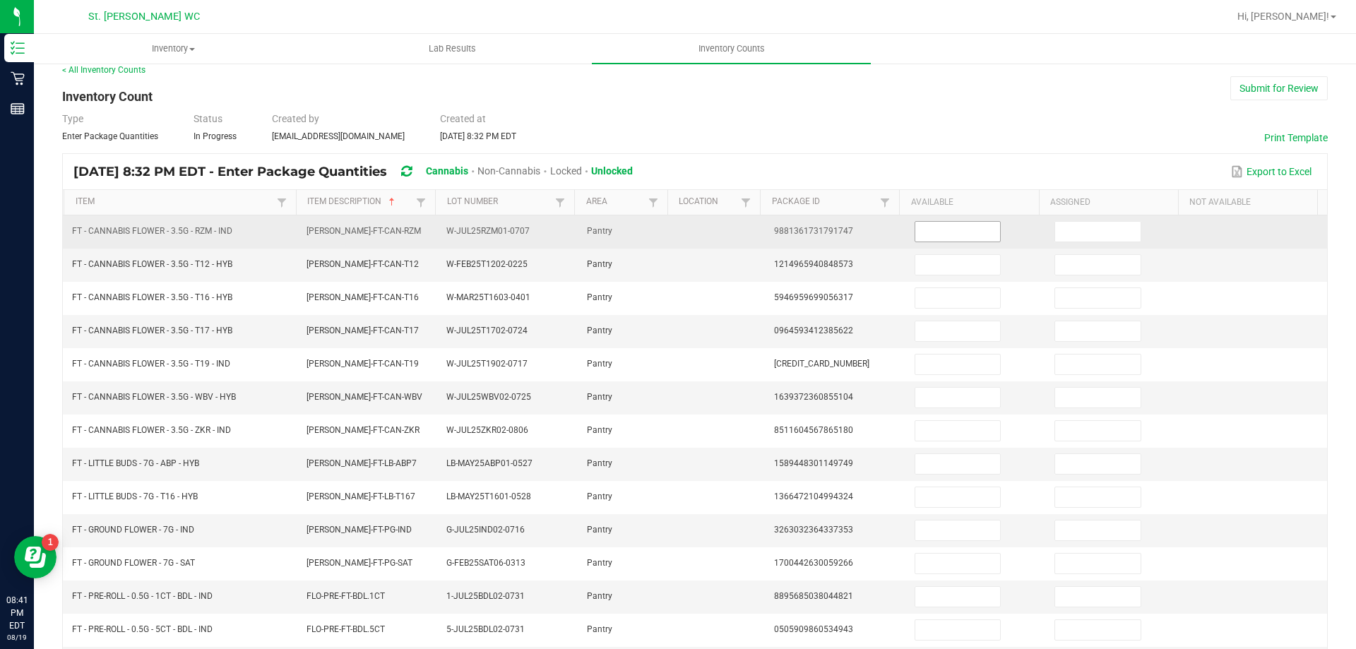
click at [935, 232] on input at bounding box center [957, 232] width 85 height 20
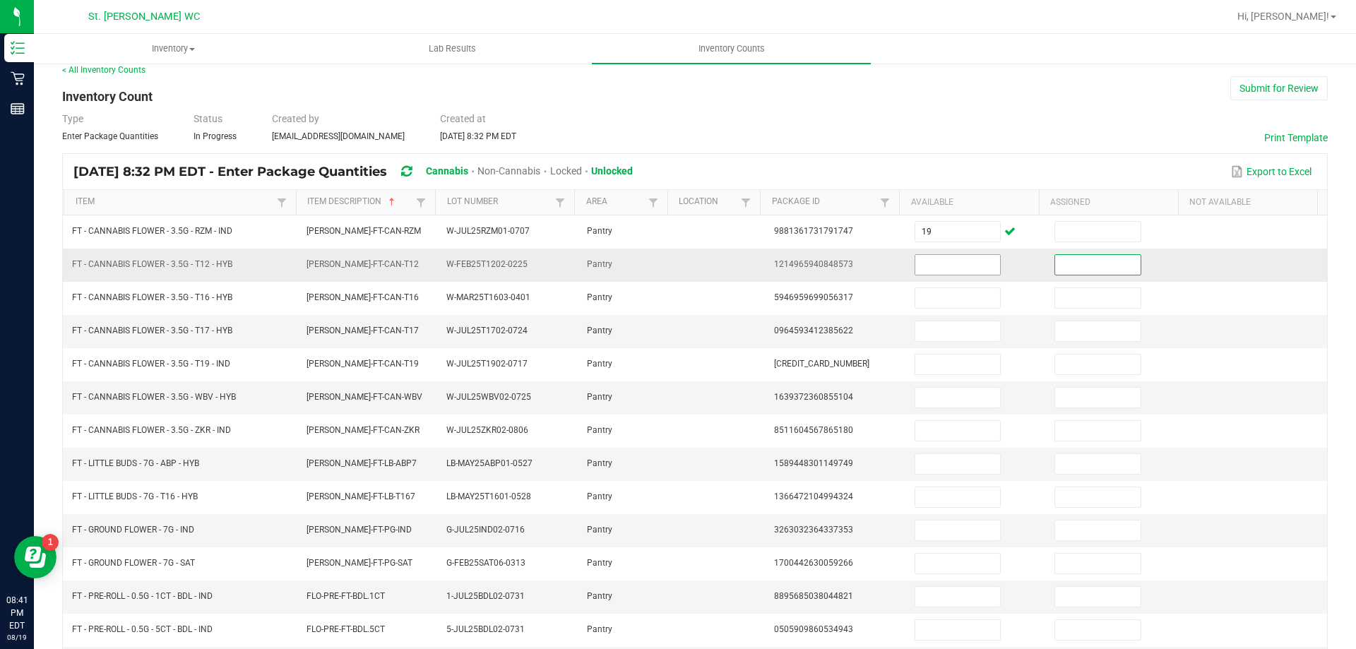
click at [931, 266] on input at bounding box center [957, 265] width 85 height 20
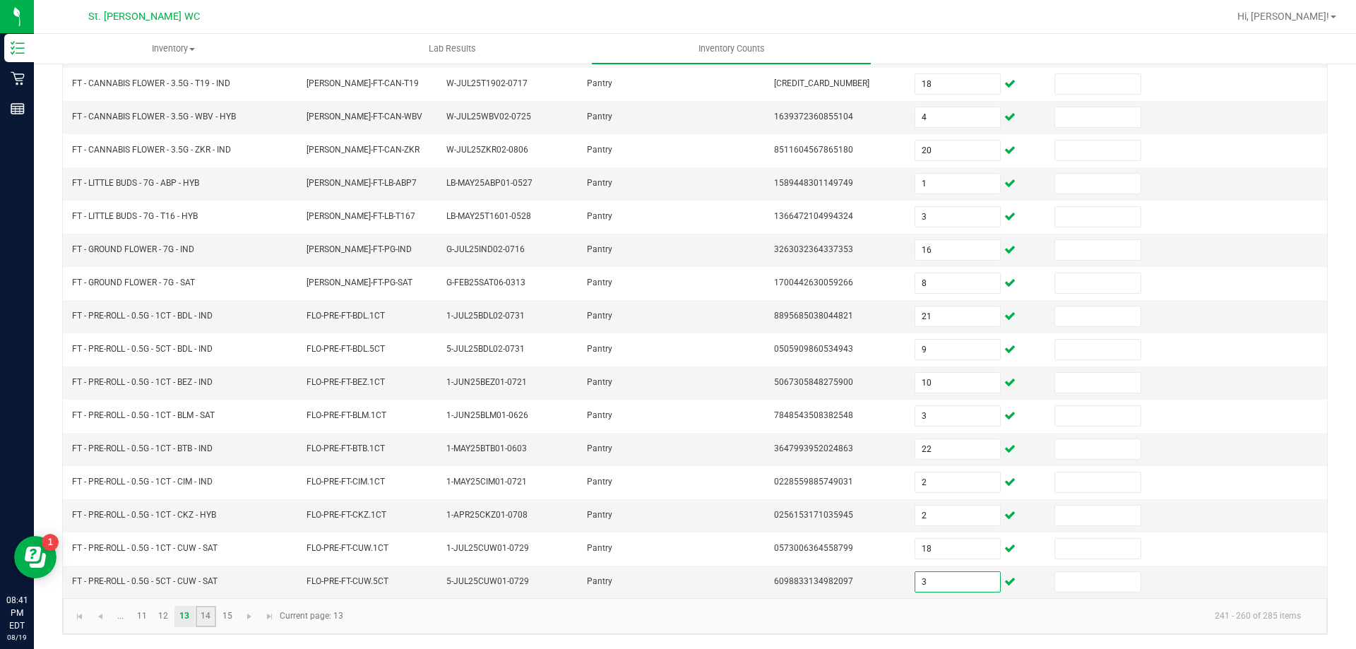
click at [210, 618] on link "14" at bounding box center [206, 616] width 20 height 21
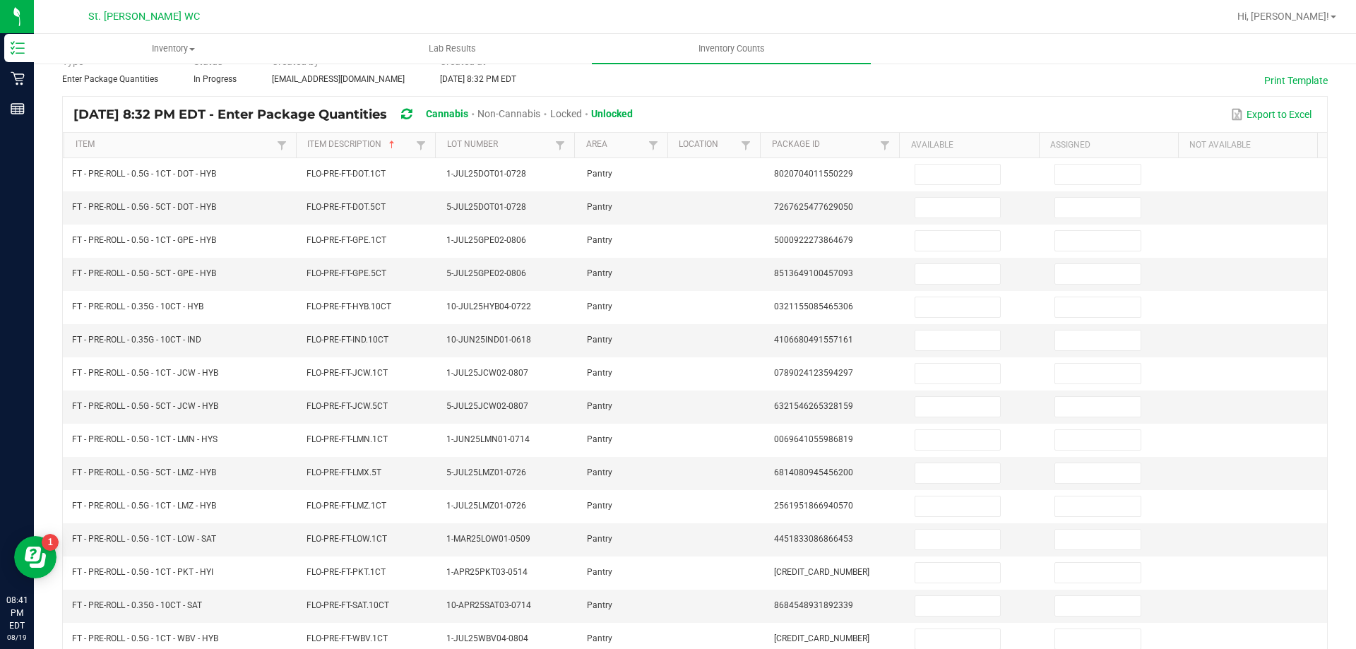
scroll to position [43, 0]
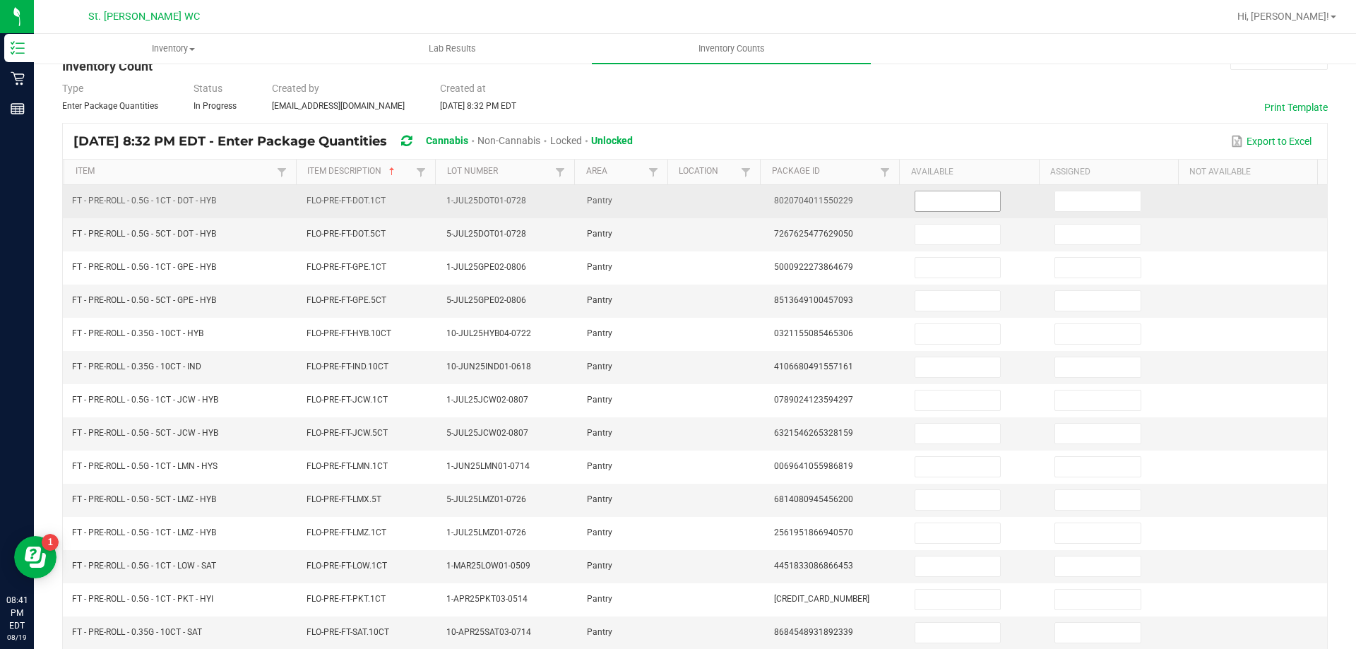
click at [939, 202] on input at bounding box center [957, 201] width 85 height 20
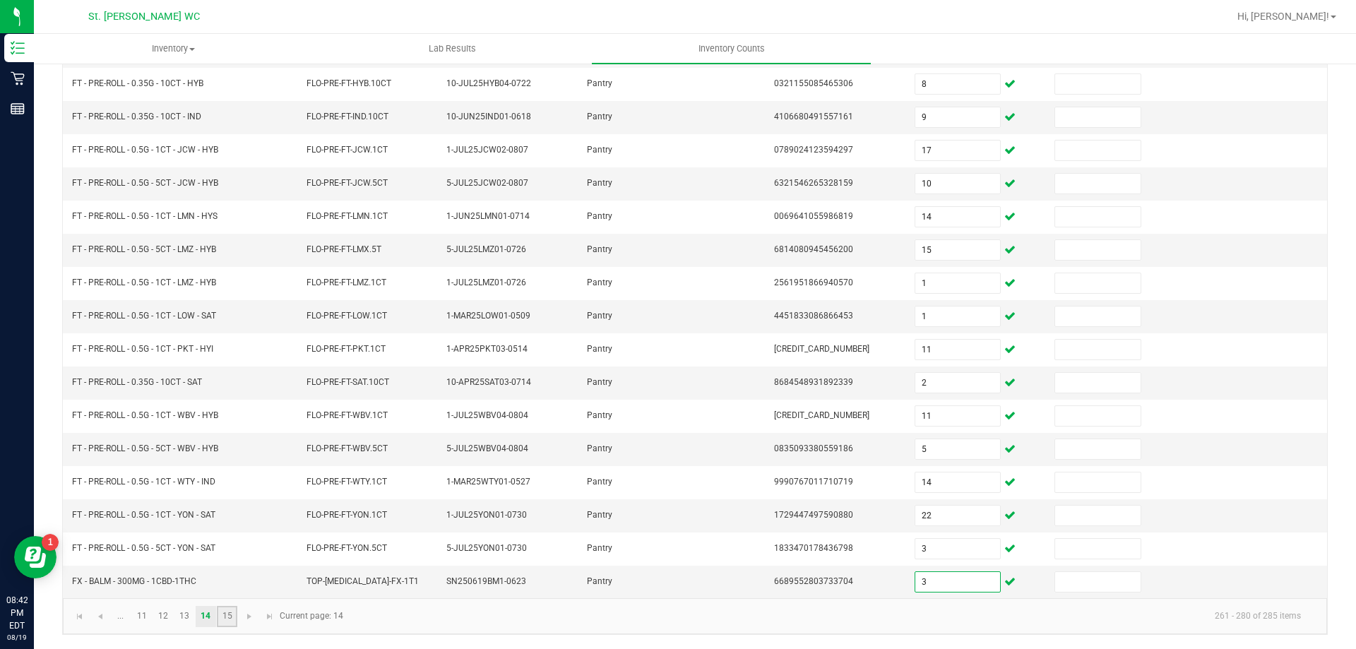
click at [227, 612] on link "15" at bounding box center [227, 616] width 20 height 21
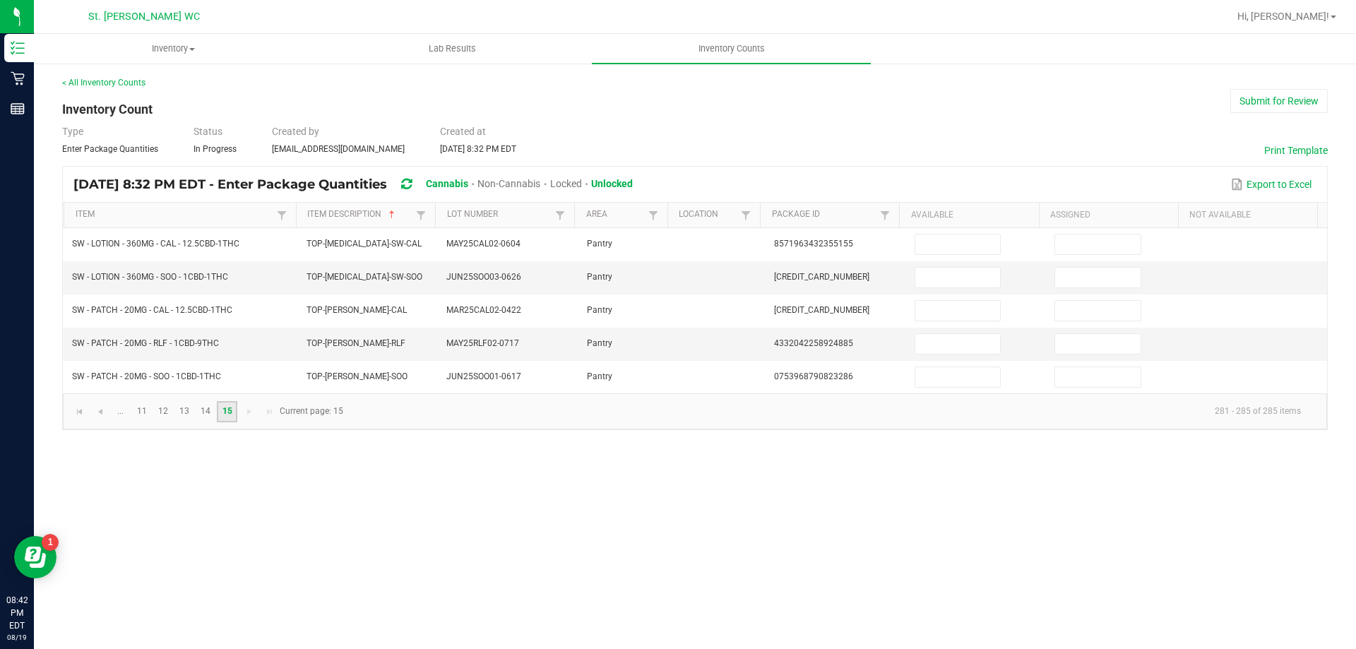
scroll to position [0, 0]
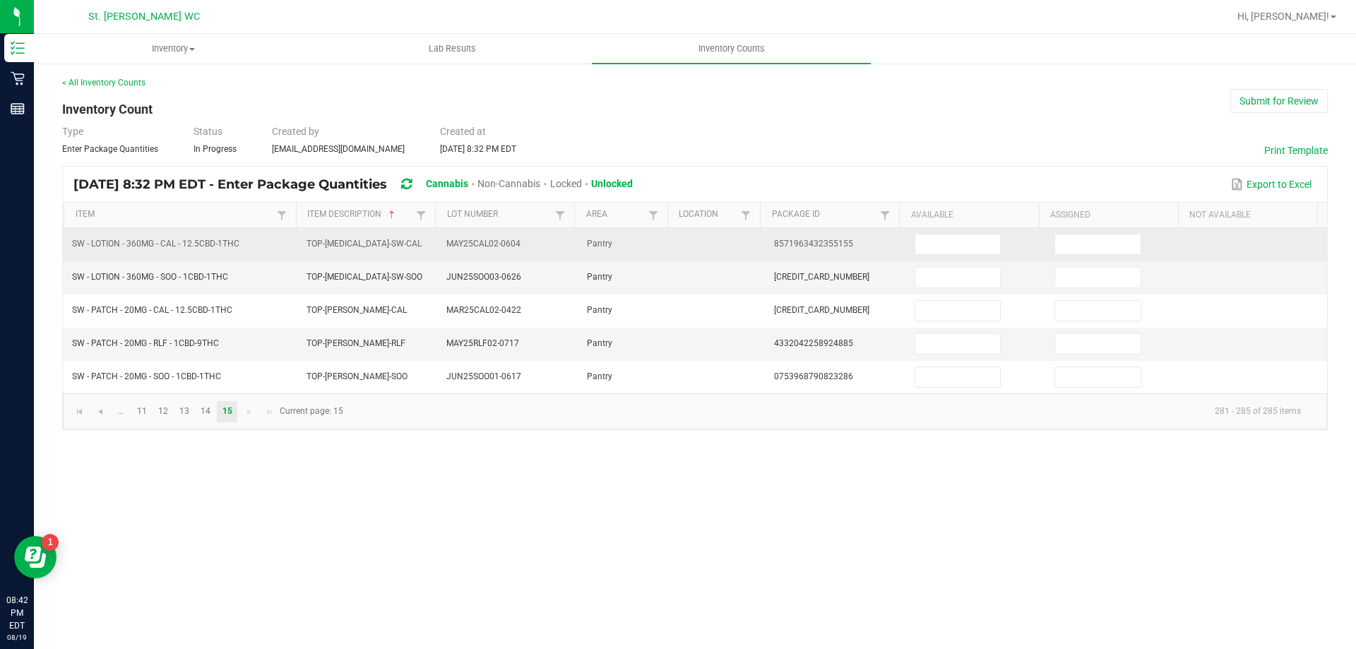
click at [973, 231] on td at bounding box center [976, 244] width 141 height 33
click at [973, 232] on td at bounding box center [976, 244] width 141 height 33
click at [973, 244] on input at bounding box center [957, 245] width 85 height 20
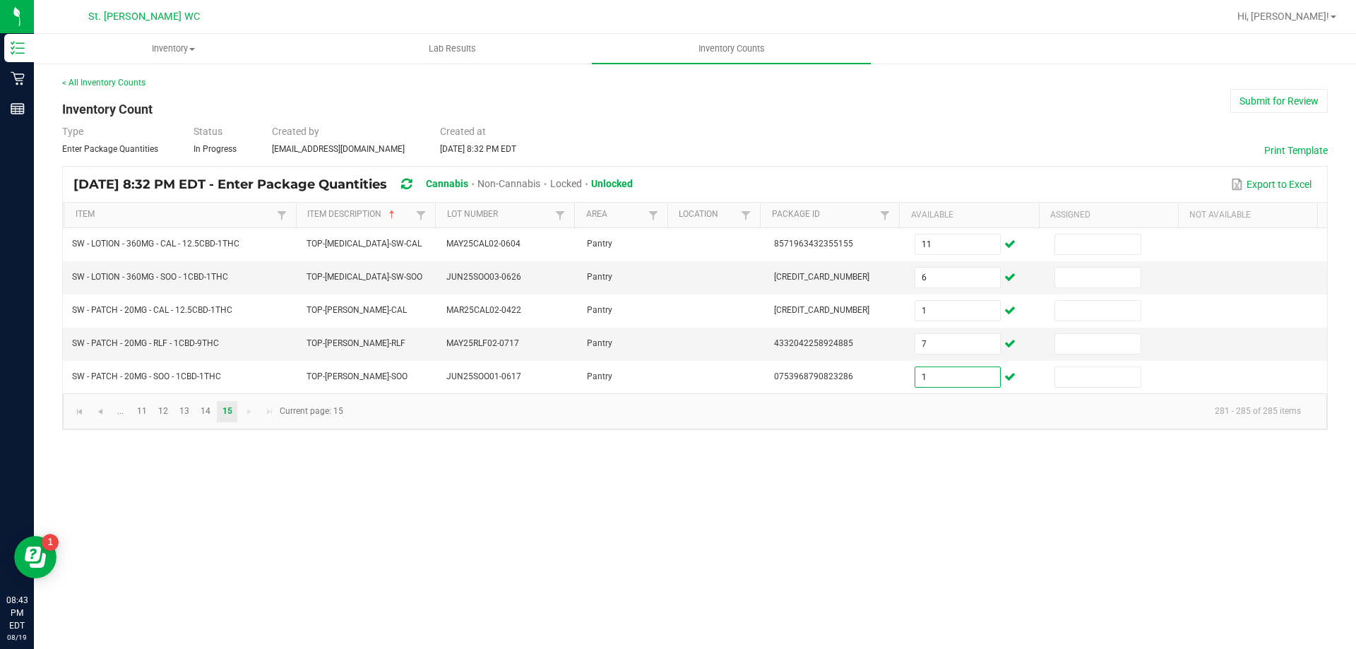
click at [865, 134] on div "Type Enter Package Quantities Status In Progress Created by hgladstone@livepara…" at bounding box center [695, 139] width 1266 height 31
click at [1286, 107] on button "Submit for Review" at bounding box center [1279, 101] width 97 height 24
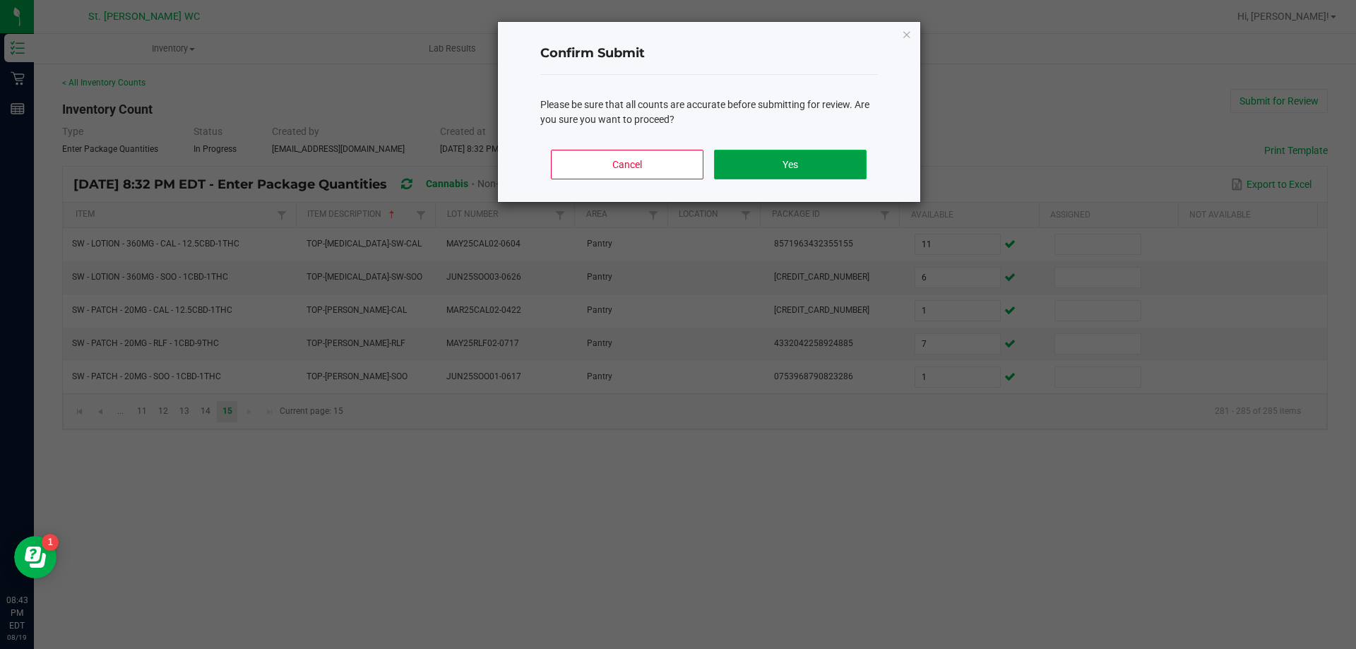
click at [853, 162] on button "Yes" at bounding box center [790, 165] width 152 height 30
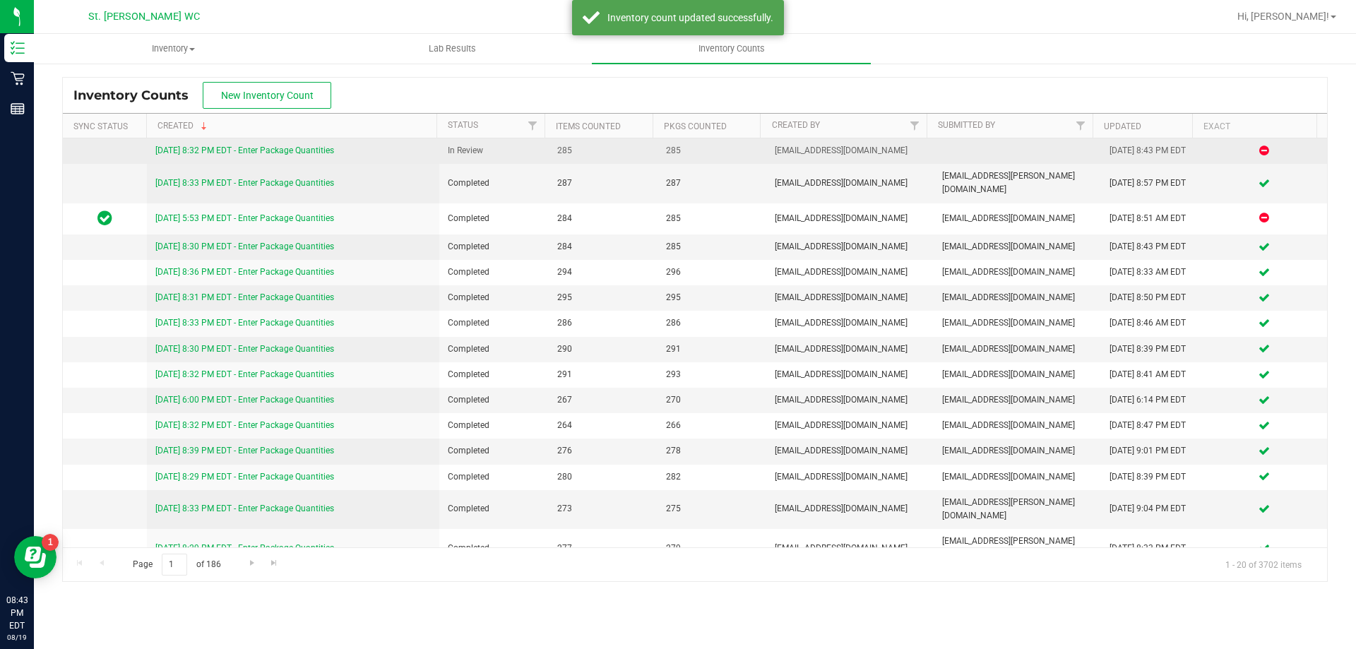
click at [260, 146] on link "8/19/25 8:32 PM EDT - Enter Package Quantities" at bounding box center [244, 151] width 179 height 10
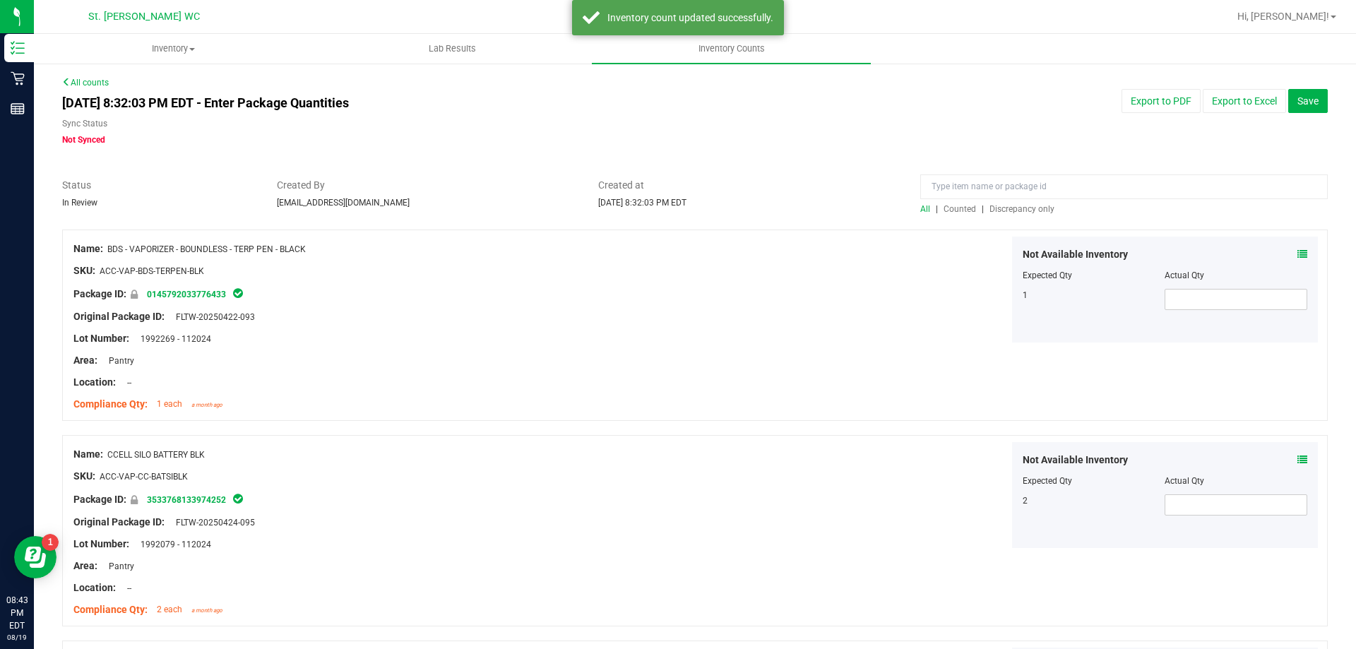
click at [1030, 211] on span "Discrepancy only" at bounding box center [1022, 209] width 65 height 10
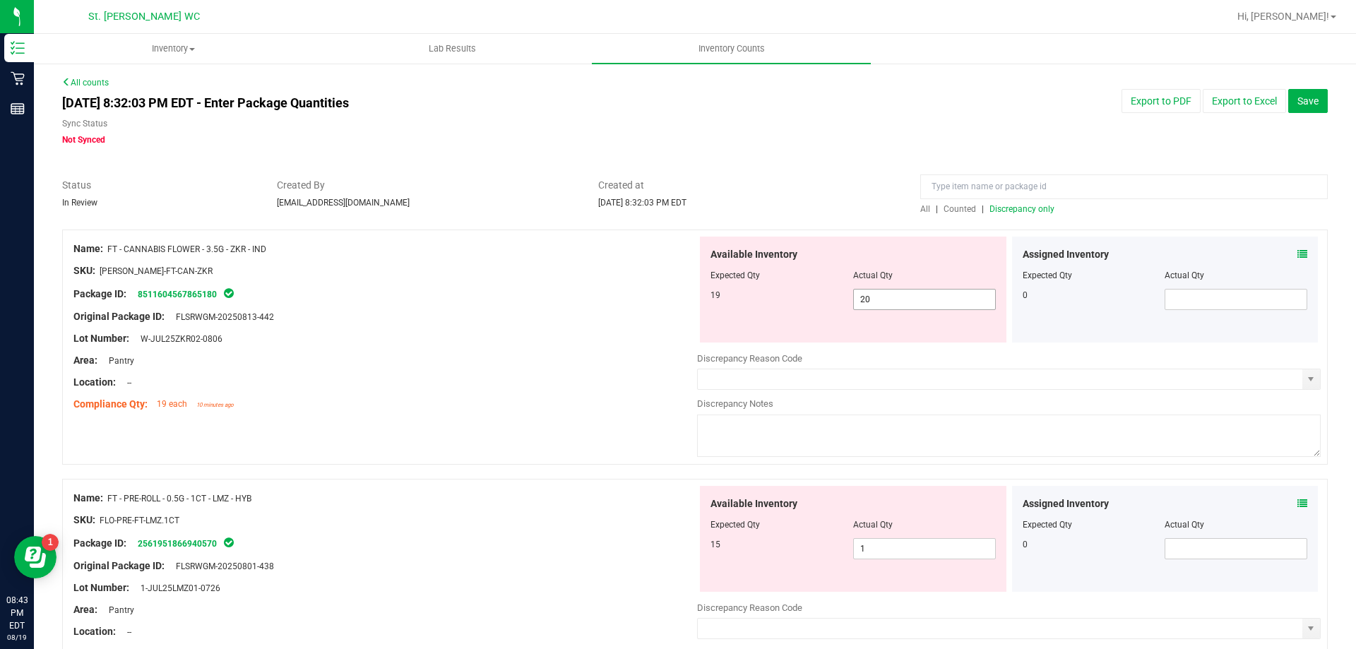
click at [925, 300] on span "20 20" at bounding box center [924, 299] width 143 height 21
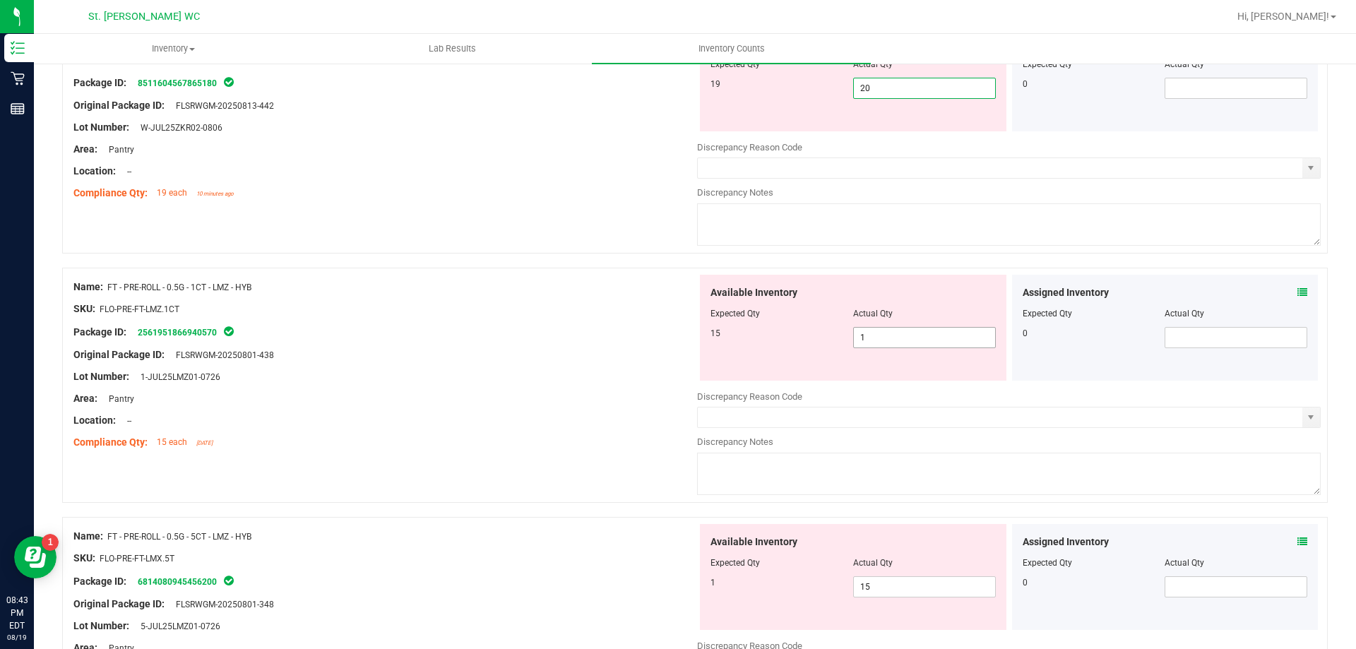
scroll to position [212, 0]
click at [889, 327] on span "1 1" at bounding box center [924, 336] width 143 height 21
click at [872, 590] on div "Available Inventory Expected Qty Actual Qty 1 15 15" at bounding box center [1009, 635] width 624 height 224
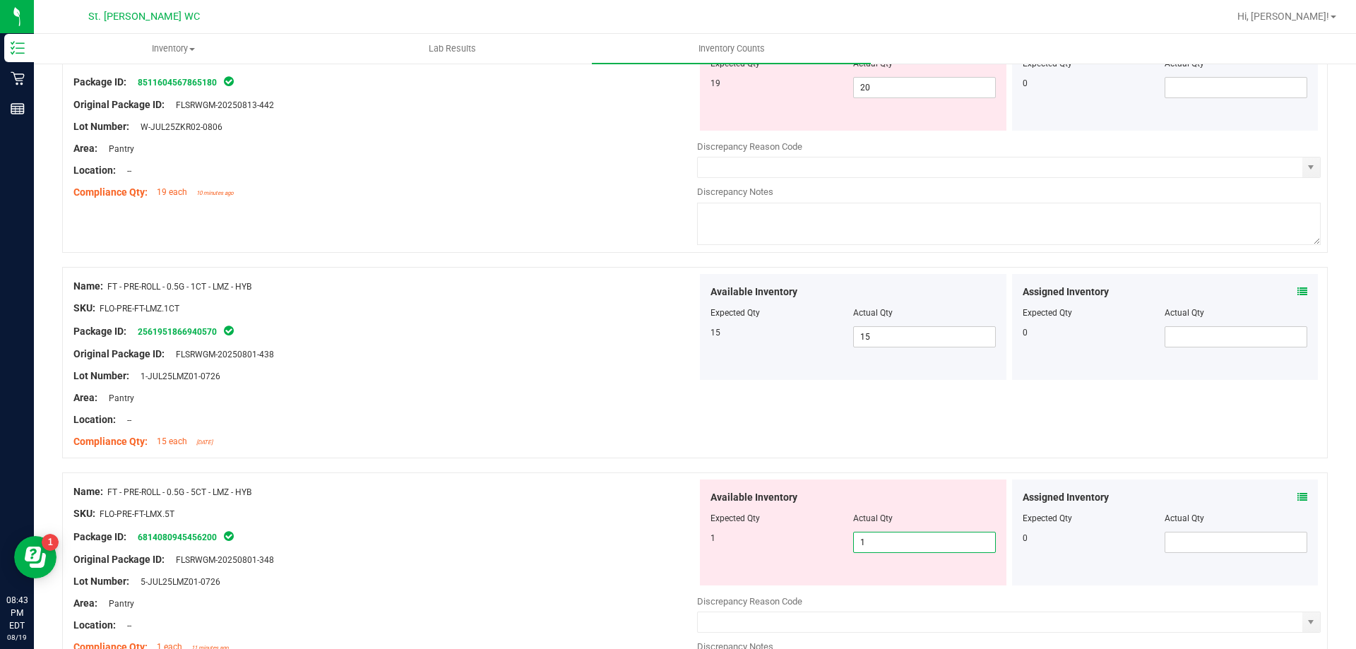
click at [557, 548] on div at bounding box center [385, 548] width 624 height 7
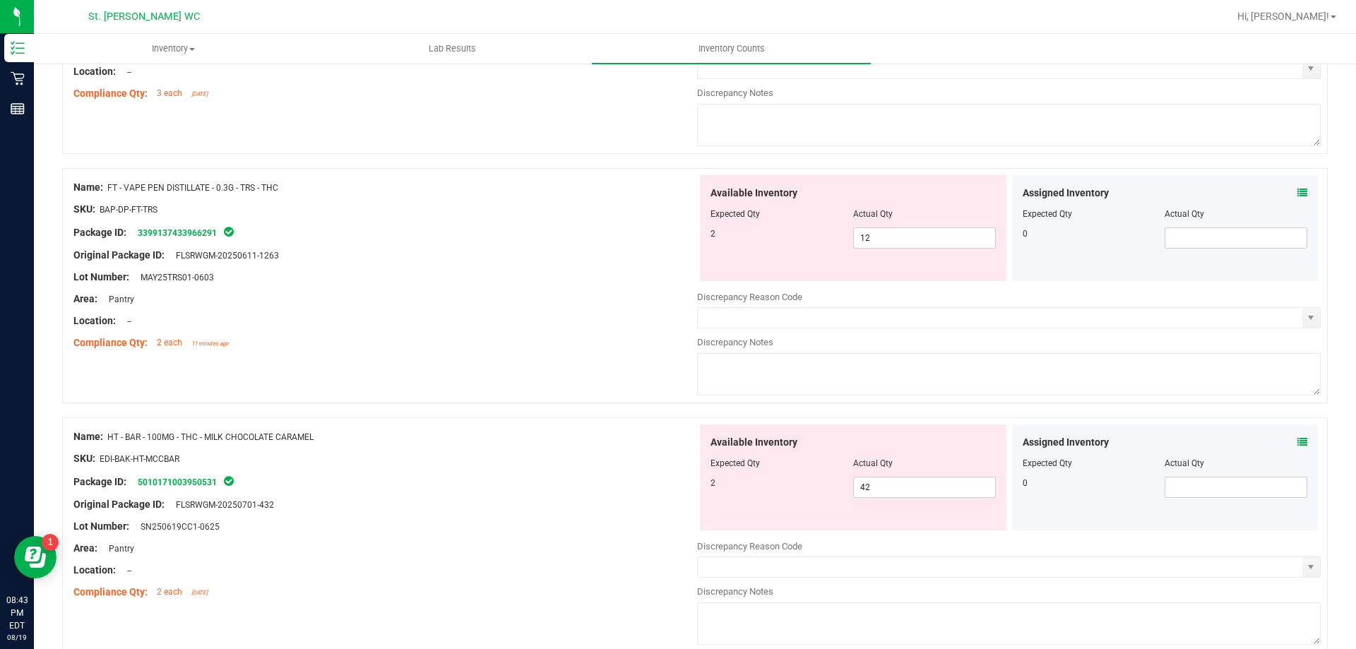
scroll to position [989, 0]
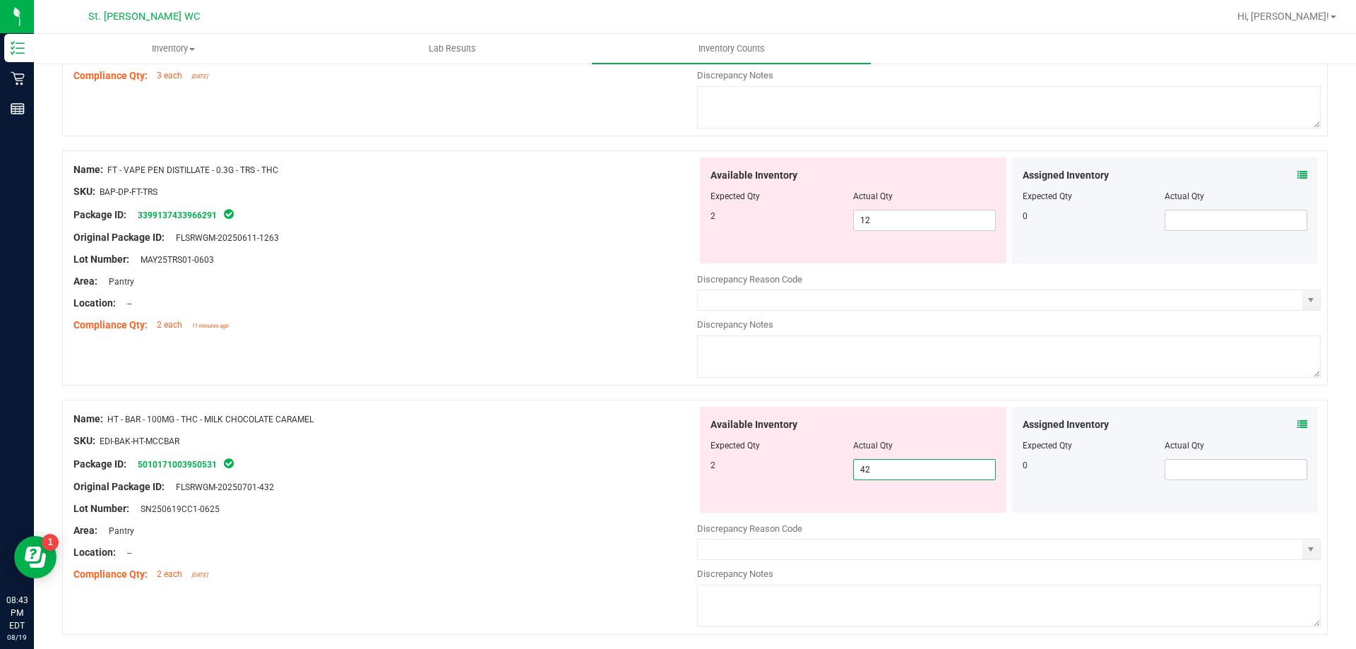
click at [865, 461] on span "42 42" at bounding box center [924, 469] width 143 height 21
click at [865, 470] on input "42" at bounding box center [924, 470] width 141 height 20
click at [367, 454] on div at bounding box center [385, 452] width 624 height 7
click at [893, 474] on span "42 42" at bounding box center [924, 469] width 143 height 21
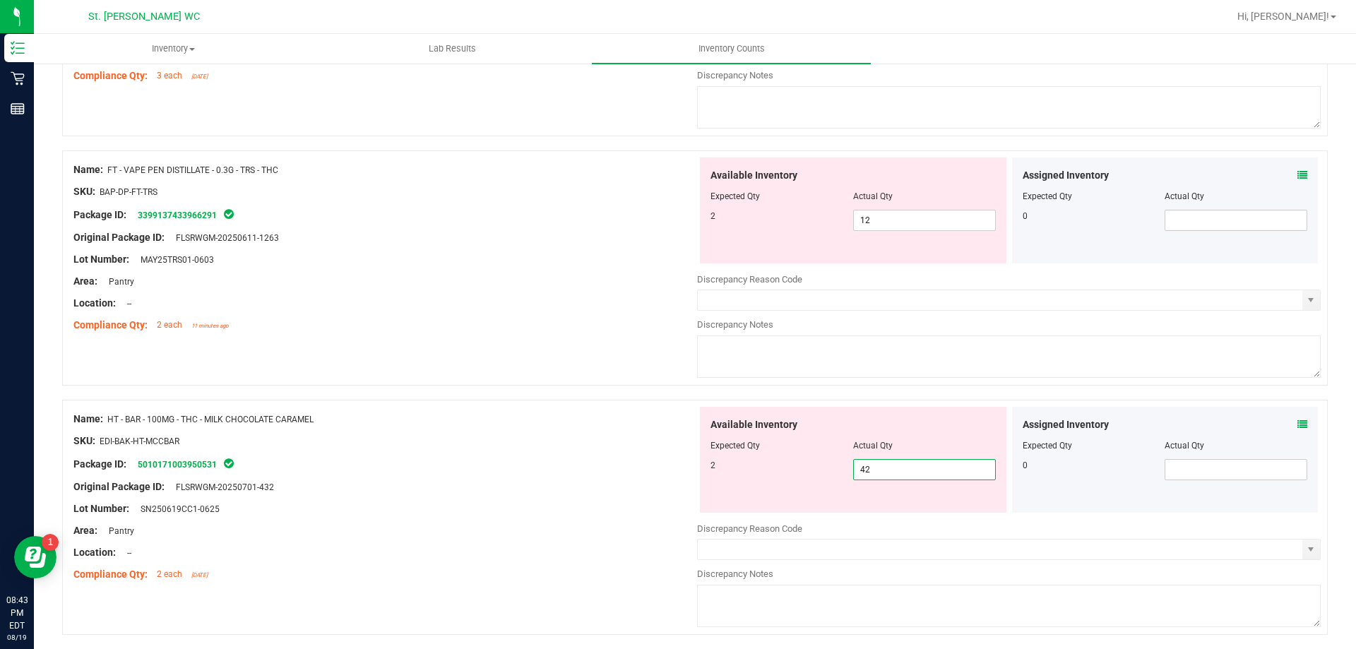
click at [894, 475] on input "42" at bounding box center [924, 470] width 141 height 20
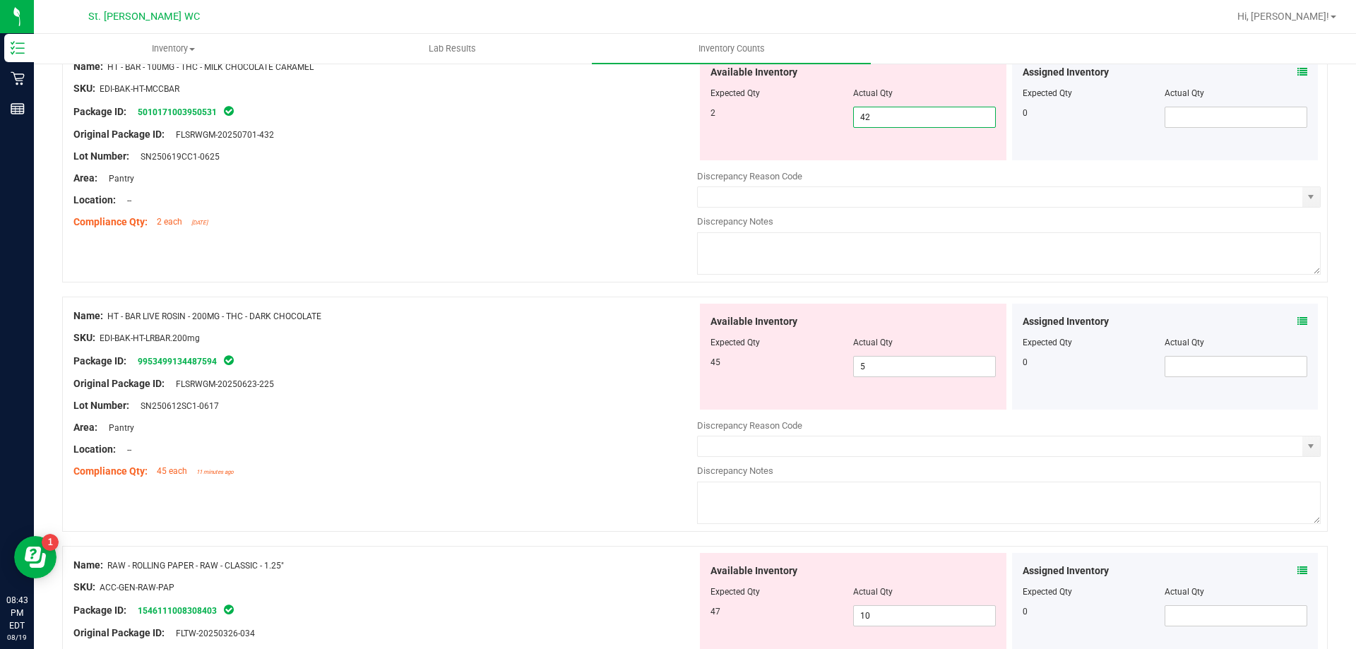
scroll to position [1342, 0]
click at [861, 355] on span "5 5" at bounding box center [924, 365] width 143 height 21
click at [861, 356] on input "5" at bounding box center [924, 366] width 141 height 20
click at [861, 355] on span "5 5" at bounding box center [924, 365] width 143 height 21
click at [853, 362] on span "5 5" at bounding box center [924, 365] width 143 height 21
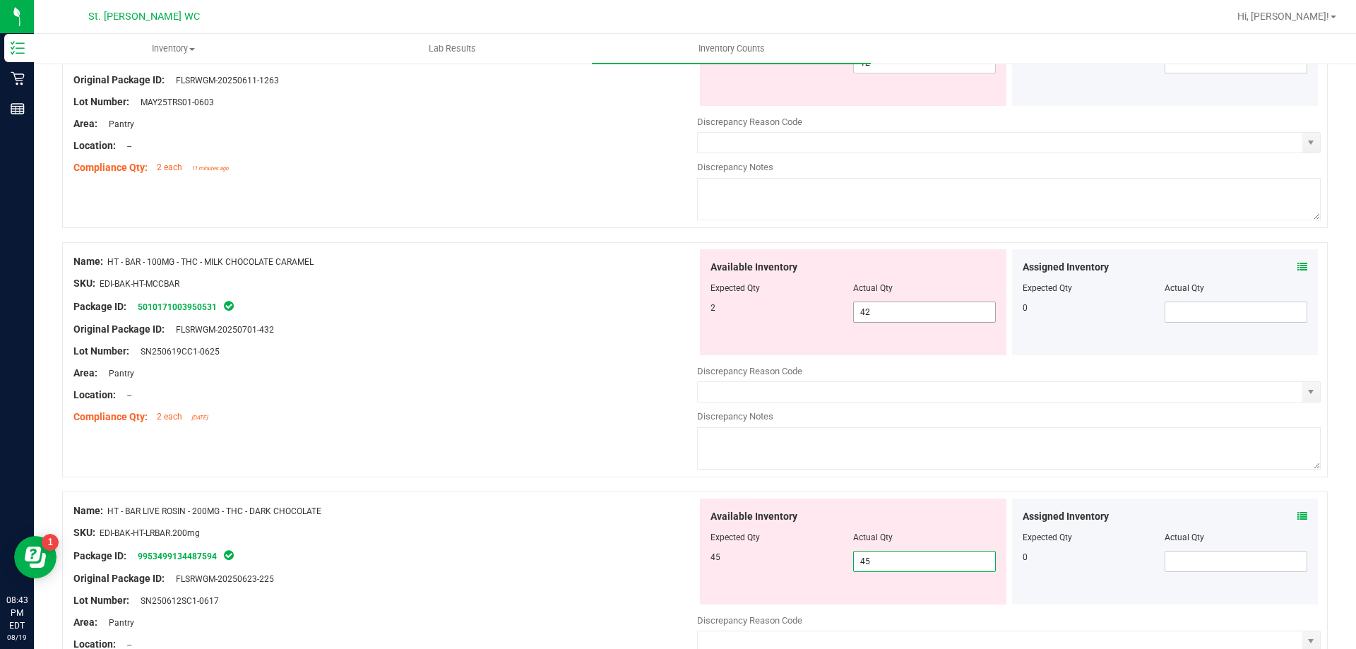
scroll to position [1130, 0]
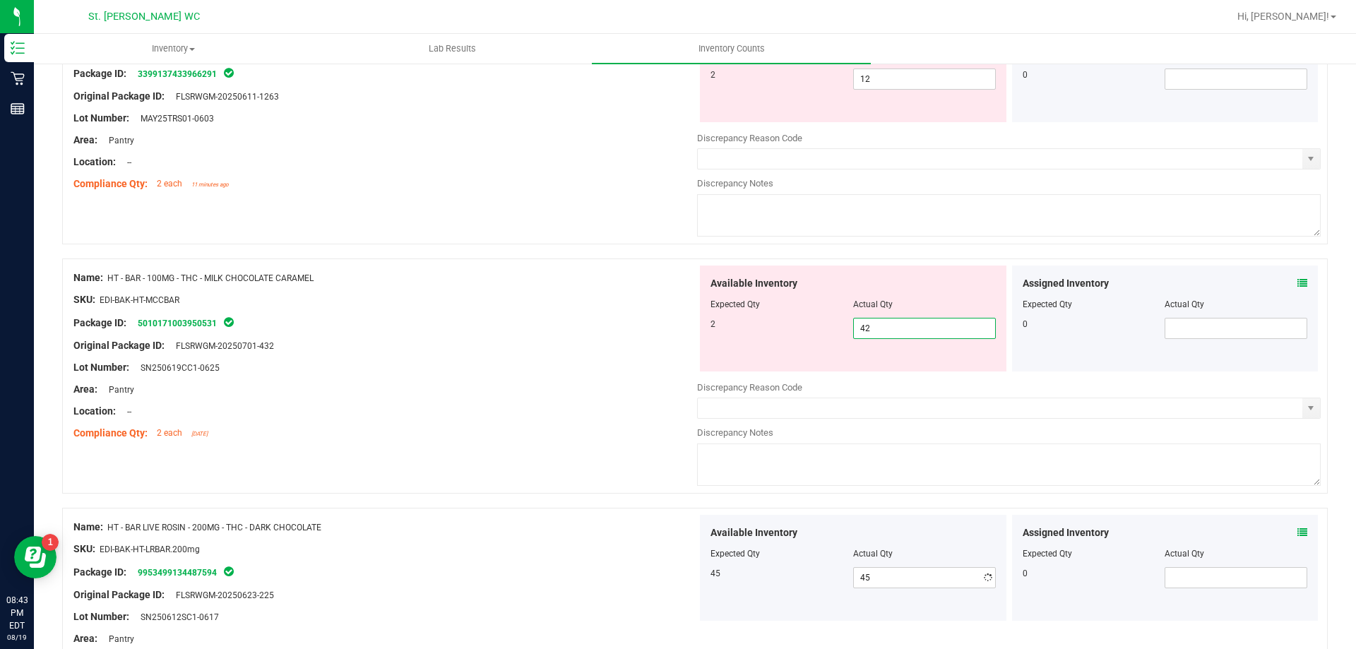
click at [854, 331] on span "42 42" at bounding box center [924, 328] width 143 height 21
click at [854, 331] on input "42" at bounding box center [924, 329] width 141 height 20
click at [466, 389] on div "Area: Pantry" at bounding box center [385, 389] width 624 height 15
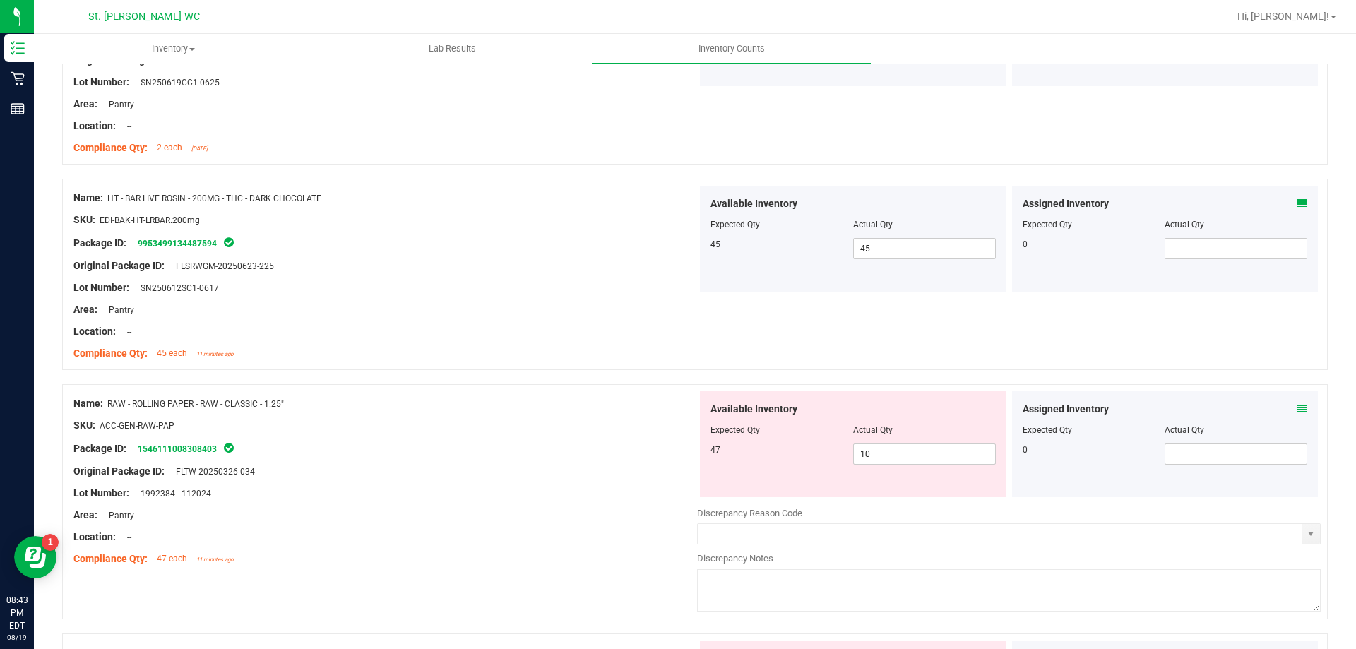
scroll to position [1483, 0]
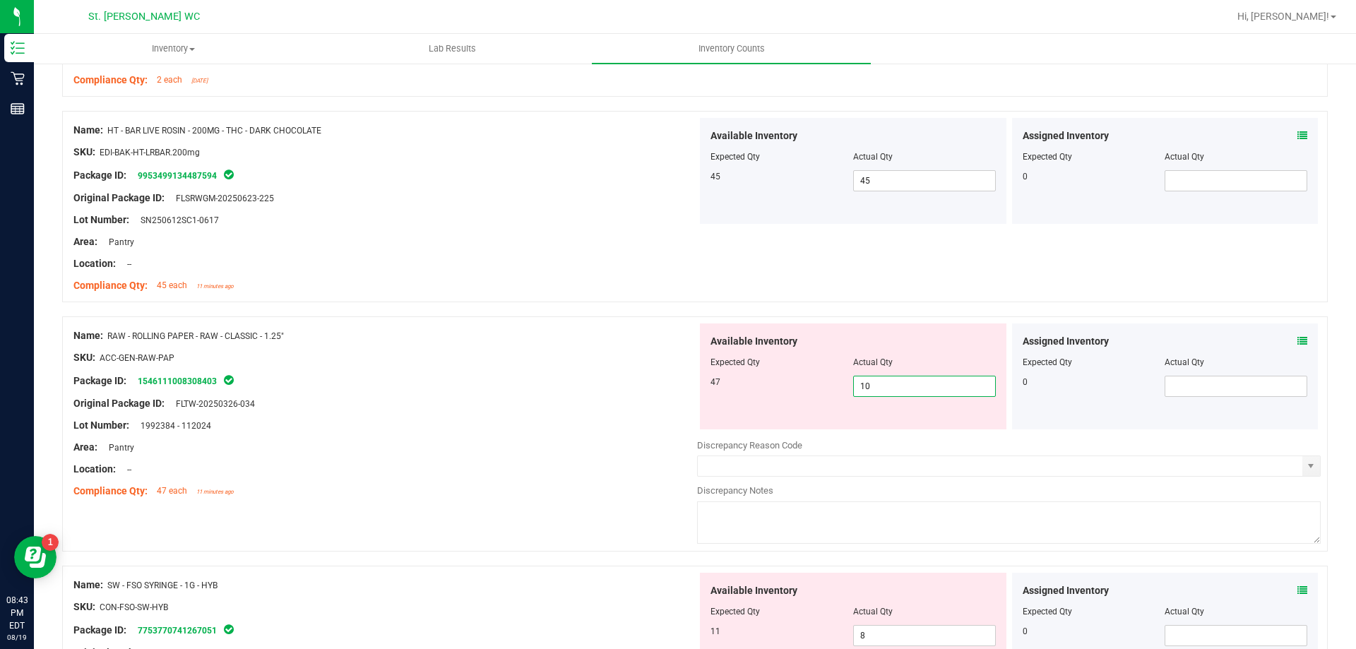
click at [923, 387] on span "10 10" at bounding box center [924, 386] width 143 height 21
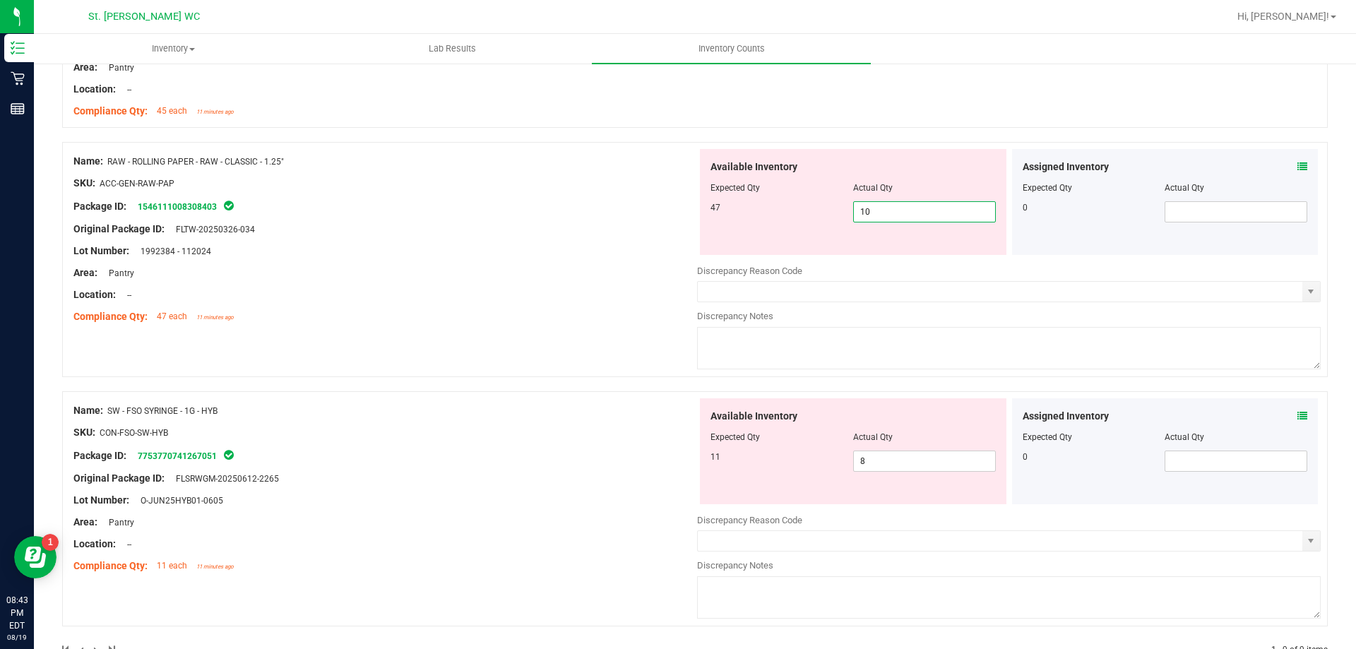
scroll to position [1695, 0]
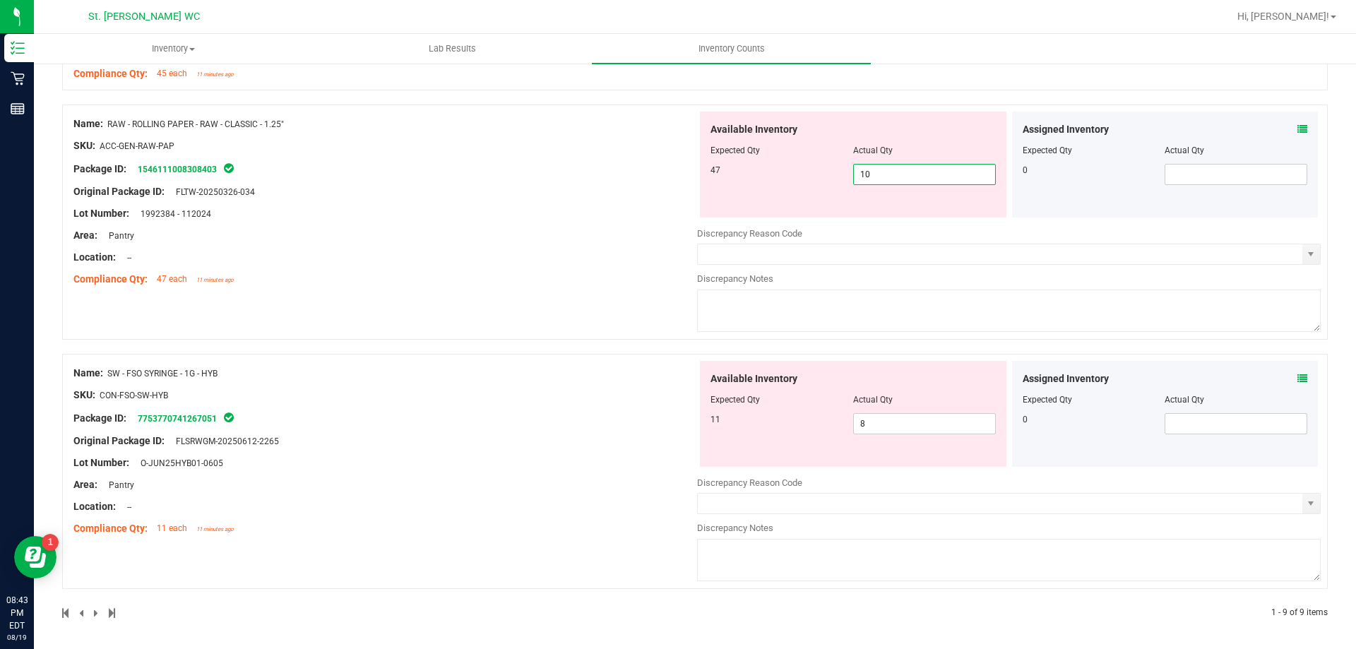
click at [884, 174] on input "10" at bounding box center [924, 175] width 141 height 20
click at [478, 260] on div "Name: RAW - ROLLING PAPER - RAW - CLASSIC - 1.25" SKU: ACC-GEN-RAW-PAP Package …" at bounding box center [385, 202] width 624 height 180
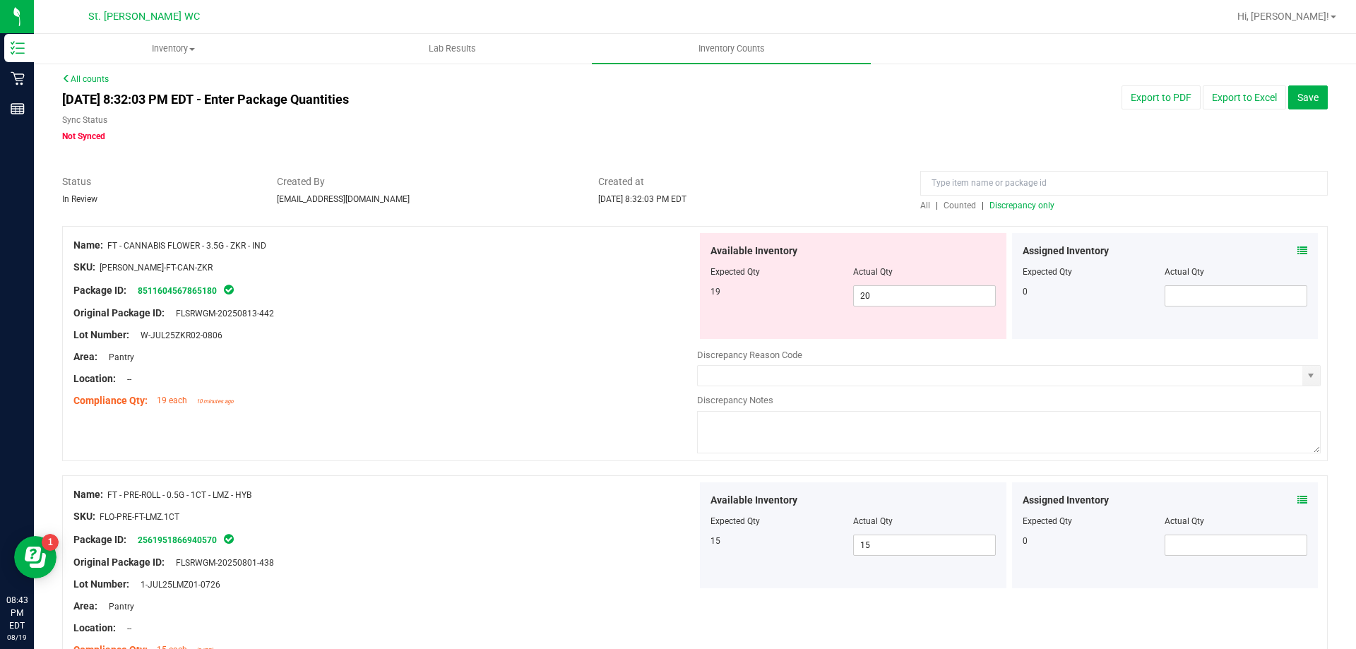
scroll to position [0, 0]
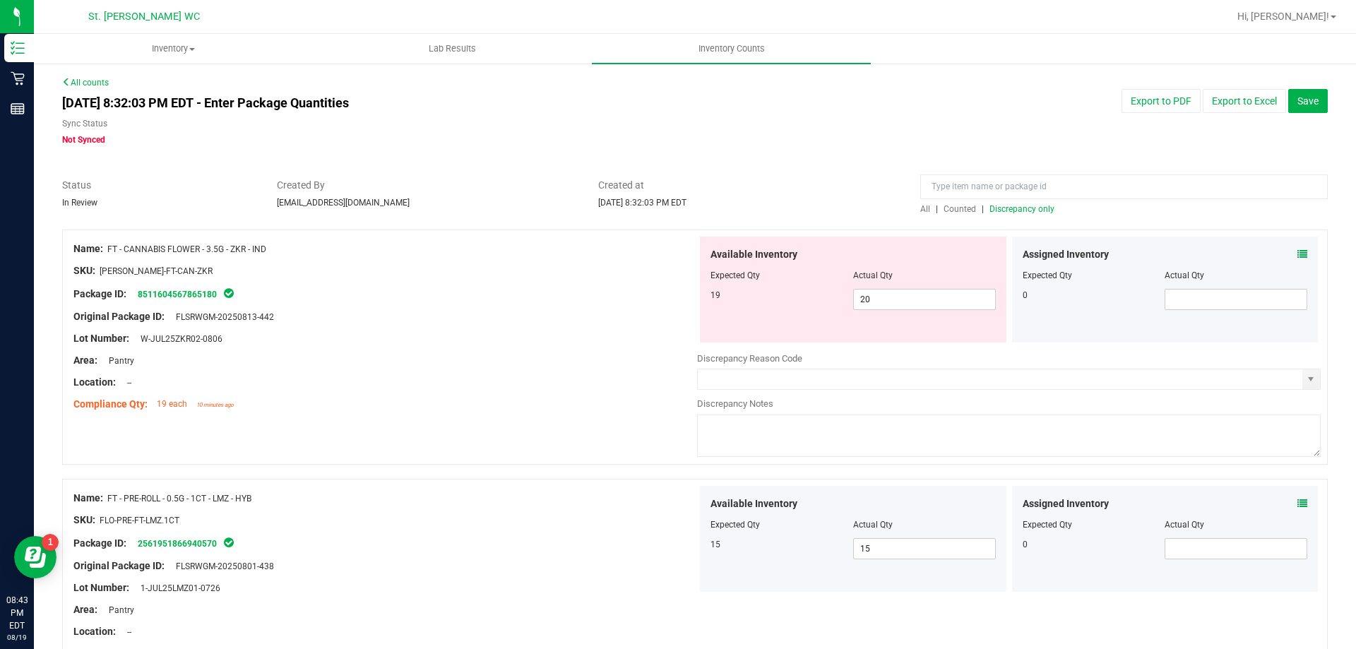
click at [1019, 210] on span "Discrepancy only" at bounding box center [1022, 209] width 65 height 10
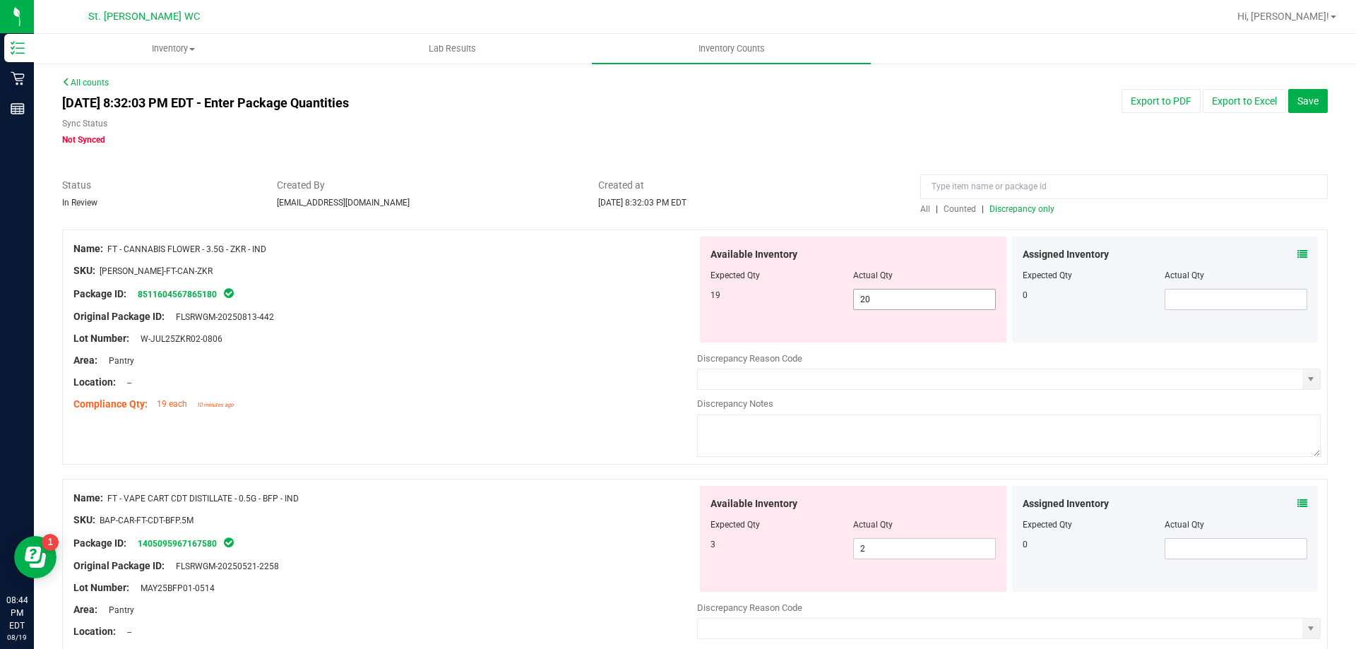
click at [940, 300] on input "20" at bounding box center [924, 300] width 141 height 20
click at [562, 420] on div "Name: FT - CANNABIS FLOWER - 3.5G - ZKR - IND SKU: FLO-BUD-FT-CAN-ZKR Package I…" at bounding box center [695, 354] width 1266 height 249
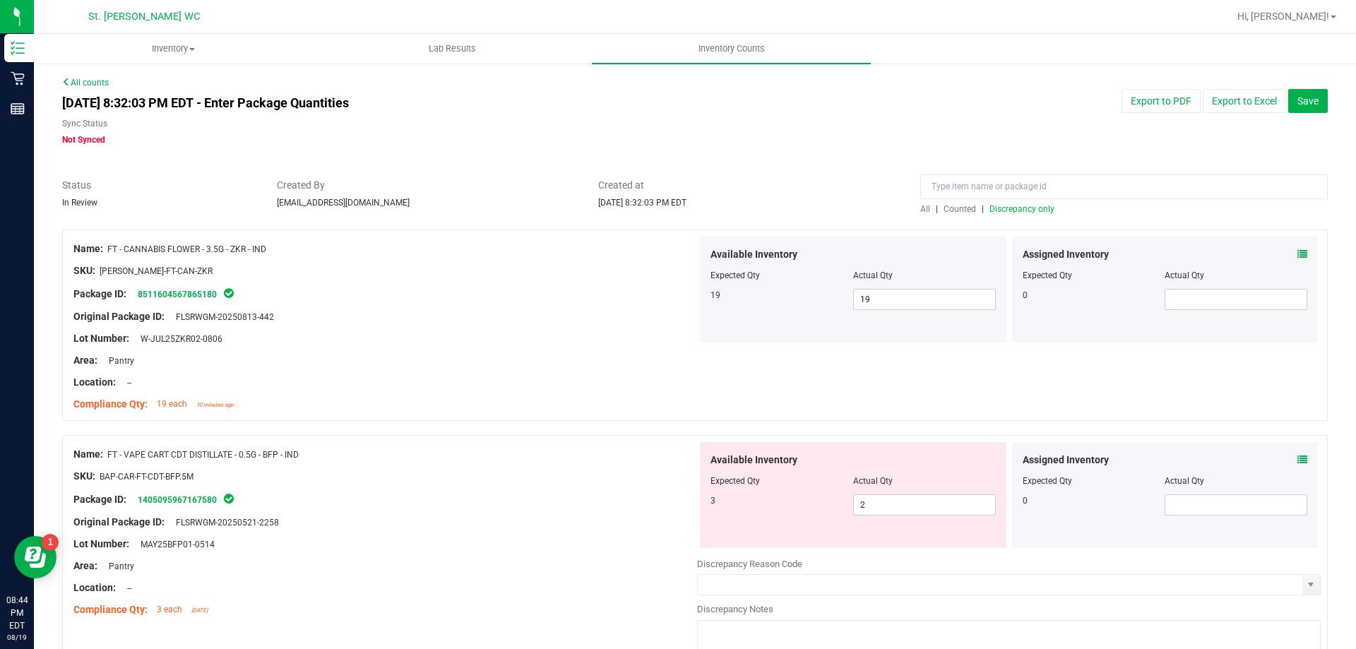
click at [1018, 208] on span "Discrepancy only" at bounding box center [1022, 209] width 65 height 10
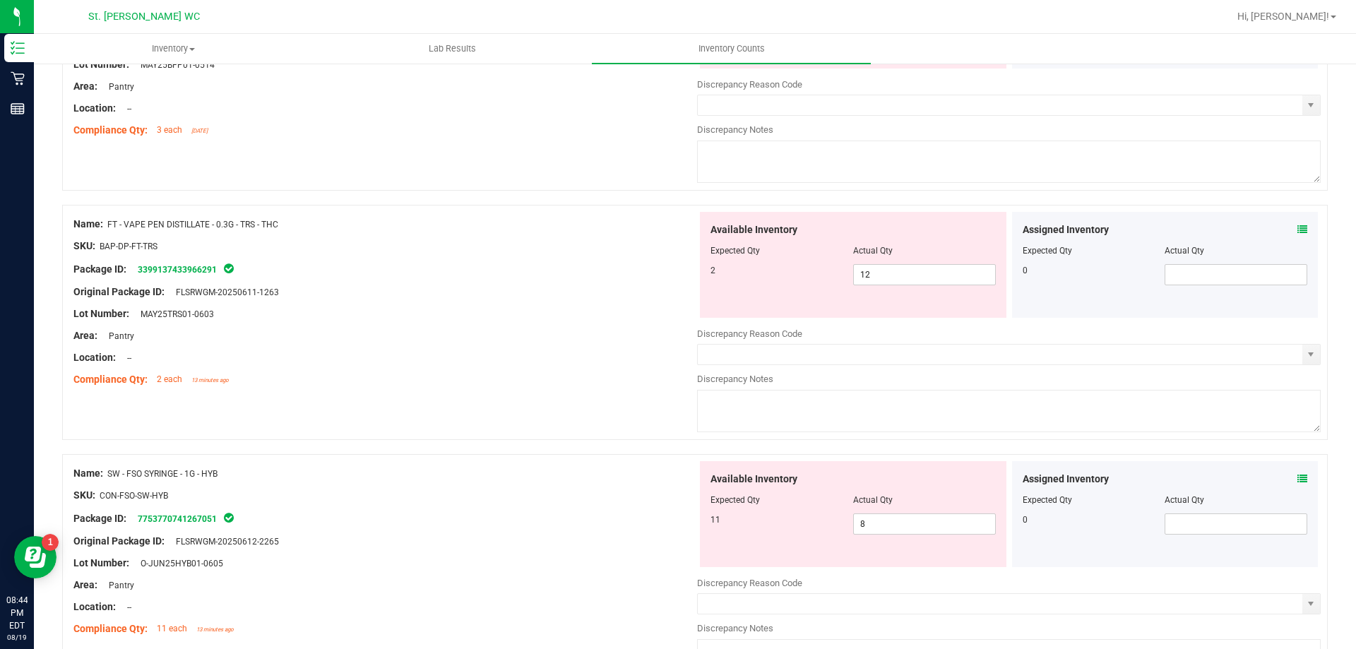
scroll to position [275, 0]
click at [936, 275] on input "12" at bounding box center [924, 273] width 141 height 20
click at [476, 455] on div "Name: SW - FSO SYRINGE - 1G - HYB SKU: CON-FSO-SW-HYB Package ID: 7753770741267…" at bounding box center [695, 570] width 1266 height 235
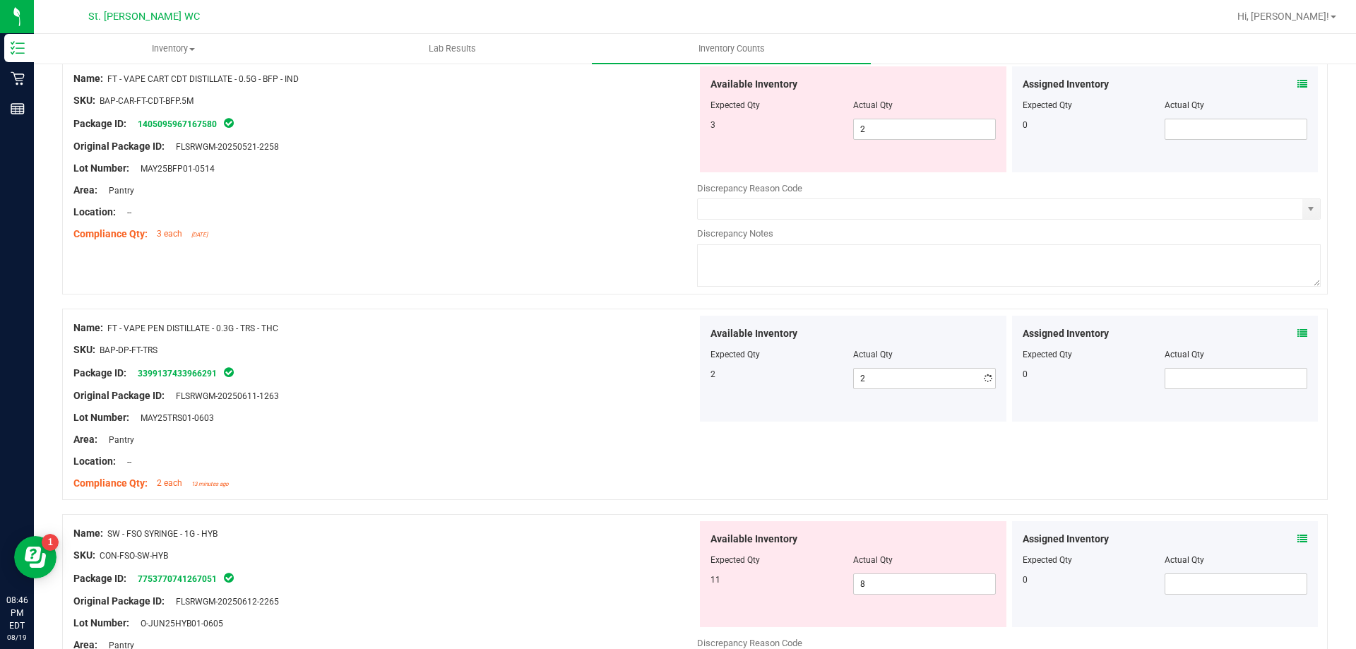
scroll to position [0, 0]
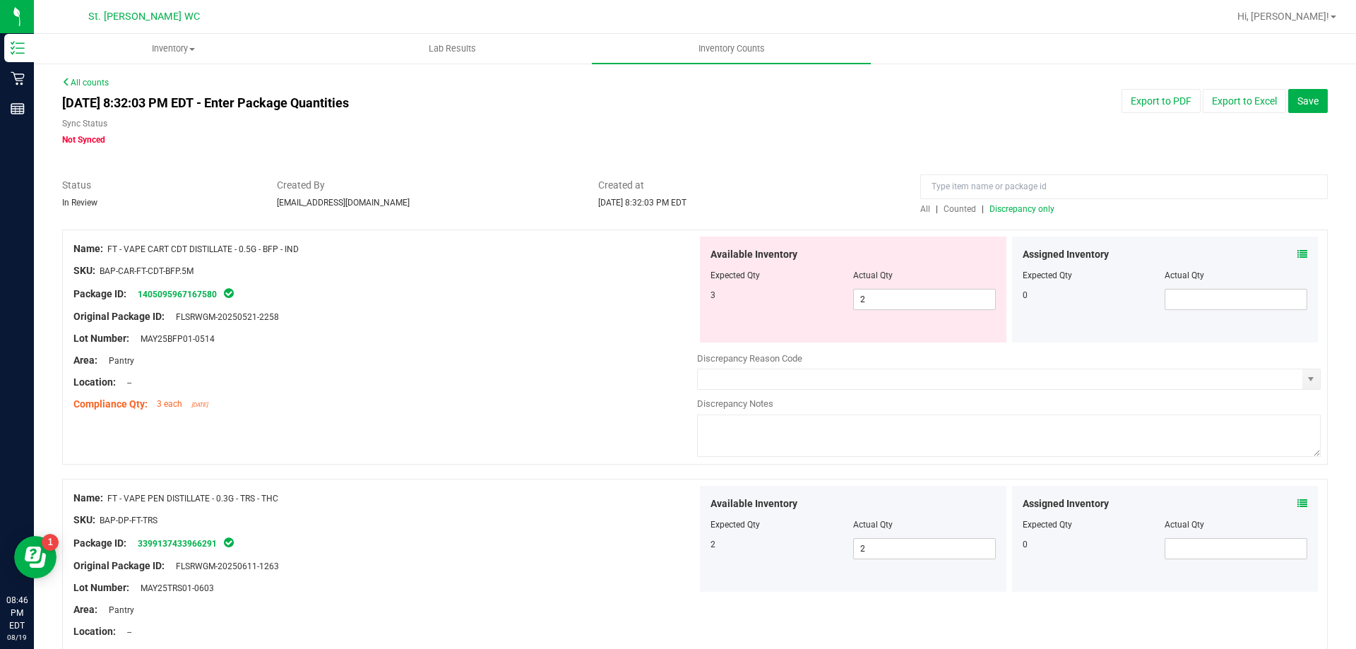
click at [1003, 205] on span "Discrepancy only" at bounding box center [1022, 209] width 65 height 10
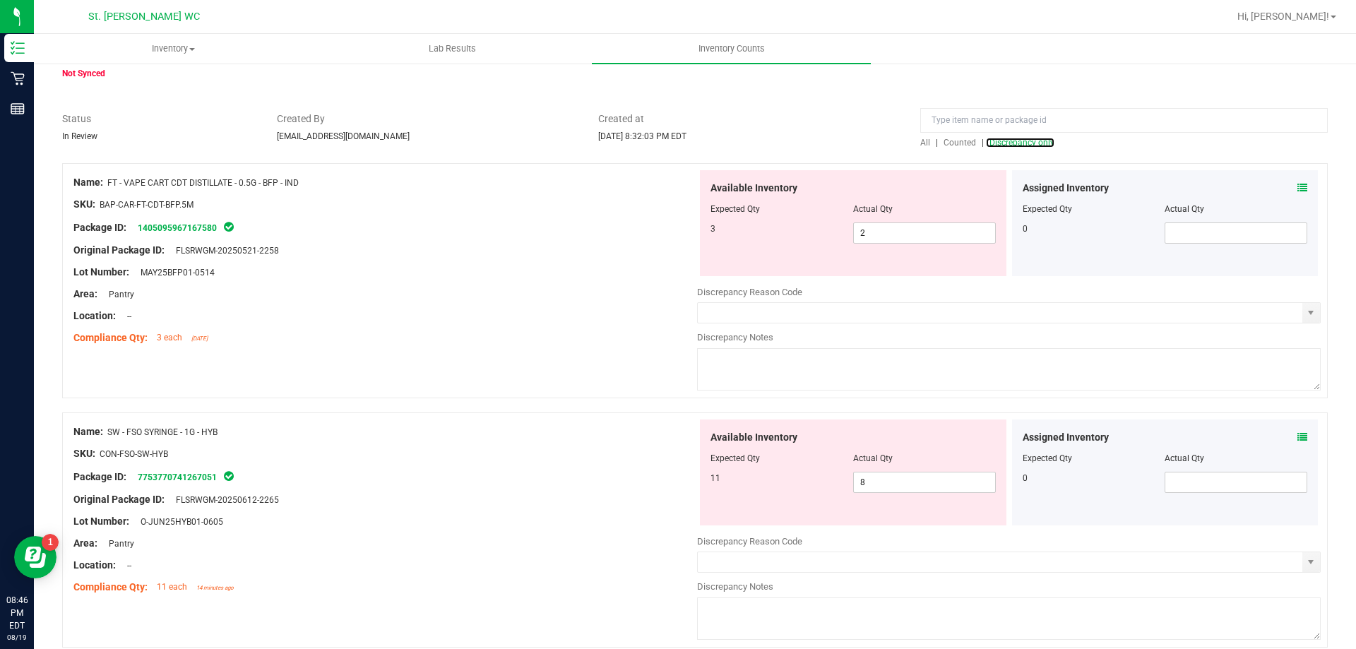
scroll to position [127, 0]
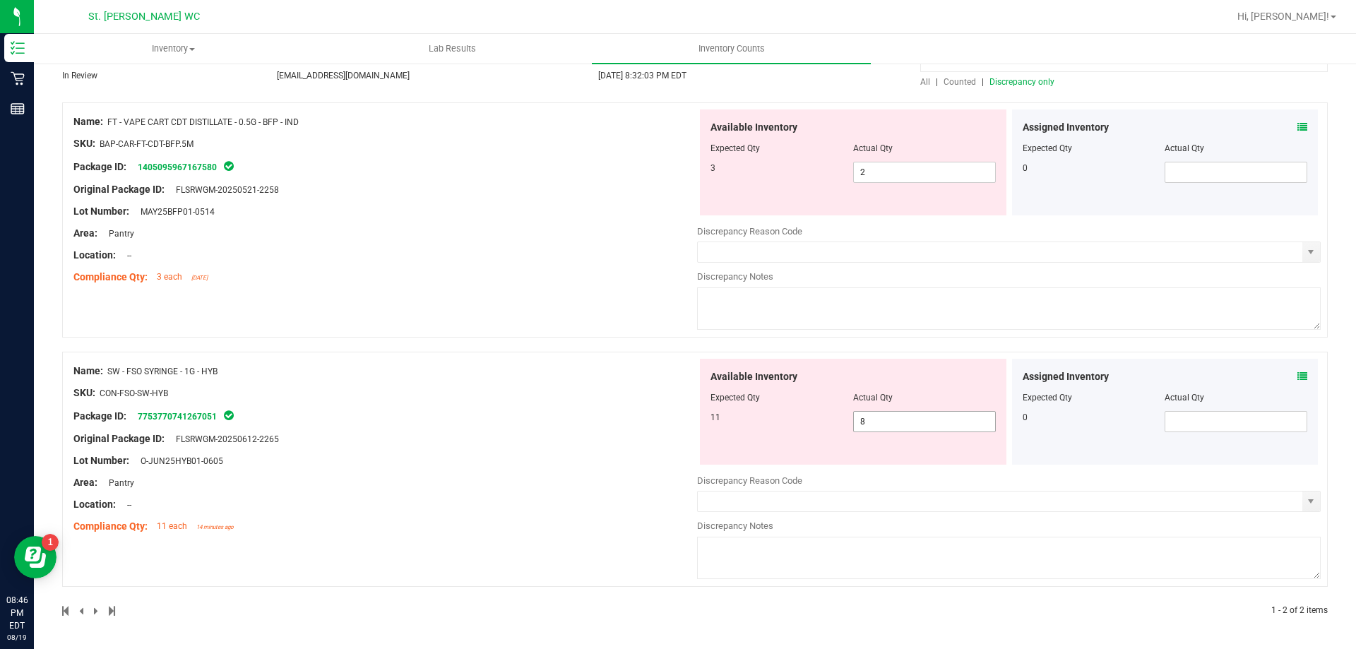
click at [928, 419] on input "8" at bounding box center [924, 422] width 141 height 20
click at [385, 440] on div "Name: SW - FSO SYRINGE - 1G - HYB SKU: CON-FSO-SW-HYB Package ID: 7753770741267…" at bounding box center [385, 449] width 624 height 180
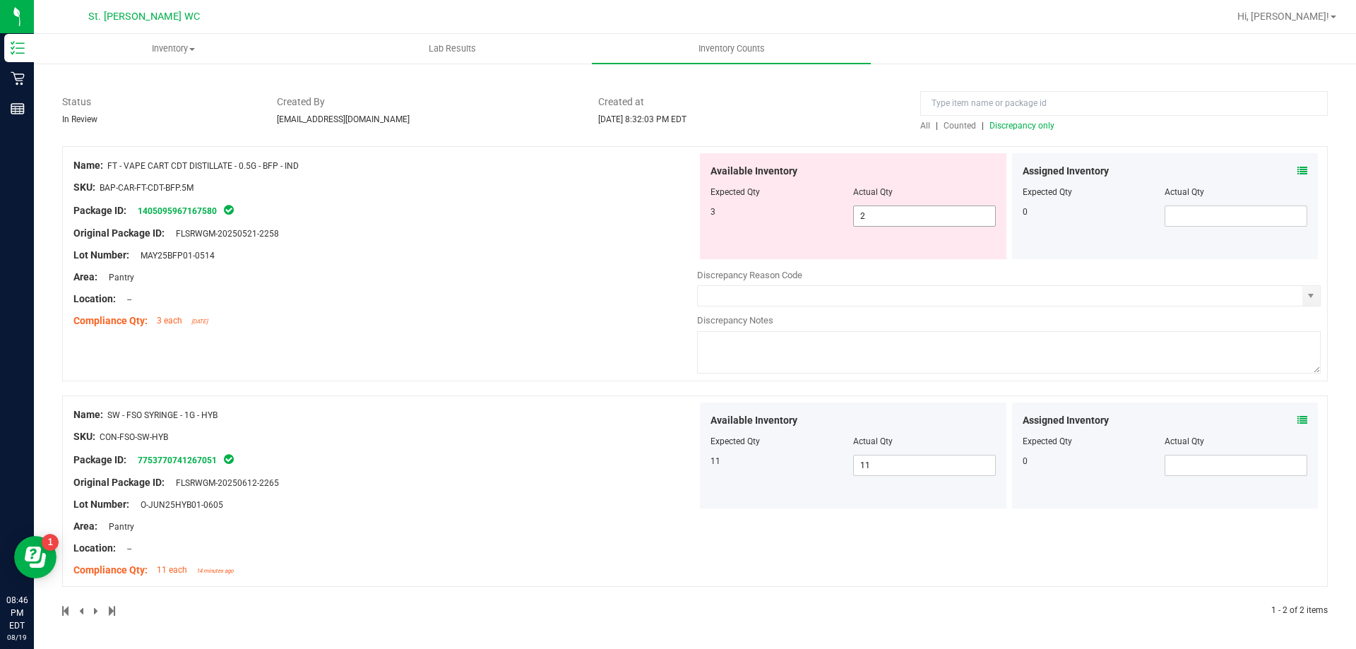
click at [879, 216] on span "2 2" at bounding box center [924, 216] width 143 height 21
click at [879, 212] on input "2" at bounding box center [924, 216] width 141 height 20
click at [405, 523] on div "Area: Pantry" at bounding box center [385, 526] width 624 height 15
click at [941, 244] on div "Available Inventory Expected Qty Actual Qty 3 2 2" at bounding box center [853, 206] width 307 height 106
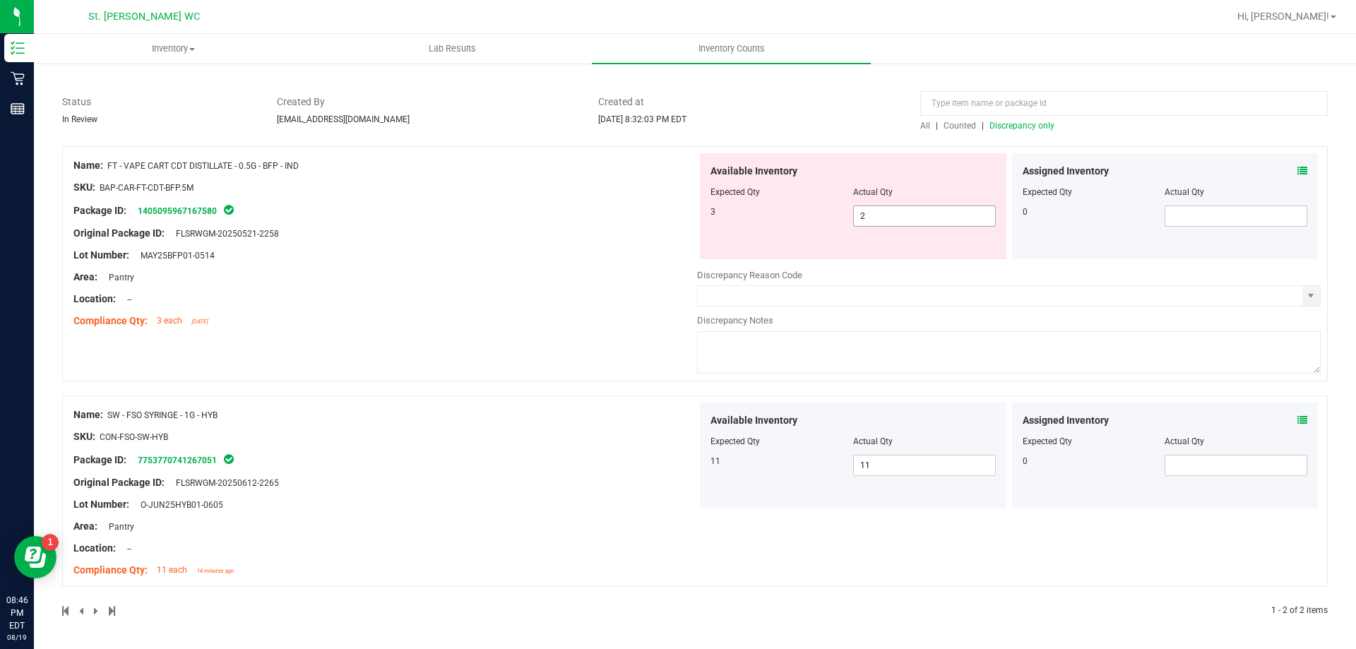
click at [942, 215] on input "2" at bounding box center [924, 216] width 141 height 20
click at [303, 479] on div "Original Package ID: FLSRWGM-20250612-2265" at bounding box center [385, 482] width 624 height 15
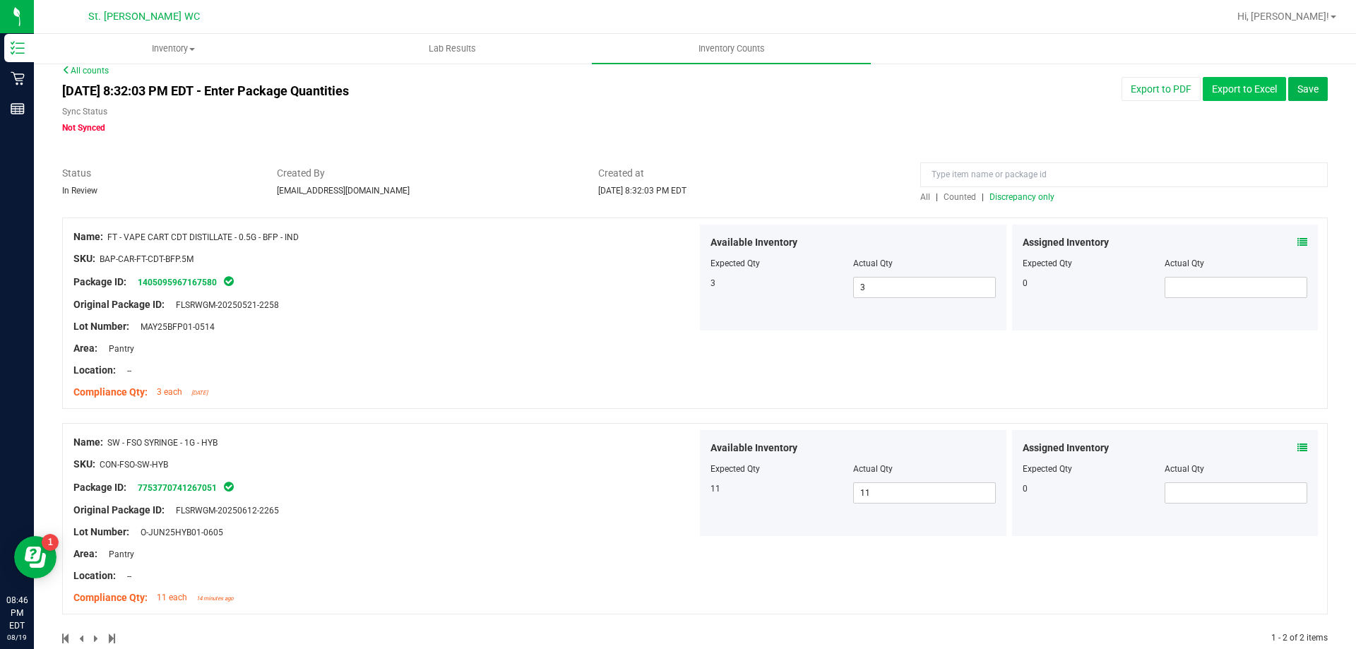
scroll to position [0, 0]
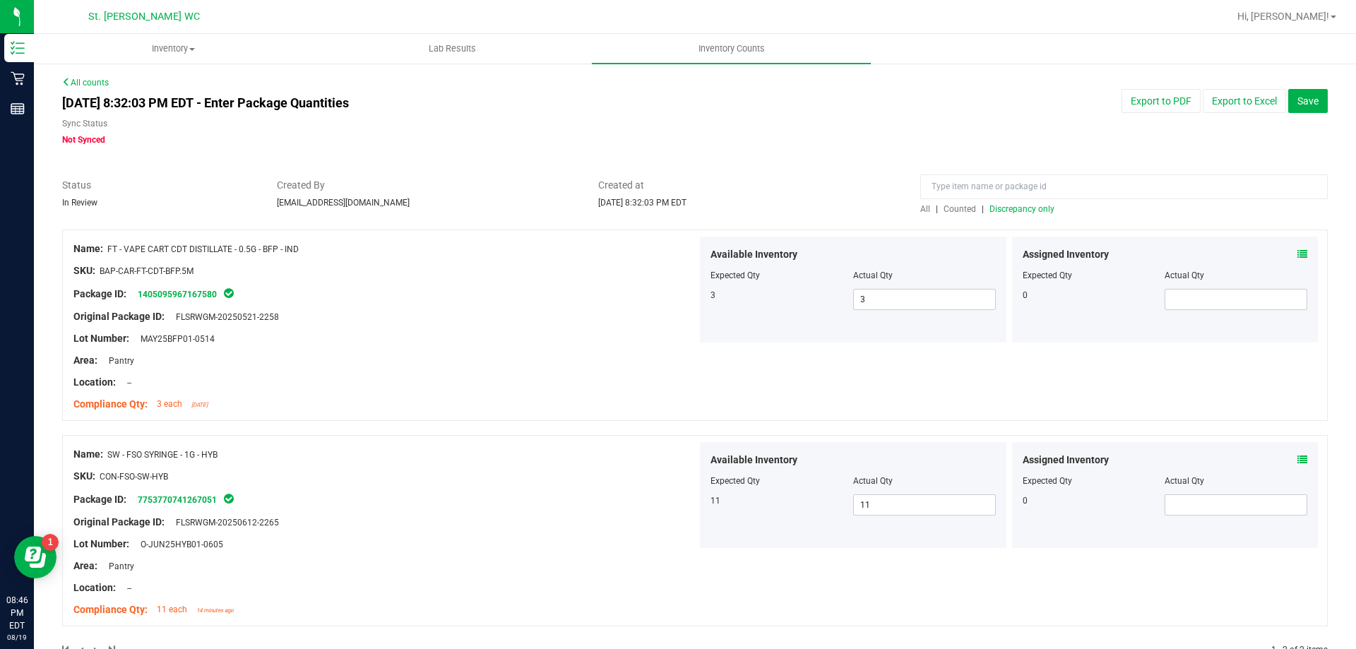
click at [1033, 214] on div "All | Counted | Discrepancy only" at bounding box center [1124, 209] width 408 height 13
click at [1026, 210] on span "Discrepancy only" at bounding box center [1022, 209] width 65 height 10
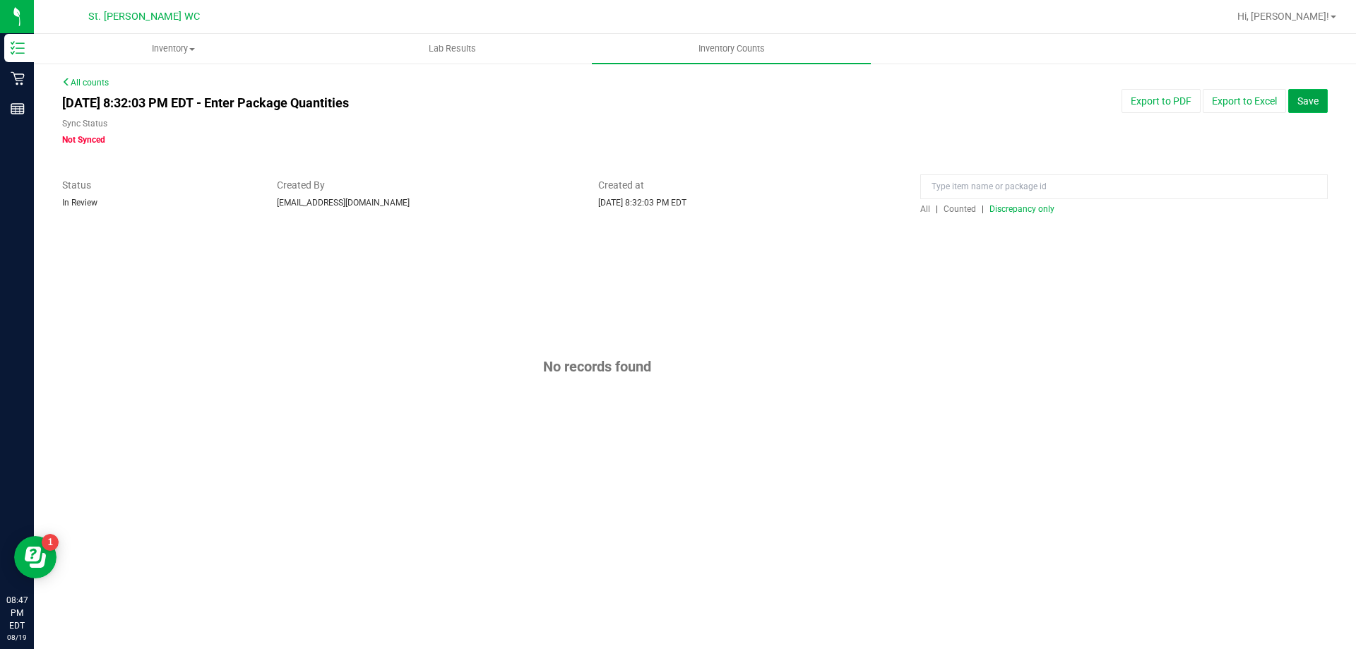
click at [1316, 102] on span "Save" at bounding box center [1308, 100] width 21 height 11
